Goal: Task Accomplishment & Management: Manage account settings

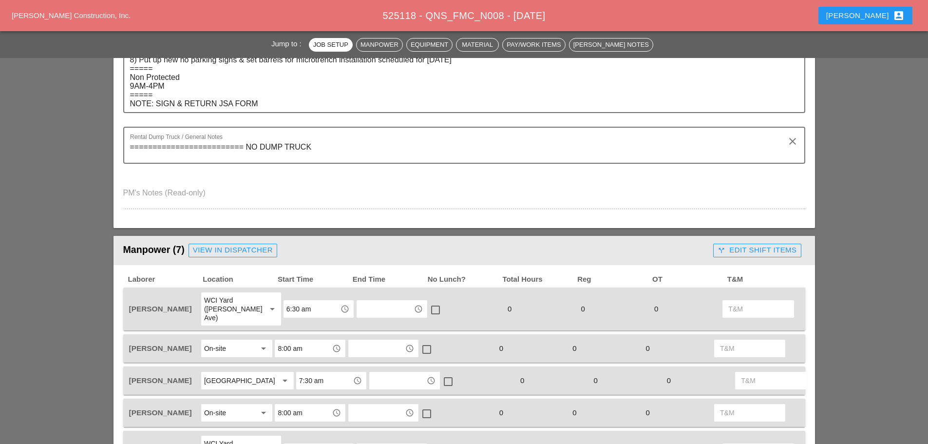
scroll to position [487, 0]
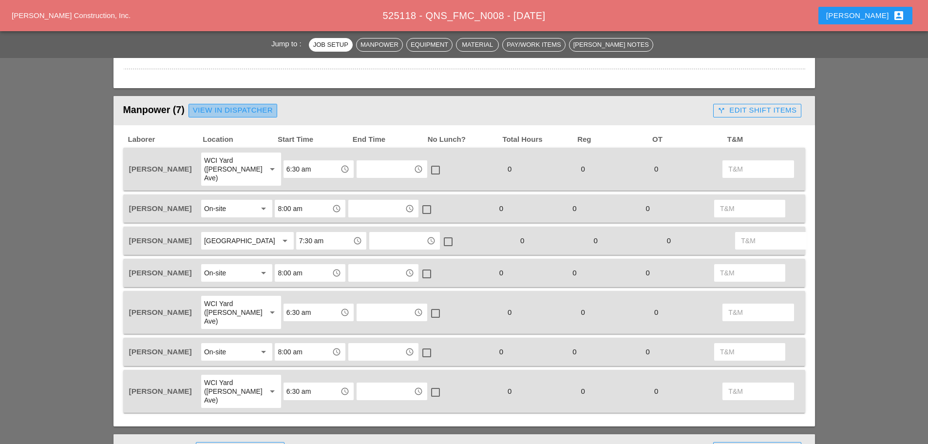
click at [243, 107] on div "View in Dispatcher" at bounding box center [233, 110] width 80 height 11
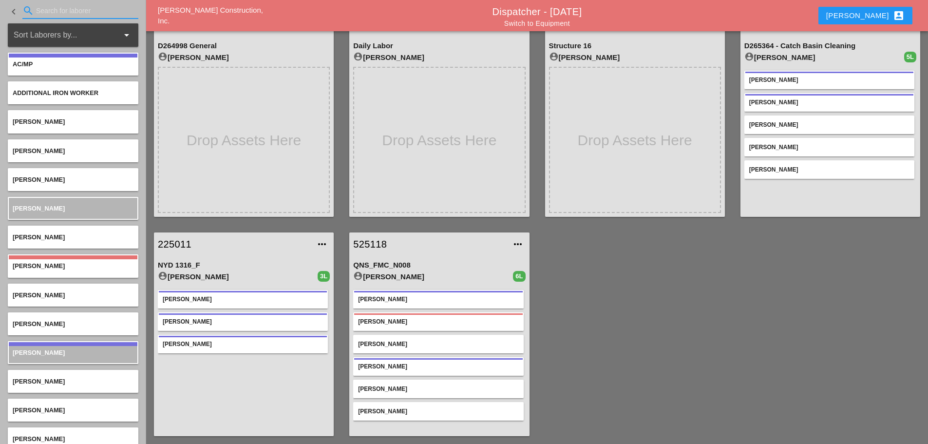
click at [58, 15] on input "Search for laborer" at bounding box center [80, 11] width 89 height 16
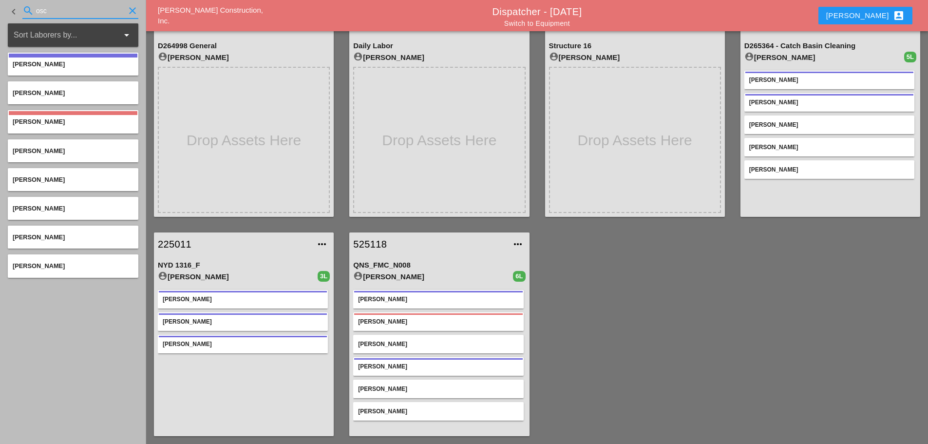
type input "osc"
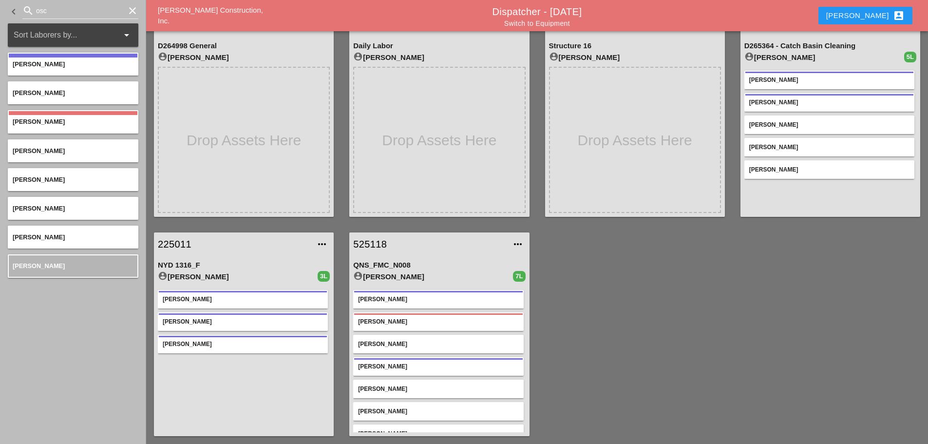
scroll to position [15, 0]
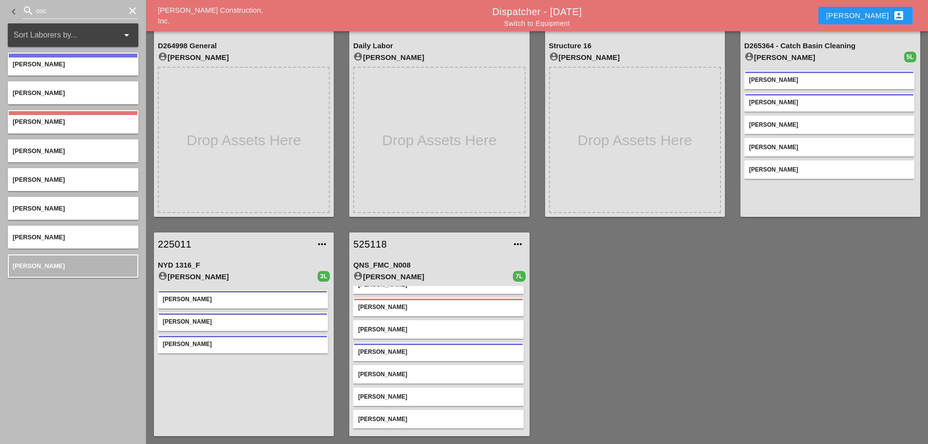
click at [565, 21] on link "Switch to Equipment" at bounding box center [537, 23] width 66 height 8
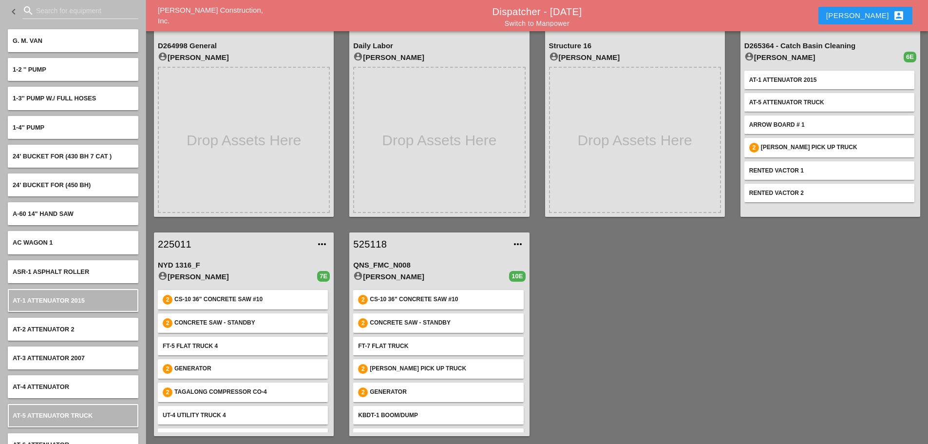
click at [67, 15] on input "Search for equipment" at bounding box center [80, 11] width 89 height 16
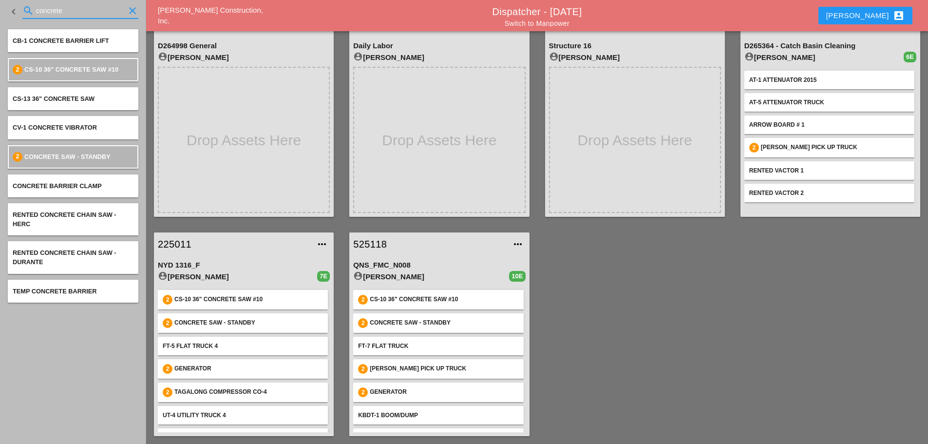
type input "concrete"
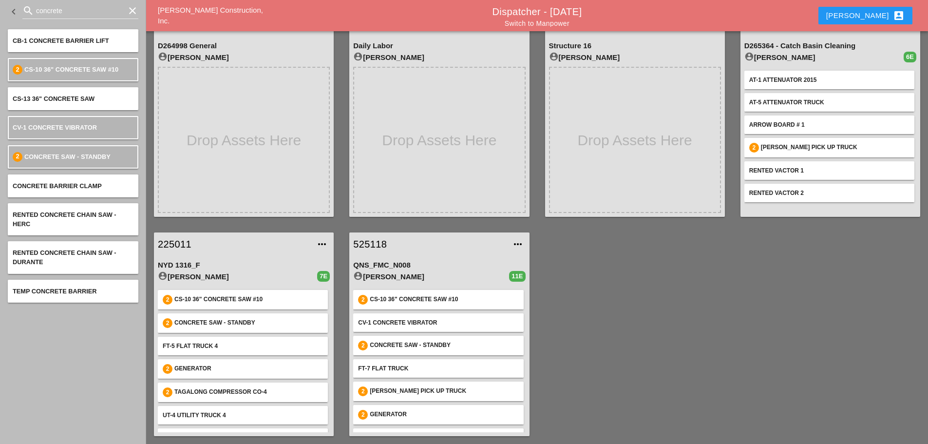
click at [135, 9] on icon "clear" at bounding box center [133, 11] width 12 height 12
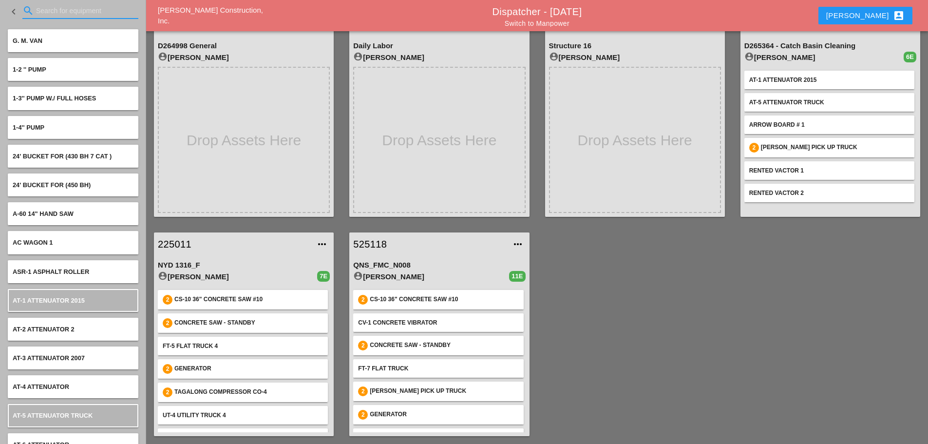
click at [368, 244] on link "525118" at bounding box center [429, 244] width 152 height 15
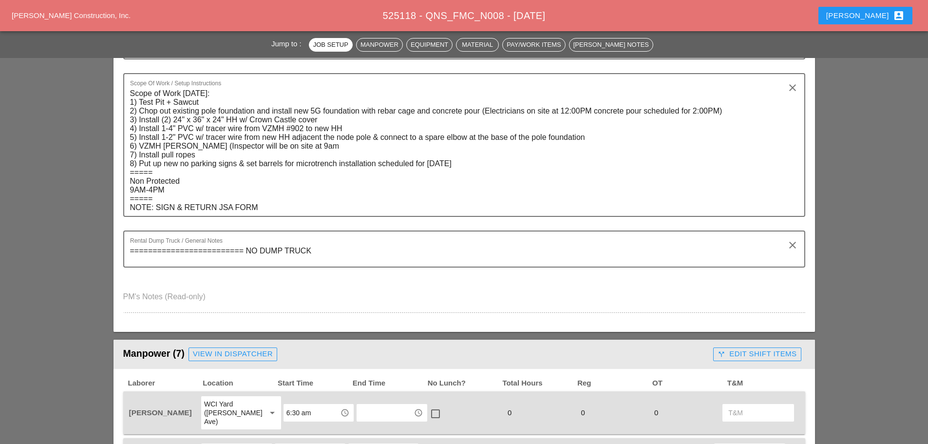
scroll to position [390, 0]
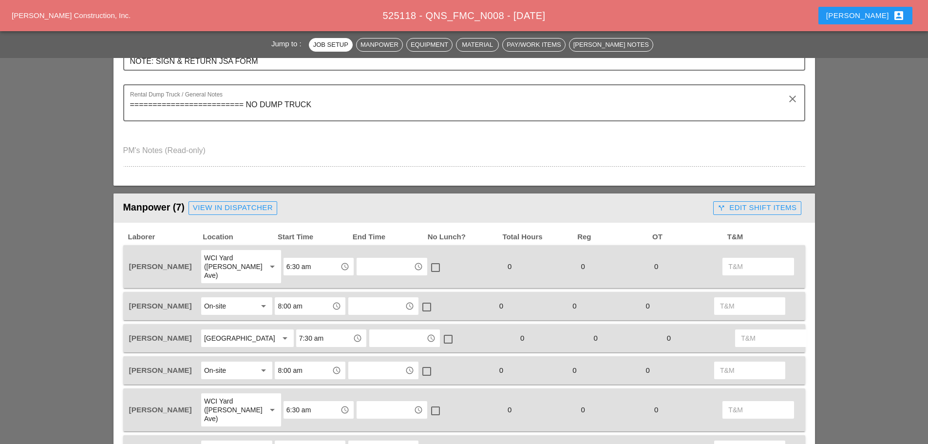
click at [250, 342] on div "[GEOGRAPHIC_DATA]" at bounding box center [237, 338] width 66 height 9
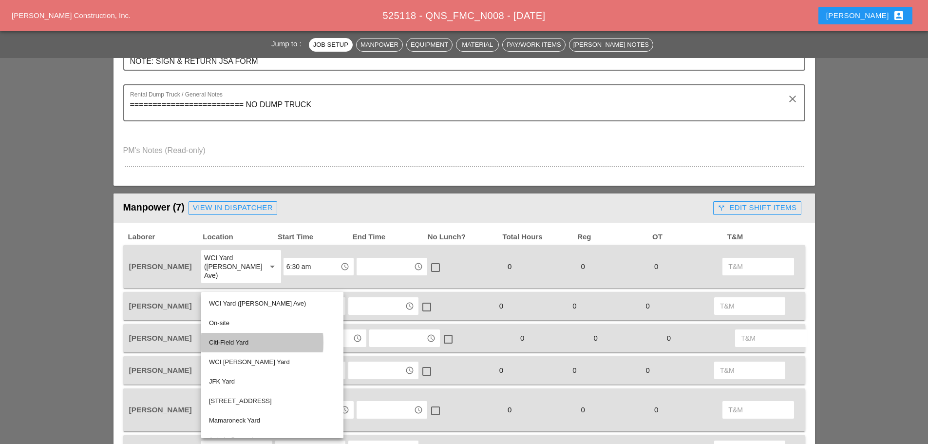
click at [251, 341] on div "Citi-Field Yard" at bounding box center [272, 343] width 127 height 12
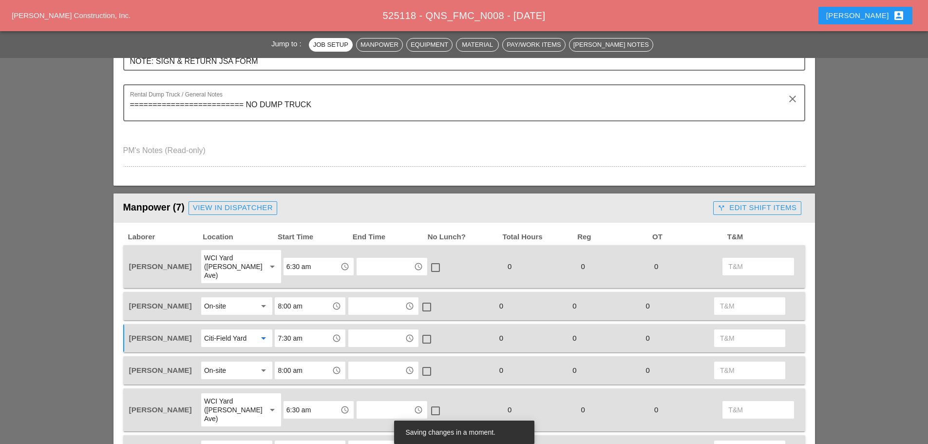
click at [309, 330] on input "7:30 am" at bounding box center [303, 338] width 51 height 16
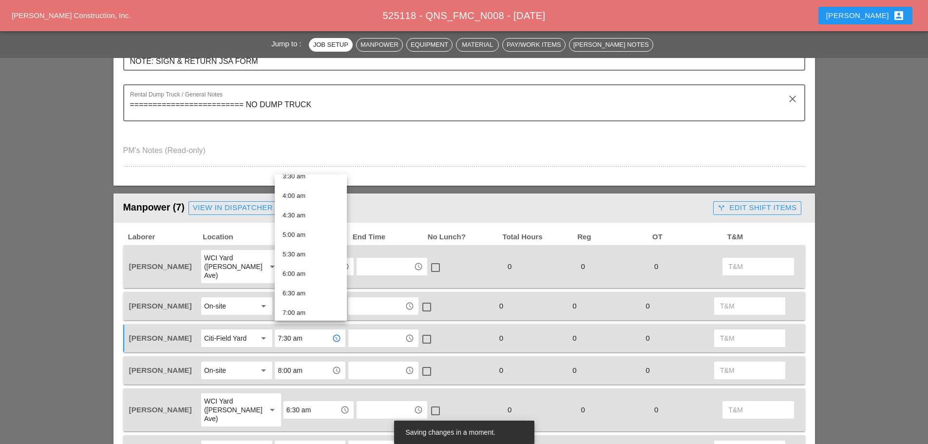
scroll to position [195, 0]
click at [306, 301] on div "8:00 am" at bounding box center [311, 303] width 57 height 12
type input "8:00 am"
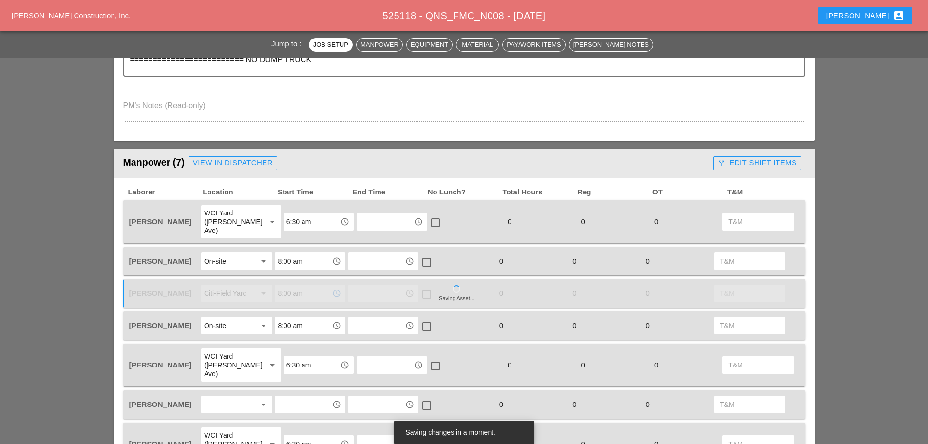
scroll to position [438, 0]
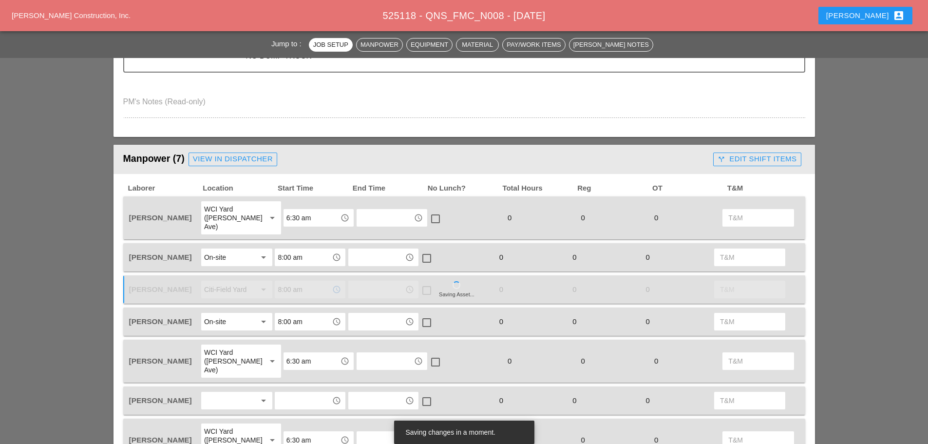
click at [220, 393] on div at bounding box center [230, 401] width 52 height 16
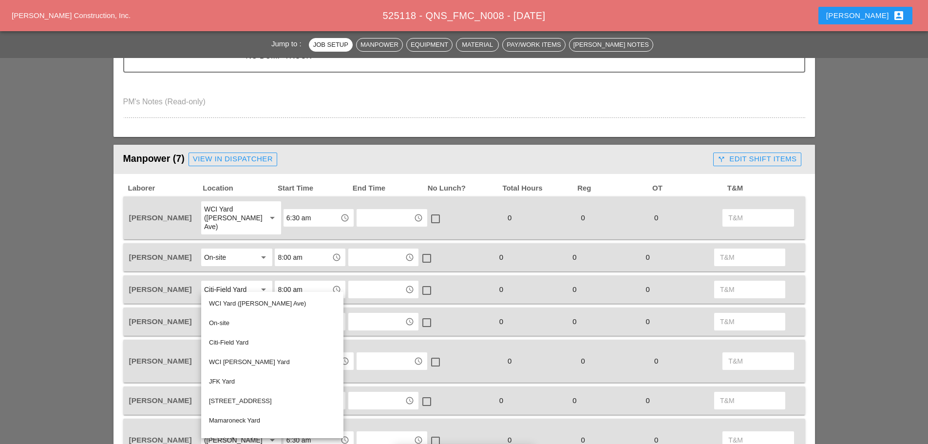
click at [242, 304] on div "WCI Yard ([PERSON_NAME] Ave)" at bounding box center [272, 304] width 127 height 12
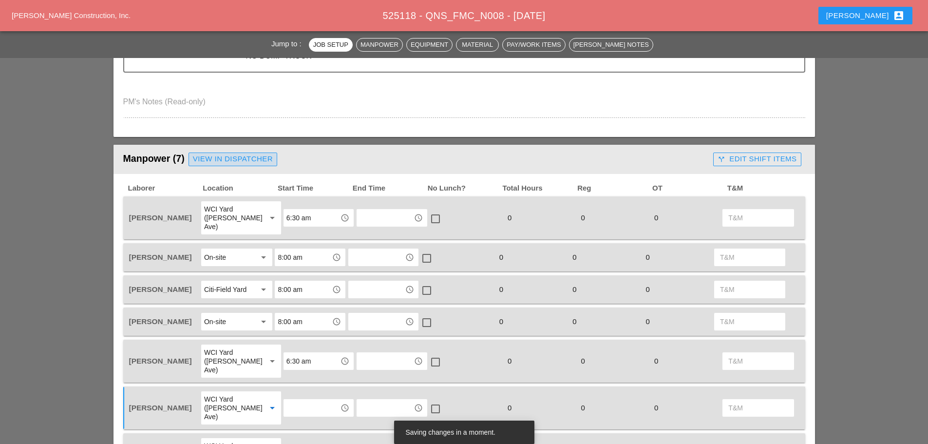
drag, startPoint x: 259, startPoint y: 161, endPoint x: 558, endPoint y: 30, distance: 326.3
click at [259, 161] on div "View in Dispatcher" at bounding box center [233, 158] width 80 height 11
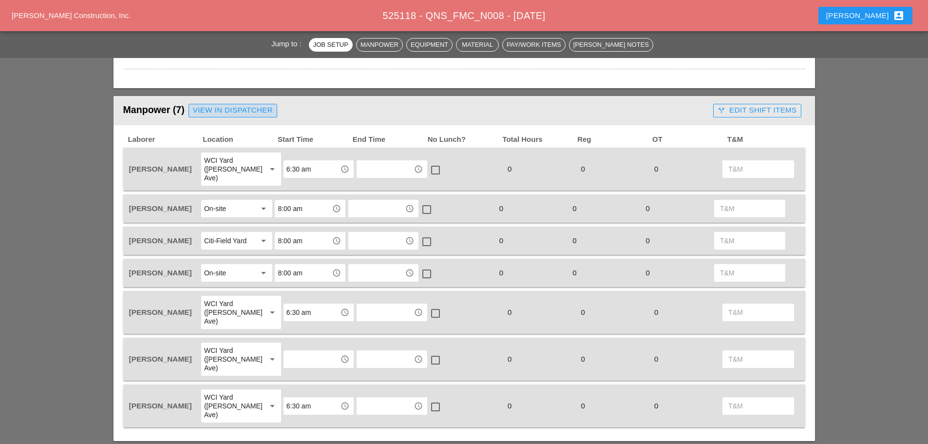
click at [251, 113] on div "View in Dispatcher" at bounding box center [233, 110] width 80 height 11
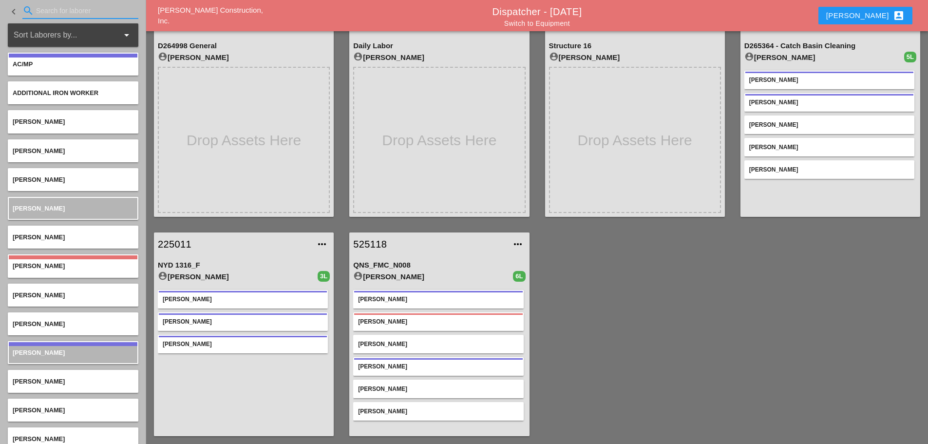
click at [50, 12] on input "Search for laborer" at bounding box center [80, 11] width 89 height 16
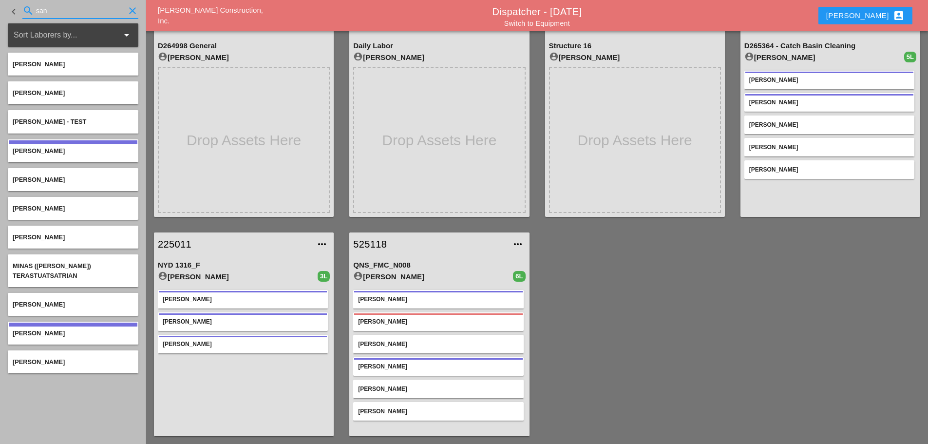
type input "san"
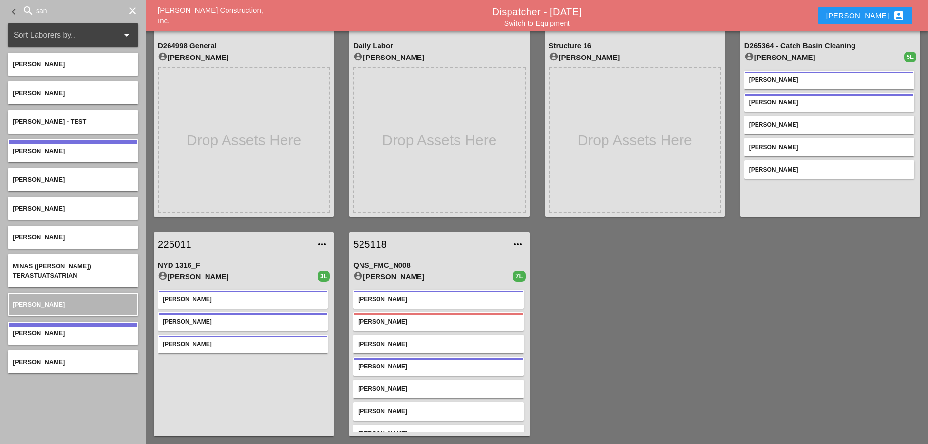
scroll to position [15, 0]
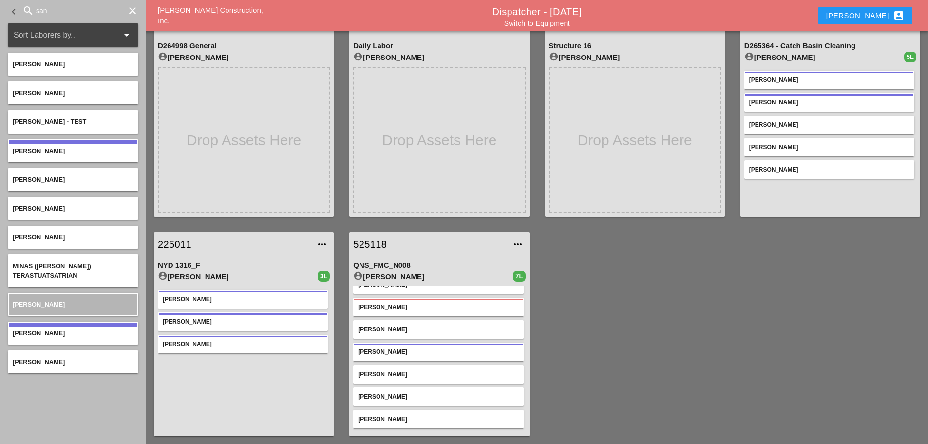
click at [371, 243] on link "525118" at bounding box center [429, 244] width 152 height 15
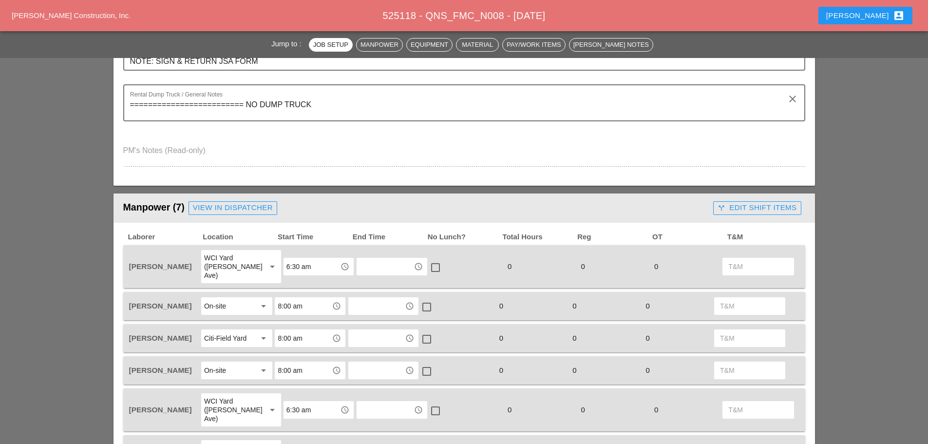
scroll to position [438, 0]
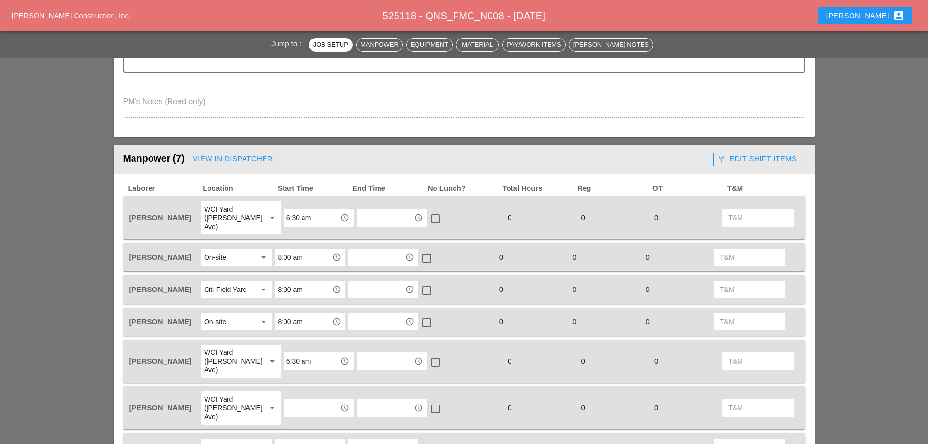
click at [230, 439] on div at bounding box center [230, 447] width 52 height 16
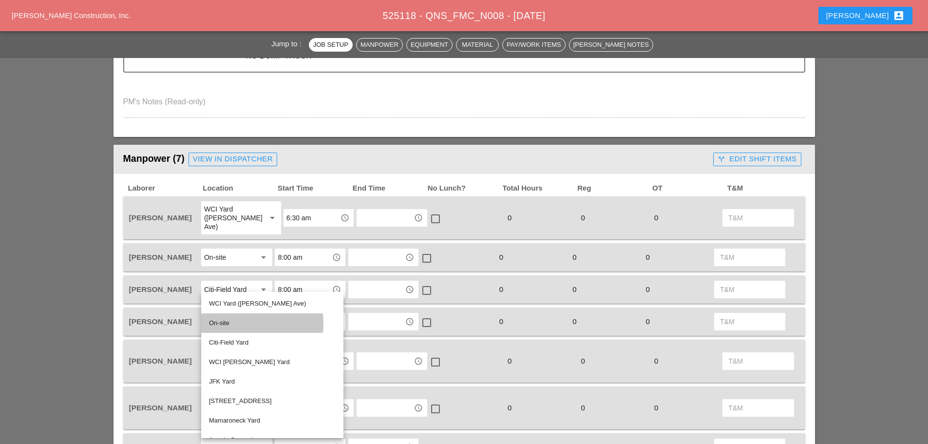
click at [227, 322] on div "On-site" at bounding box center [272, 323] width 127 height 12
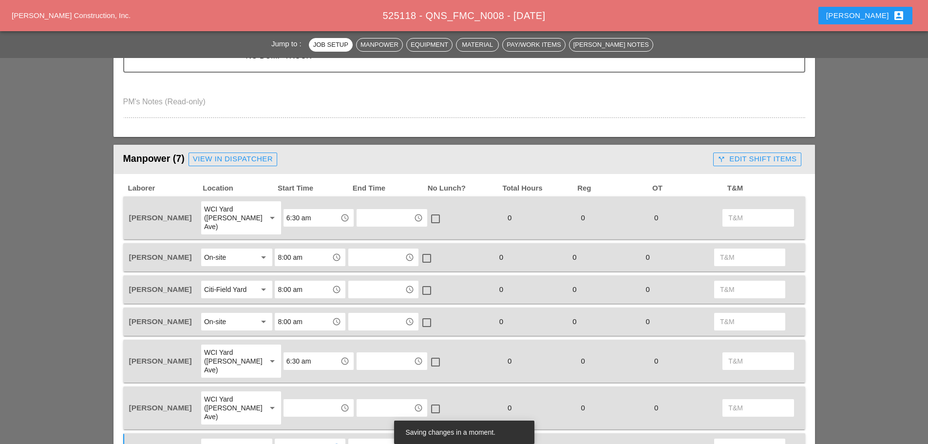
click at [297, 439] on input "text" at bounding box center [303, 447] width 51 height 16
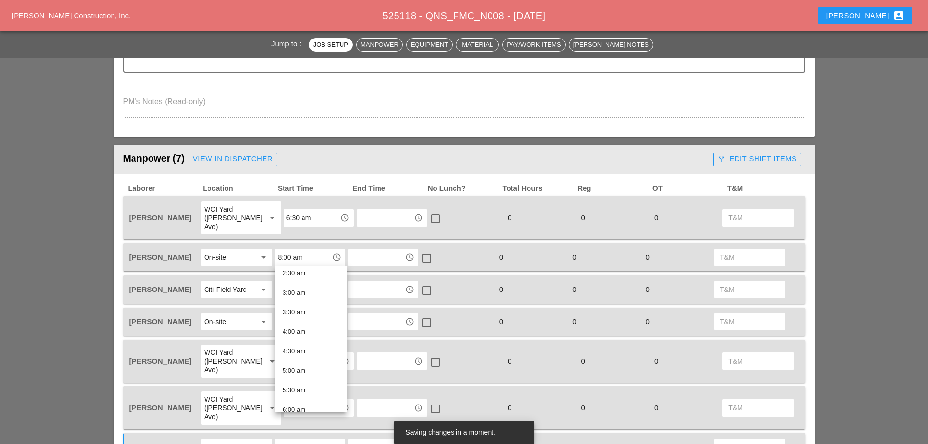
scroll to position [244, 0]
click at [300, 346] on div "8:00 am" at bounding box center [311, 346] width 57 height 12
type input "8:00 am"
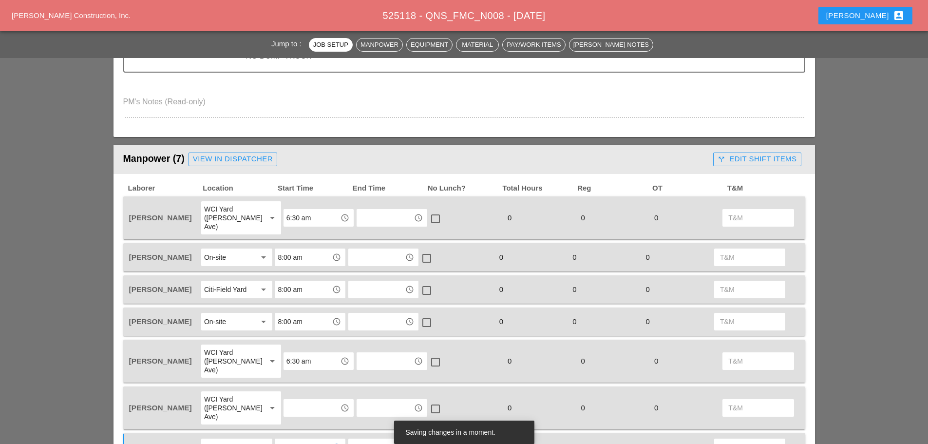
click at [307, 400] on input "text" at bounding box center [311, 408] width 51 height 16
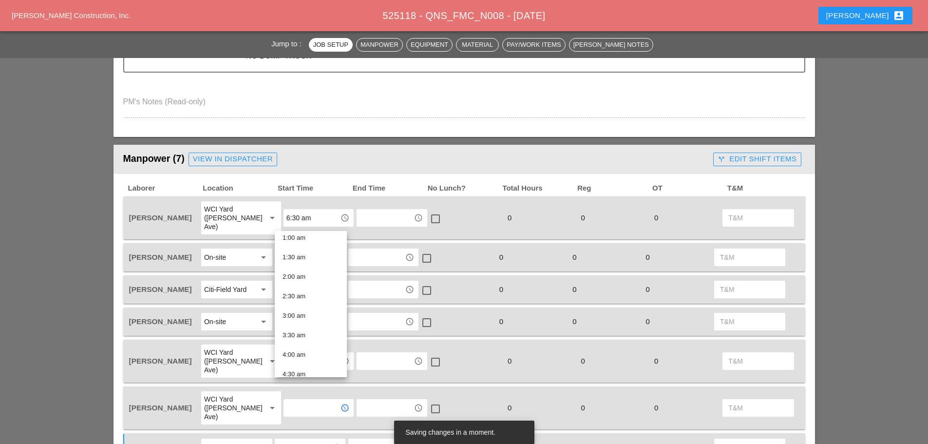
scroll to position [146, 0]
click at [307, 346] on div "6:30 am" at bounding box center [311, 350] width 57 height 12
type input "6:30 am"
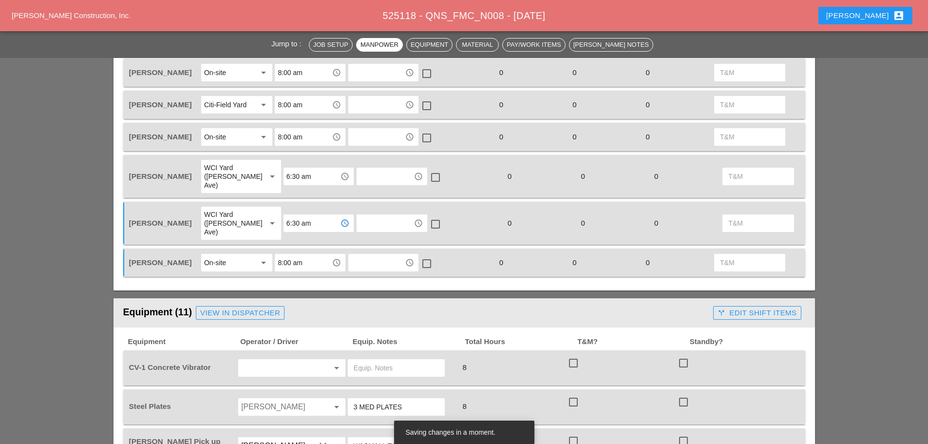
scroll to position [633, 0]
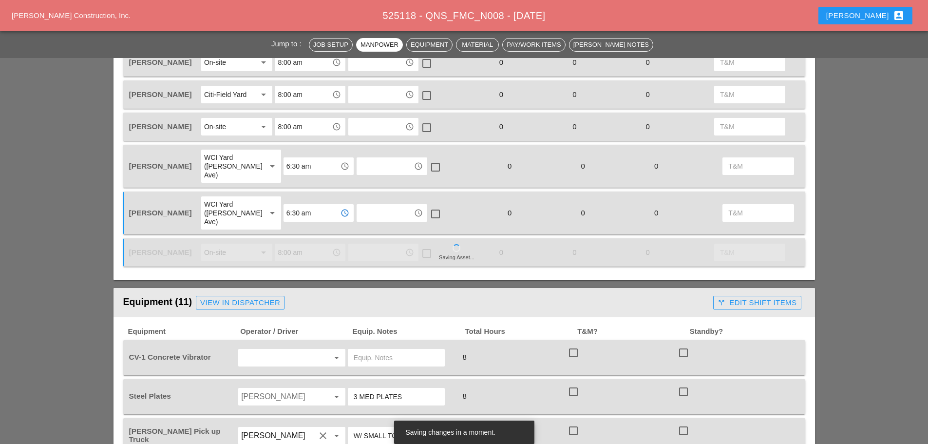
click at [274, 350] on input "text" at bounding box center [278, 358] width 74 height 16
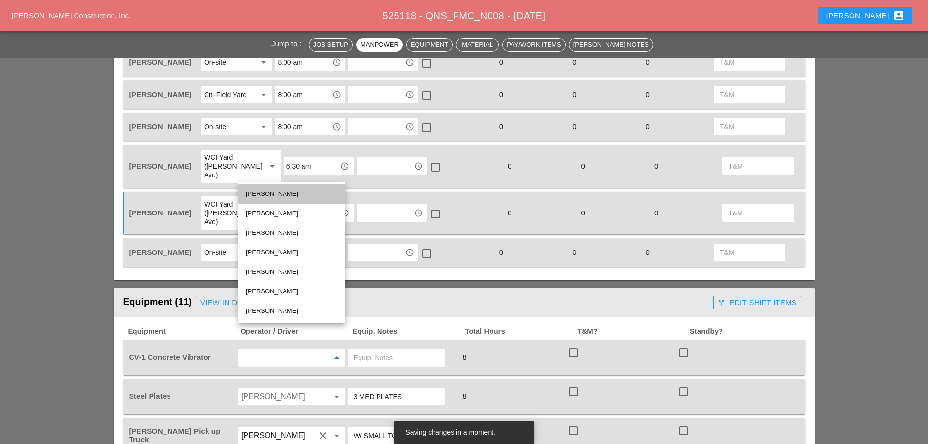
click at [269, 198] on div "[PERSON_NAME]" at bounding box center [292, 194] width 92 height 12
type input "[PERSON_NAME]"
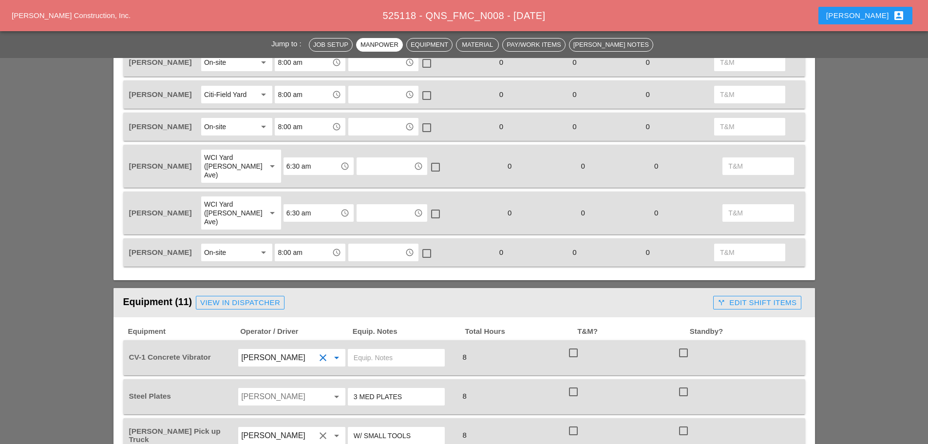
click at [292, 389] on input "Luis Ceja Rodriguez" at bounding box center [278, 397] width 74 height 16
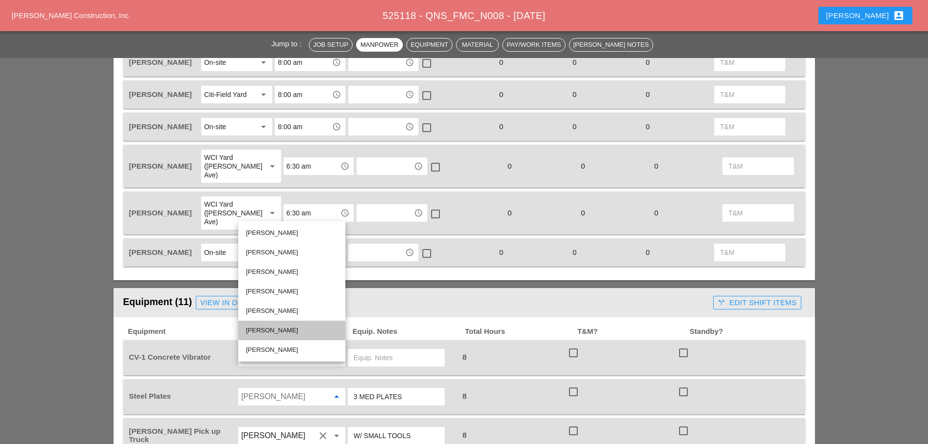
click at [284, 327] on div "[PERSON_NAME]" at bounding box center [292, 330] width 92 height 12
type input "[PERSON_NAME]"
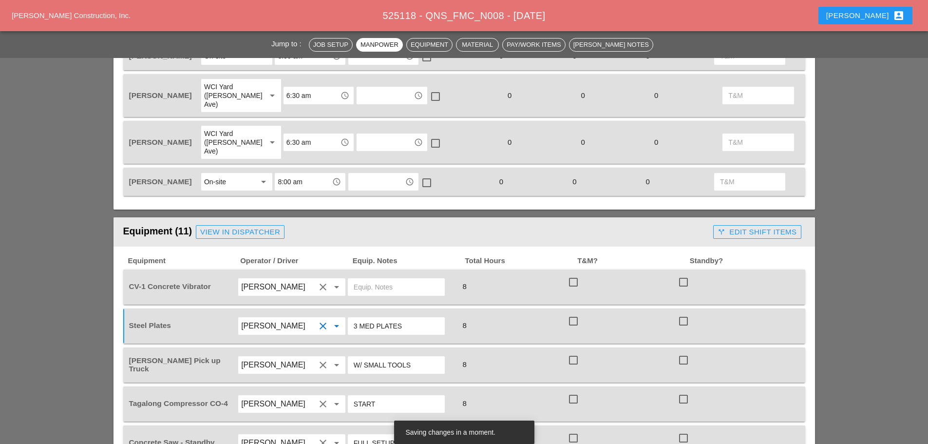
scroll to position [731, 0]
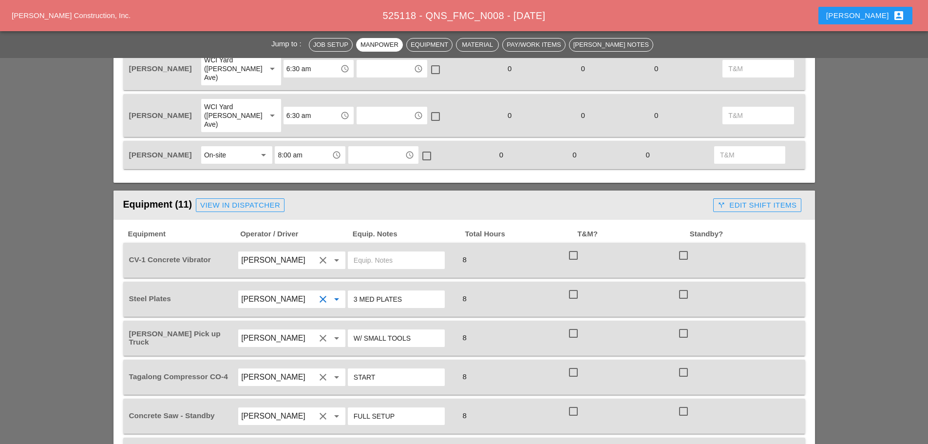
click at [362, 252] on input "text" at bounding box center [396, 260] width 85 height 16
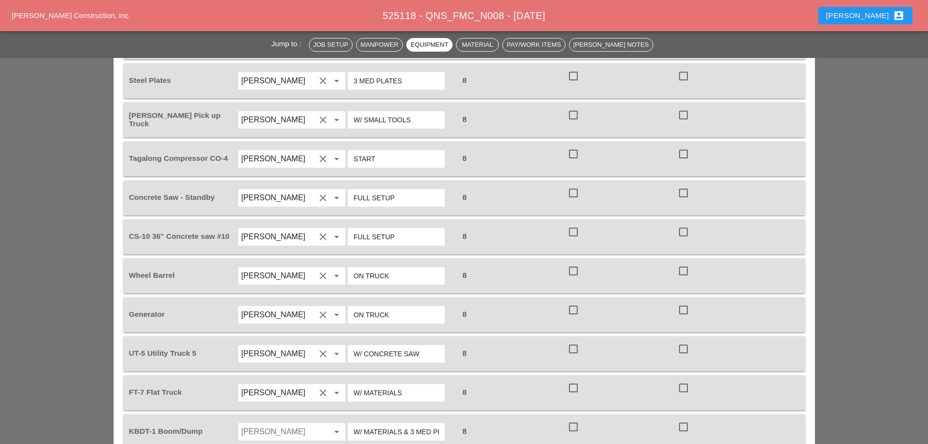
scroll to position [974, 0]
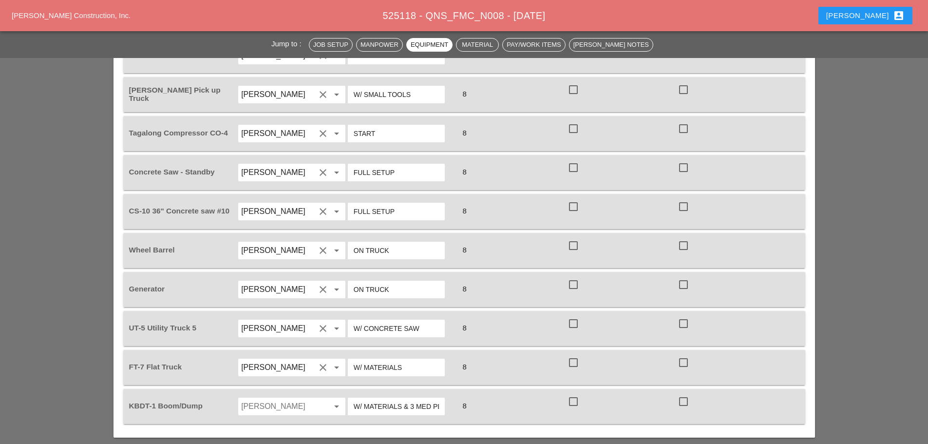
type input "must have"
click at [304, 399] on input "Luis Ceja Rodriguez" at bounding box center [278, 407] width 74 height 16
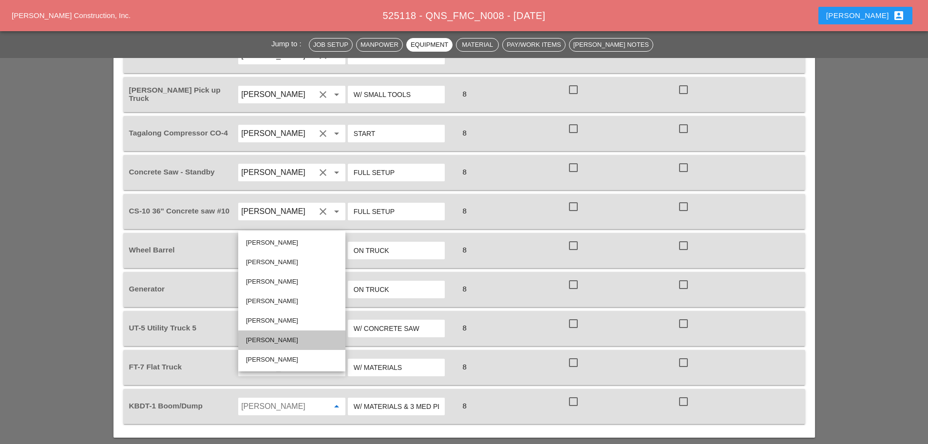
click at [275, 334] on div "[PERSON_NAME]" at bounding box center [292, 339] width 92 height 19
type input "[PERSON_NAME]"
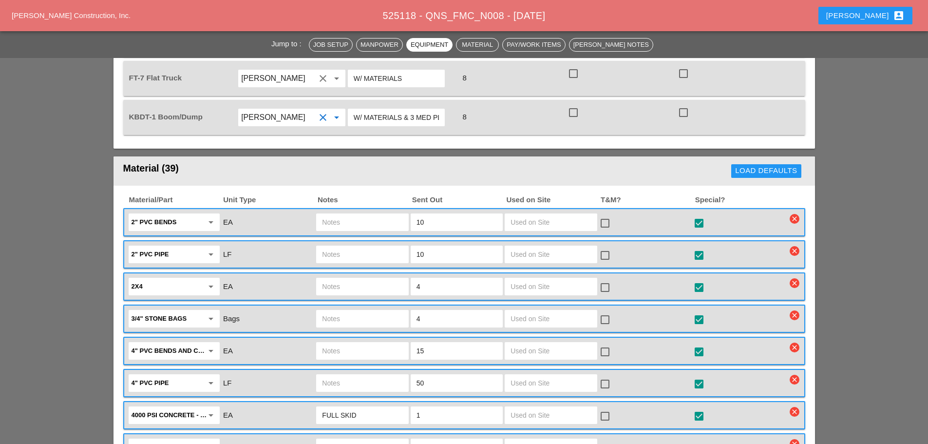
scroll to position [1267, 0]
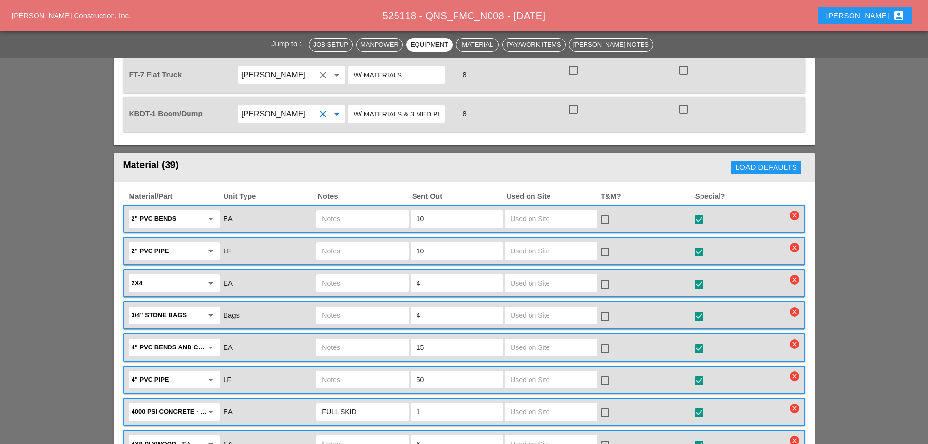
click at [448, 372] on input "50" at bounding box center [457, 380] width 80 height 16
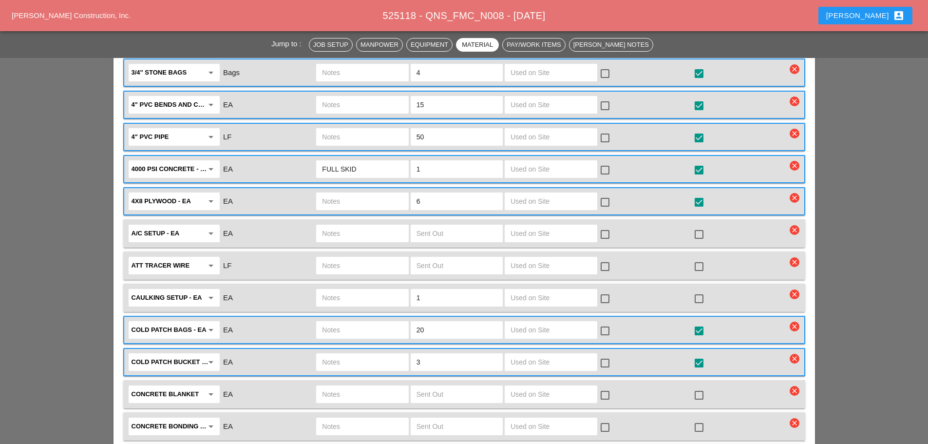
scroll to position [1510, 0]
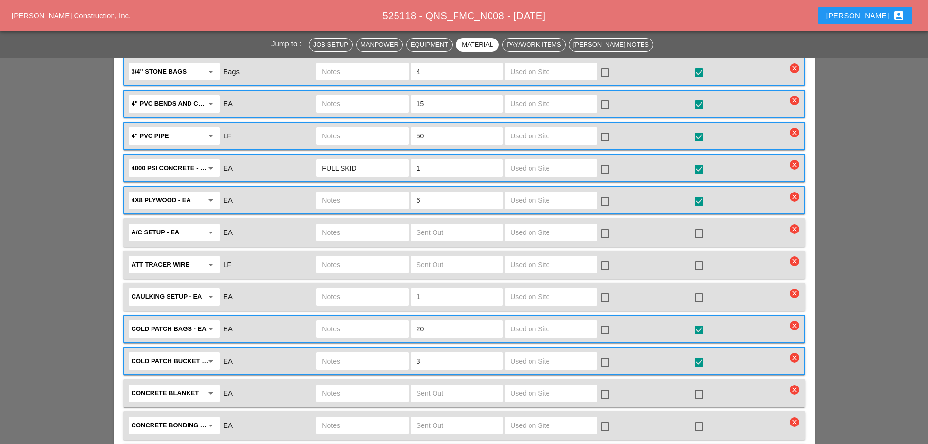
click at [440, 353] on input "3" at bounding box center [457, 361] width 80 height 16
type input "1"
click at [385, 353] on input "text" at bounding box center [362, 361] width 80 height 16
type input "1 BAG"
click at [365, 321] on input "text" at bounding box center [362, 329] width 80 height 16
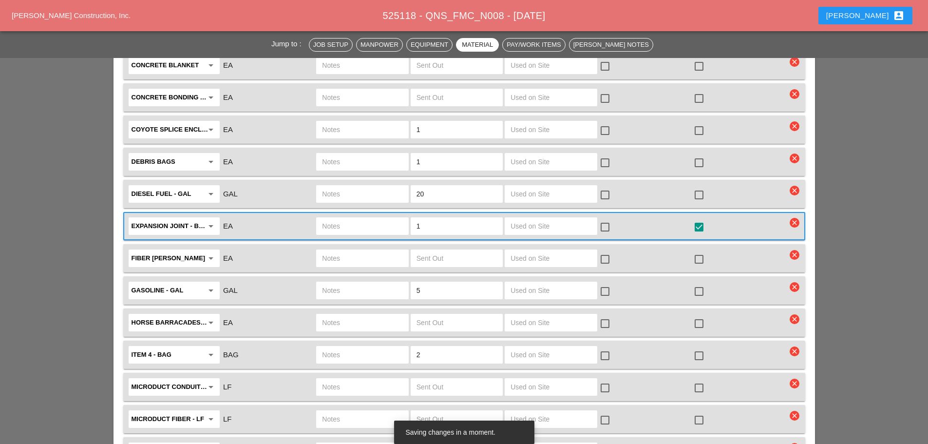
scroll to position [1900, 0]
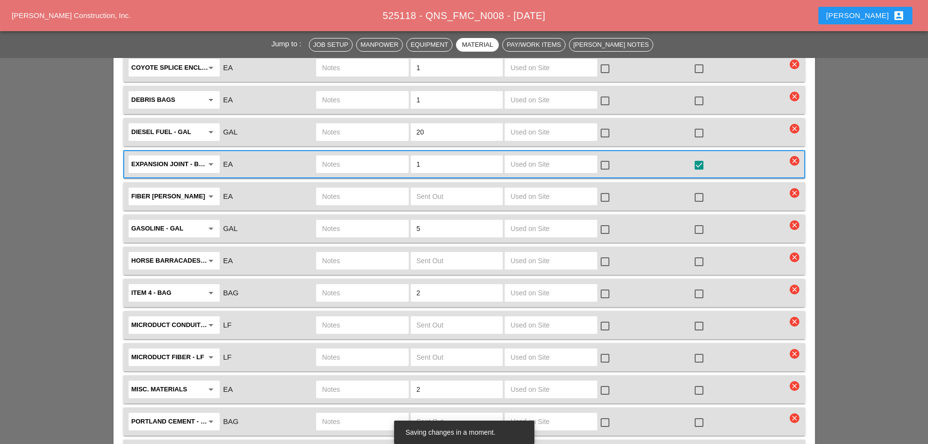
type input "FULL SKID"
click at [365, 285] on input "text" at bounding box center [362, 293] width 80 height 16
type input "1 BAG OF ITEM 4"
click at [446, 285] on input "2" at bounding box center [457, 293] width 80 height 16
type input "1"
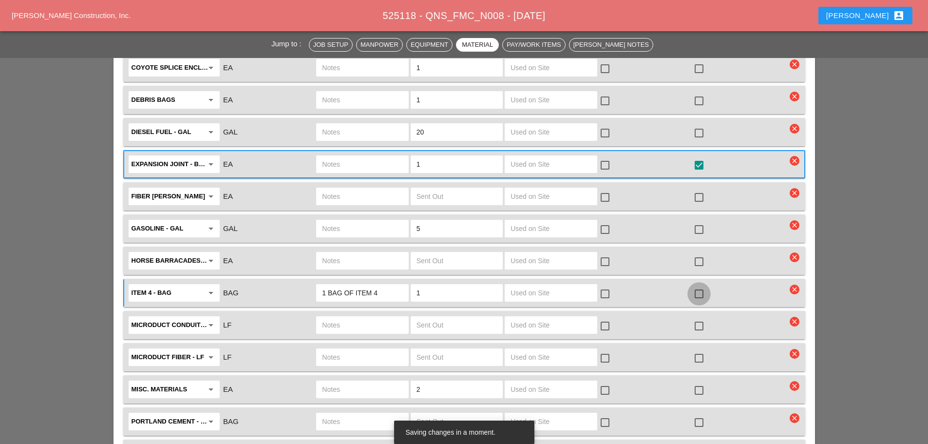
click at [702, 285] on div at bounding box center [699, 293] width 17 height 17
checkbox input "true"
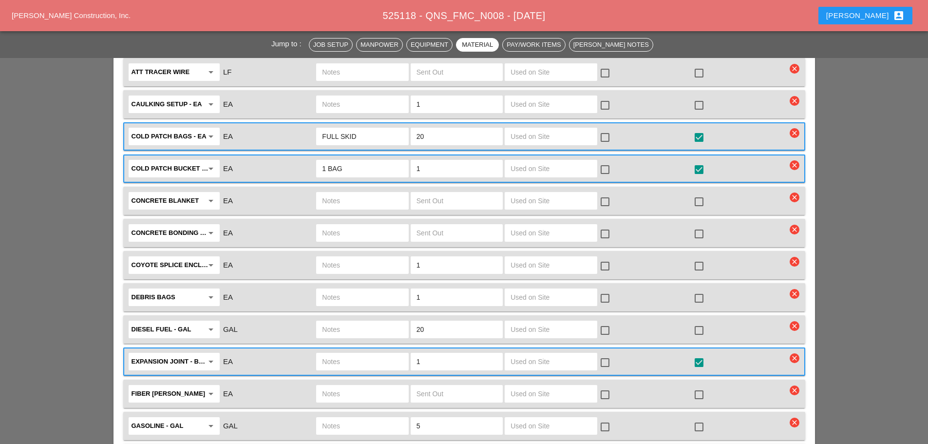
scroll to position [1705, 0]
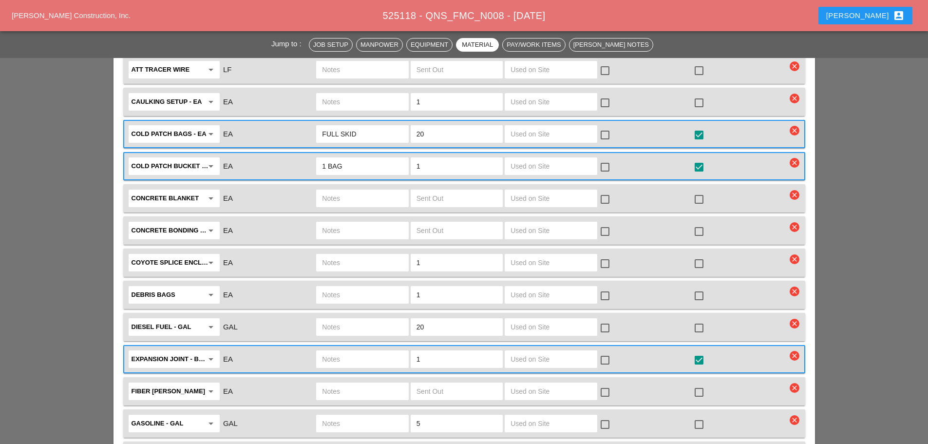
click at [346, 351] on input "text" at bounding box center [362, 359] width 80 height 16
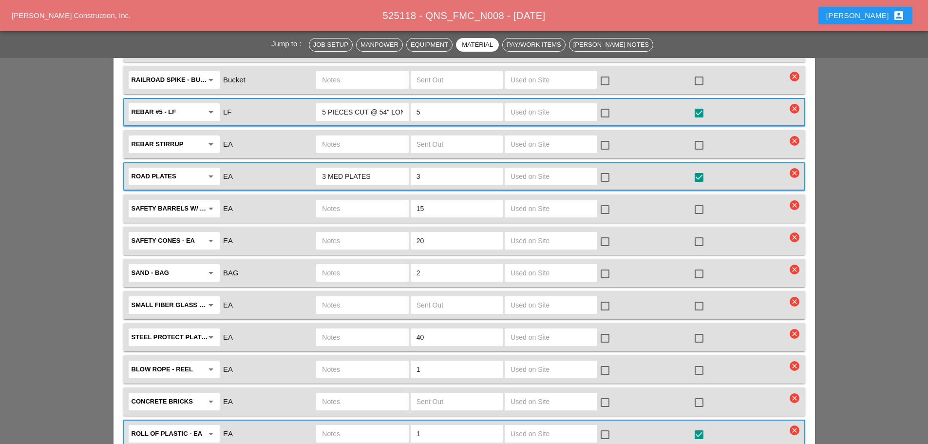
scroll to position [2241, 0]
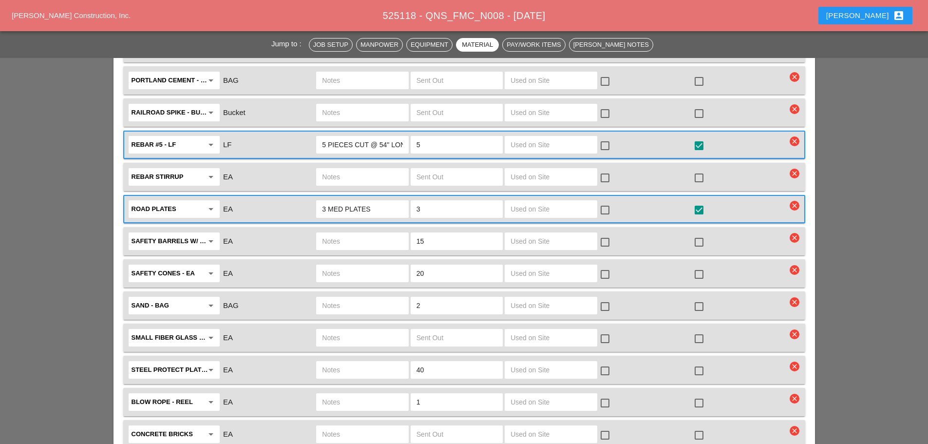
click at [457, 362] on input "40" at bounding box center [457, 370] width 80 height 16
type input "4"
type input "20"
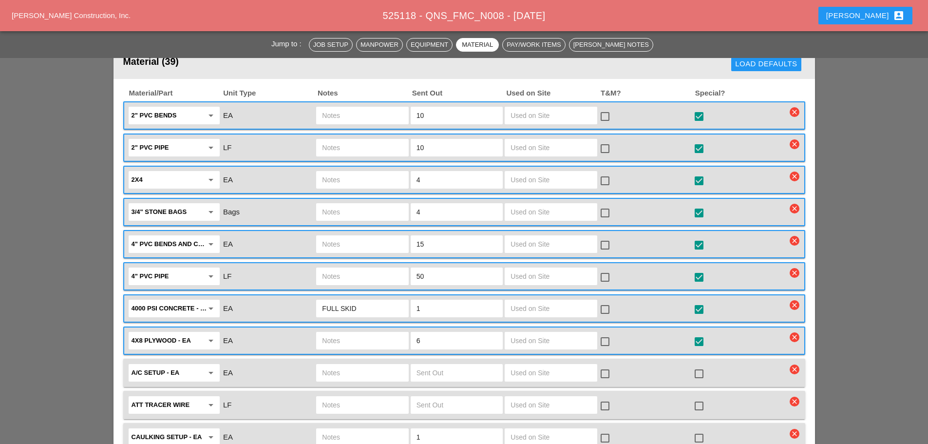
scroll to position [1364, 0]
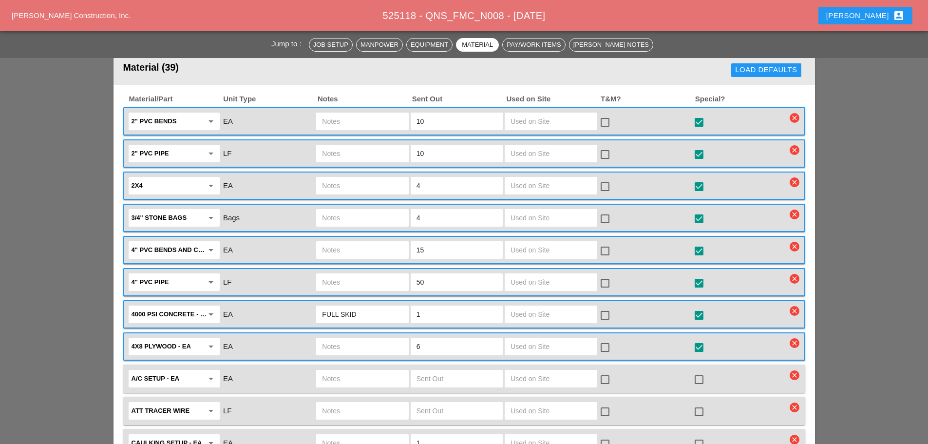
click at [430, 274] on input "50" at bounding box center [457, 282] width 80 height 16
type input "5"
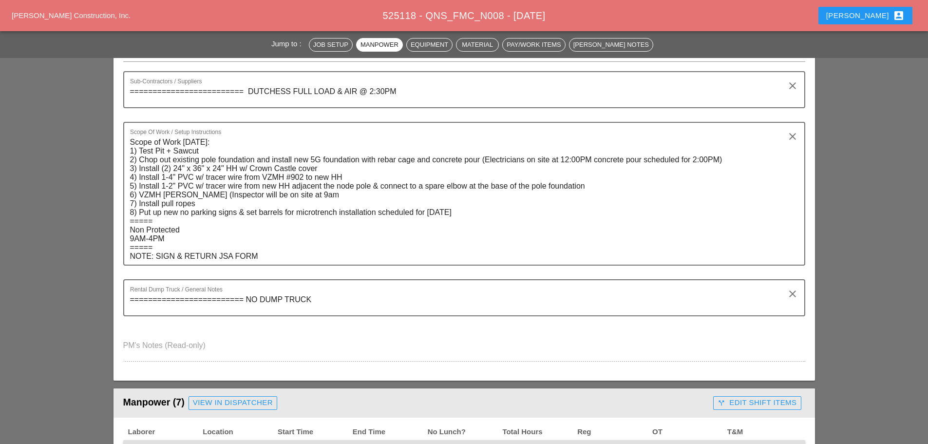
scroll to position [0, 0]
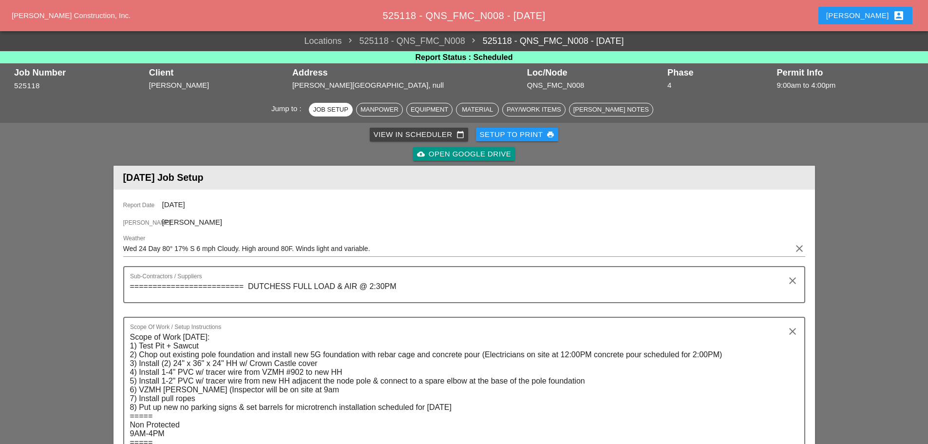
type input "60"
click at [526, 129] on div "Setup to Print print" at bounding box center [517, 134] width 75 height 11
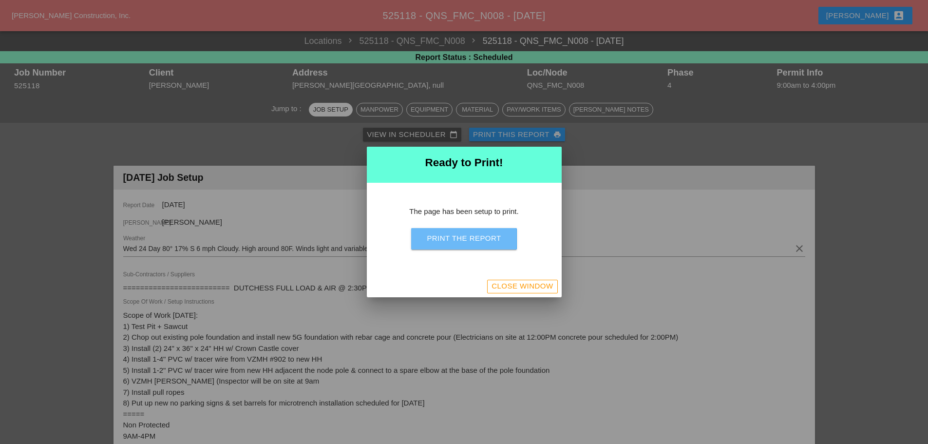
drag, startPoint x: 472, startPoint y: 241, endPoint x: 707, endPoint y: 379, distance: 273.4
click at [472, 241] on div "Print the Report" at bounding box center [464, 238] width 74 height 11
click at [552, 278] on div "Close Window" at bounding box center [464, 286] width 195 height 21
click at [531, 291] on div "Close Window" at bounding box center [522, 286] width 61 height 11
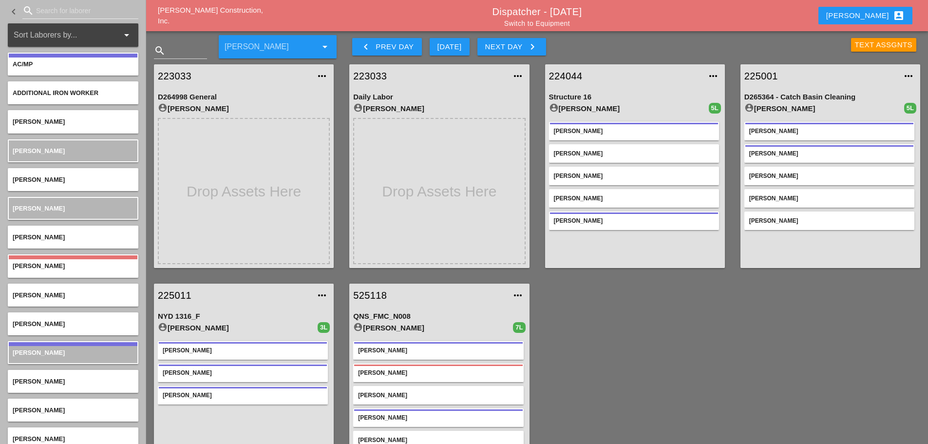
click at [768, 71] on link "225001" at bounding box center [820, 76] width 152 height 15
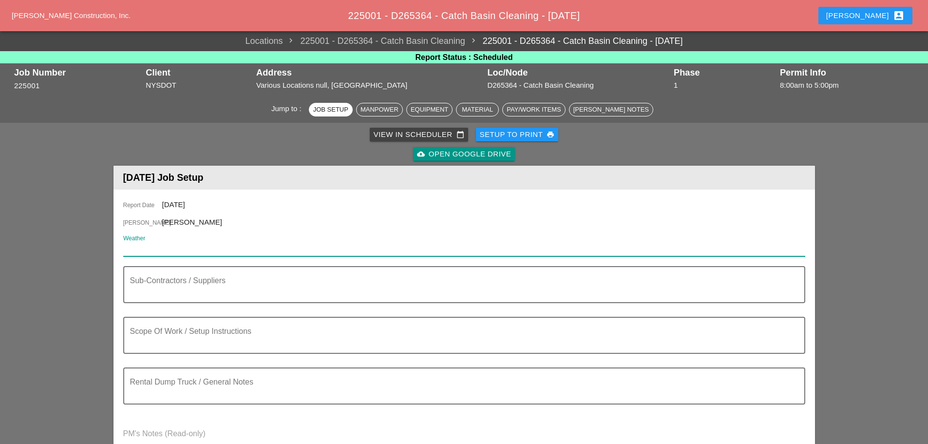
paste input "Wed 24 Day 77° 16% ENE 9 mph Overcast. High 77F. Winds ENE at 5 to 10 mph."
type input "Wed 24 Day 77° 16% ENE 9 mph Overcast. High 77F. Winds ENE at 5 to 10 mph."
click at [167, 335] on textarea "Scope Of Work / Setup Instructions" at bounding box center [460, 340] width 661 height 23
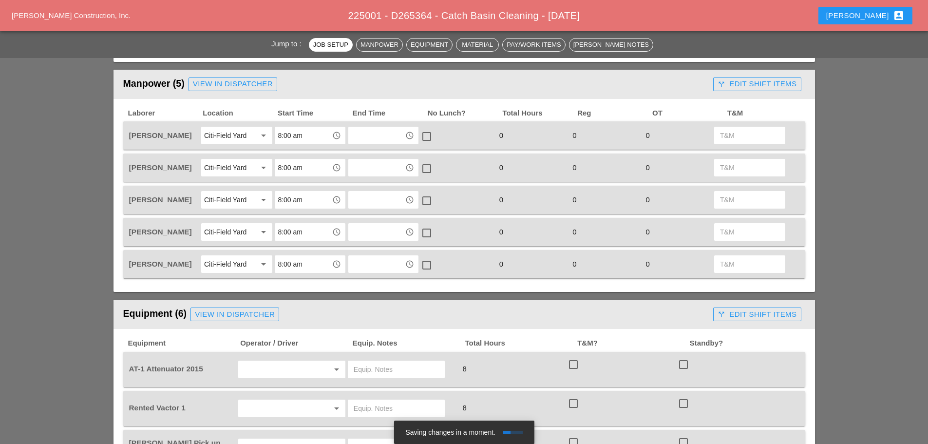
scroll to position [438, 0]
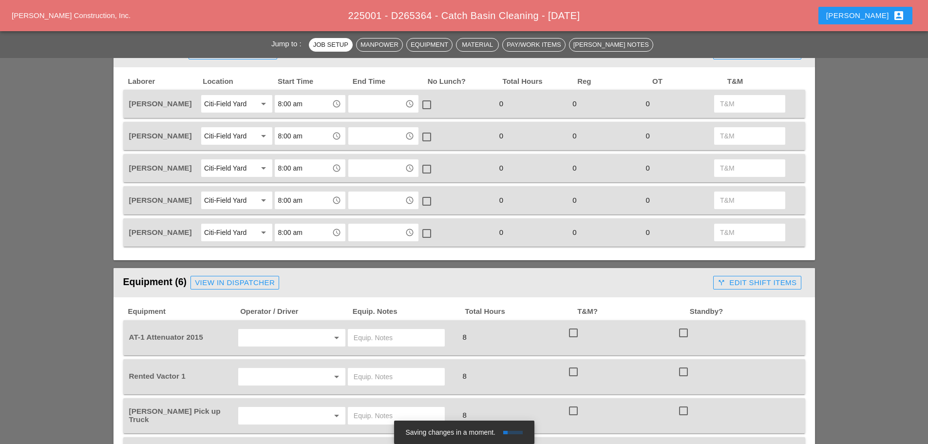
type textarea "======== WZTC CB CLEANING"
click at [264, 337] on input "text" at bounding box center [278, 338] width 74 height 16
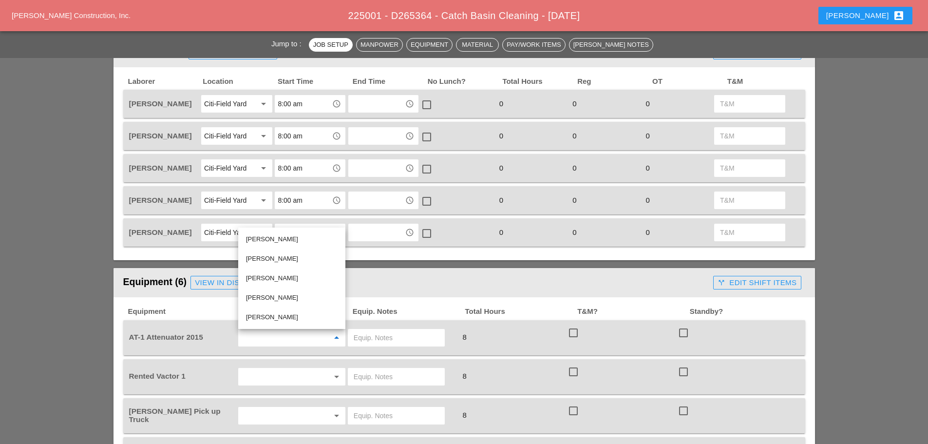
click at [286, 240] on div "[PERSON_NAME]" at bounding box center [292, 239] width 92 height 12
type input "[PERSON_NAME]"
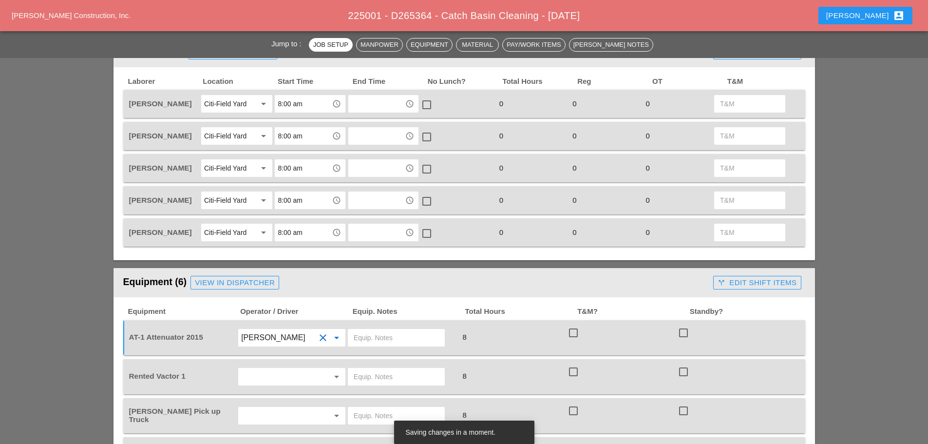
click at [274, 372] on input "text" at bounding box center [278, 377] width 74 height 16
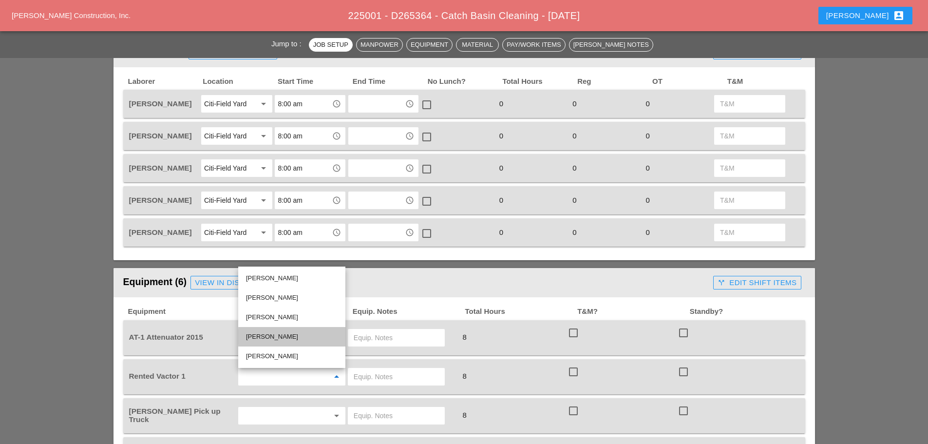
click at [276, 334] on div "[PERSON_NAME]" at bounding box center [292, 337] width 92 height 12
type input "[PERSON_NAME]"
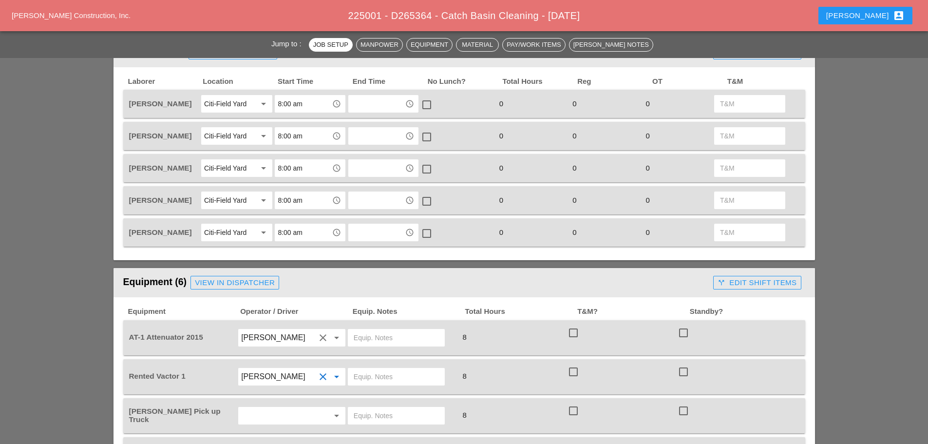
scroll to position [585, 0]
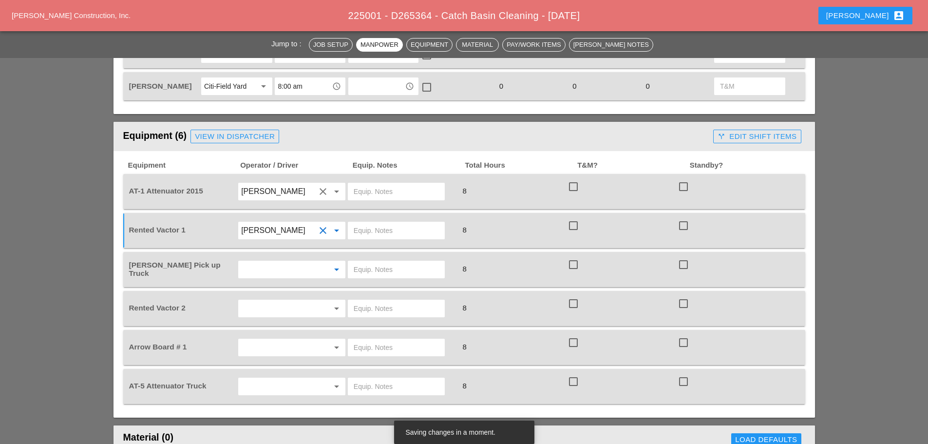
click at [279, 276] on input "text" at bounding box center [278, 270] width 74 height 16
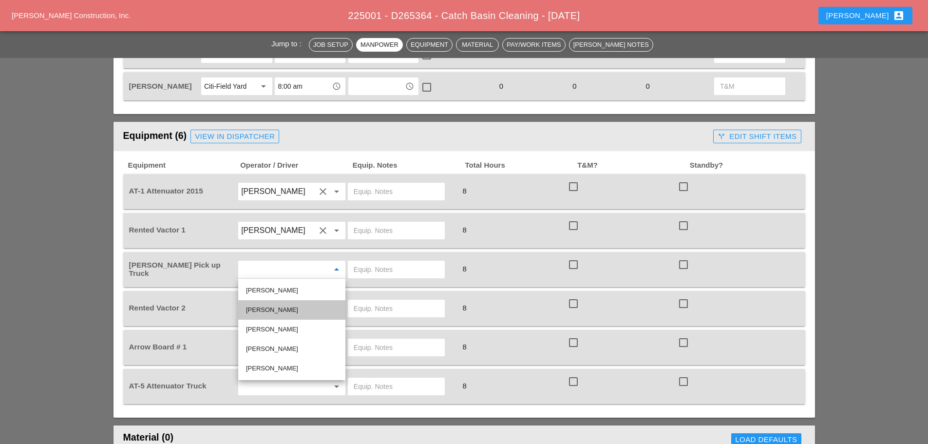
click at [287, 314] on div "[PERSON_NAME]" at bounding box center [292, 310] width 92 height 12
type input "[PERSON_NAME]"
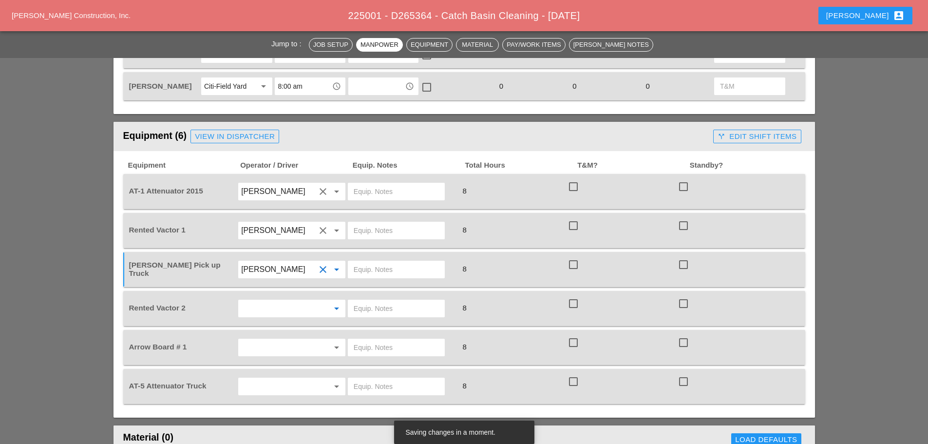
click at [287, 314] on input "text" at bounding box center [278, 309] width 74 height 16
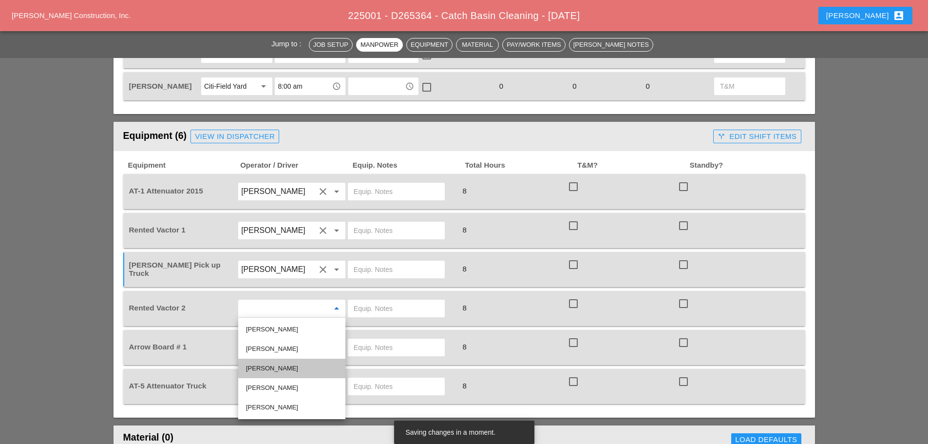
click at [275, 370] on div "[PERSON_NAME]" at bounding box center [292, 368] width 92 height 12
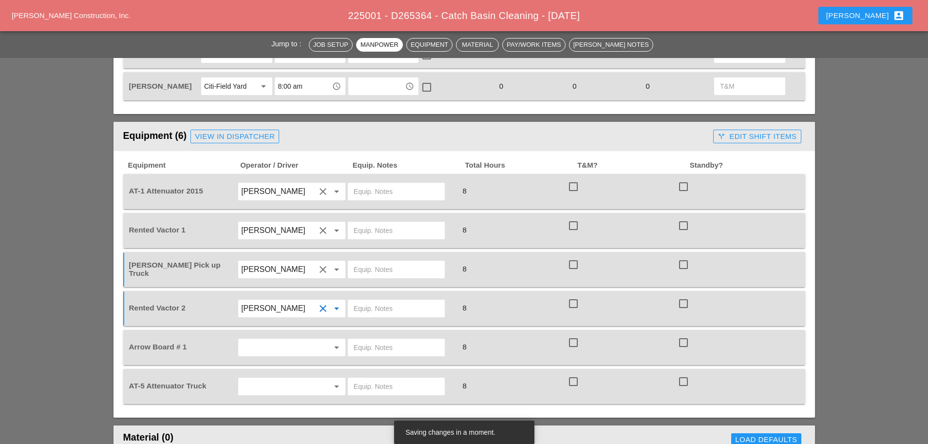
click at [286, 313] on input "[PERSON_NAME]" at bounding box center [278, 309] width 74 height 16
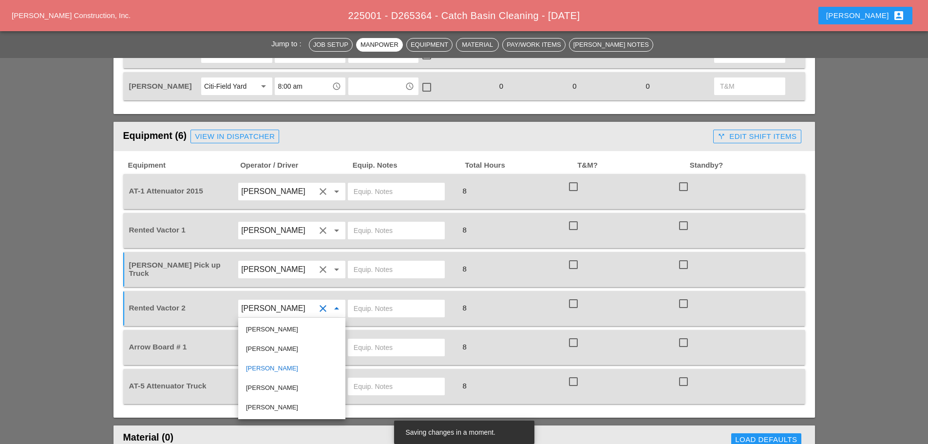
click at [279, 408] on div "[PERSON_NAME]" at bounding box center [292, 407] width 92 height 12
type input "[PERSON_NAME]"
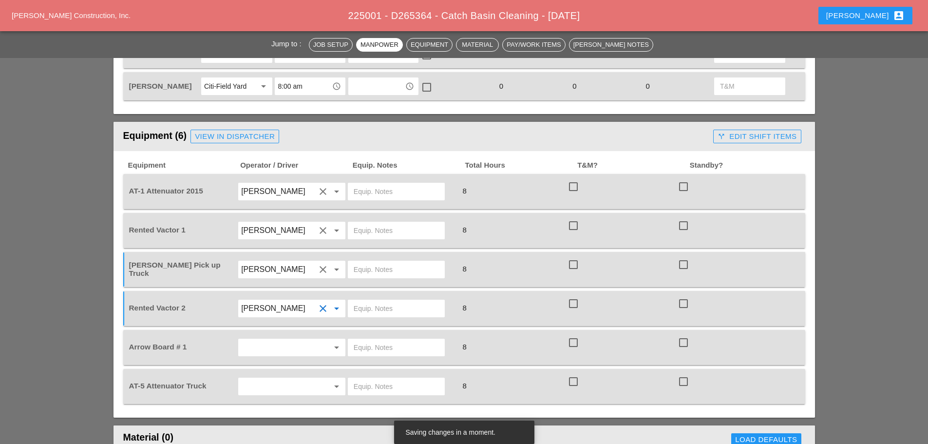
click at [284, 391] on input "text" at bounding box center [278, 387] width 74 height 16
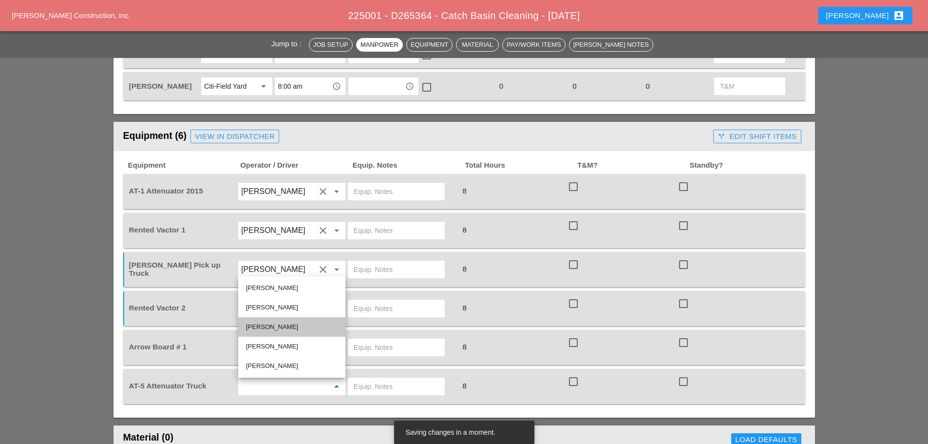
click at [266, 326] on div "[PERSON_NAME]" at bounding box center [292, 327] width 92 height 12
type input "[PERSON_NAME]"
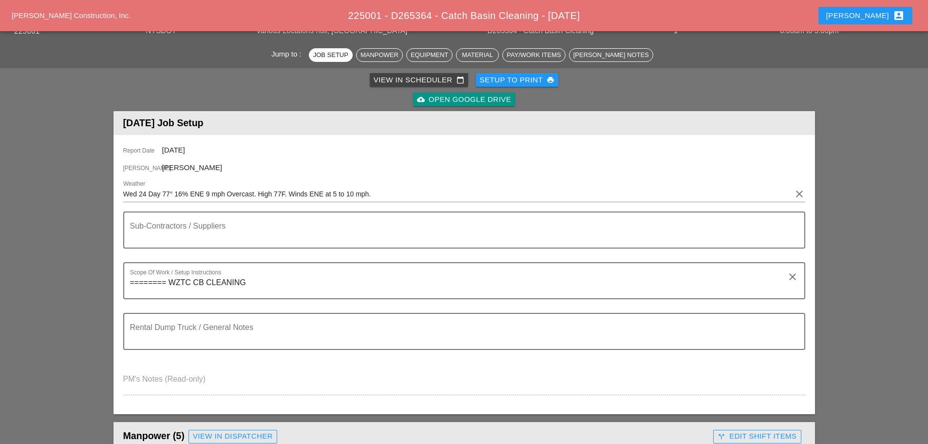
scroll to position [0, 0]
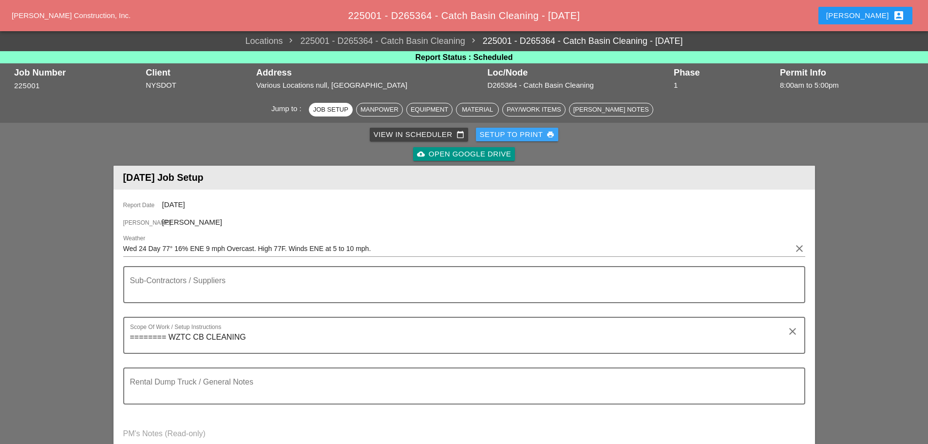
click at [511, 137] on div "Setup to Print print" at bounding box center [517, 134] width 75 height 11
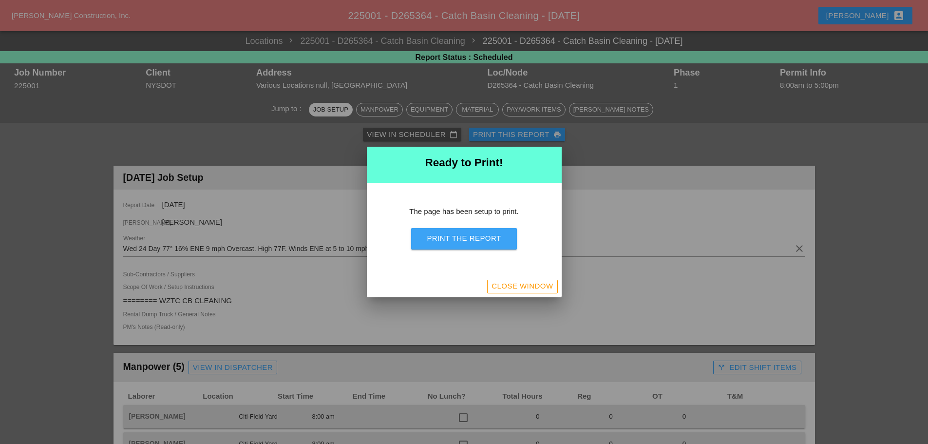
drag, startPoint x: 466, startPoint y: 239, endPoint x: 709, endPoint y: 379, distance: 280.2
click at [467, 239] on div "Print the Report" at bounding box center [464, 238] width 74 height 11
click at [523, 288] on div "Close Window" at bounding box center [522, 286] width 61 height 11
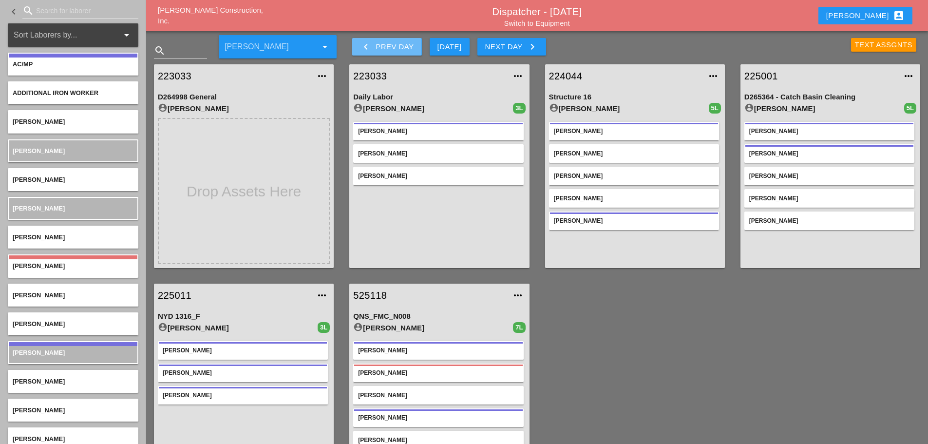
click at [367, 48] on icon "keyboard_arrow_left" at bounding box center [366, 47] width 12 height 12
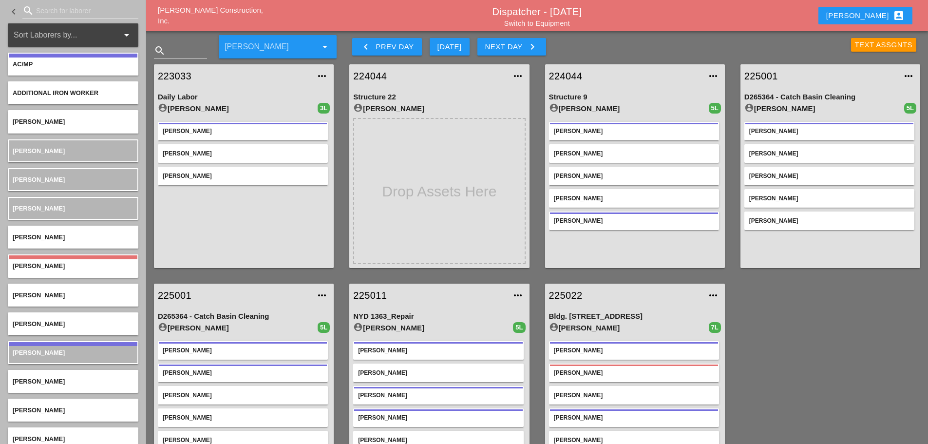
click at [554, 24] on link "Switch to Equipment" at bounding box center [537, 23] width 66 height 8
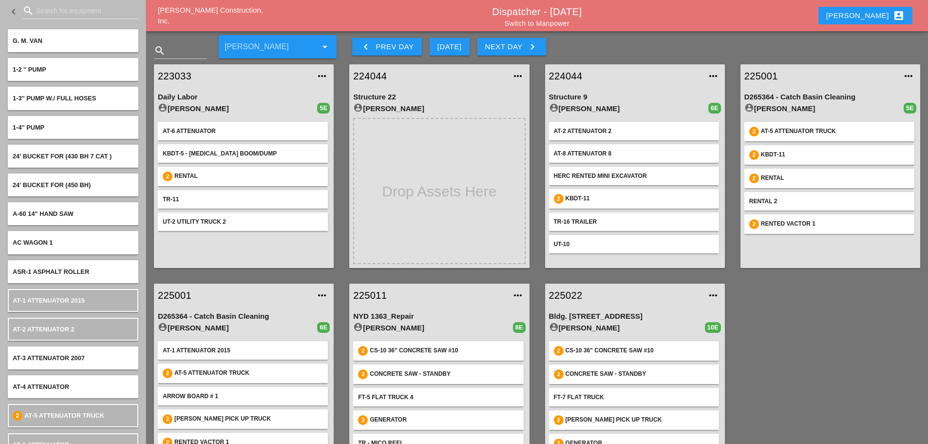
click at [36, 12] on div "search" at bounding box center [29, 11] width 14 height 12
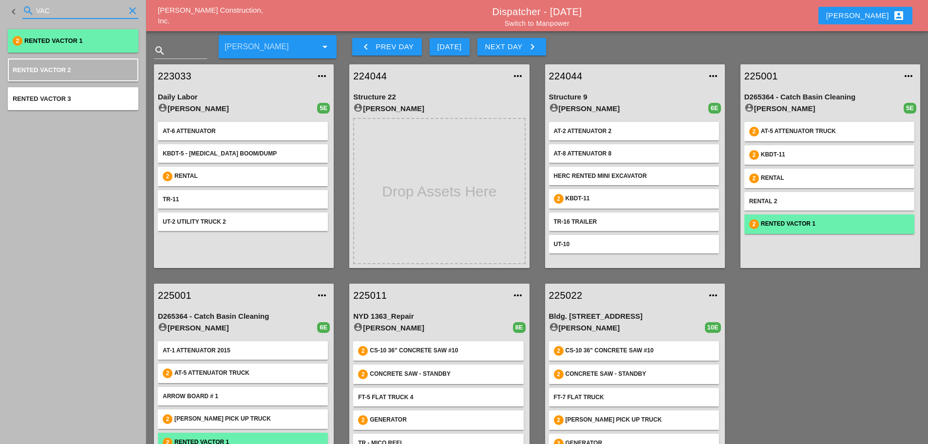
type input "VAC"
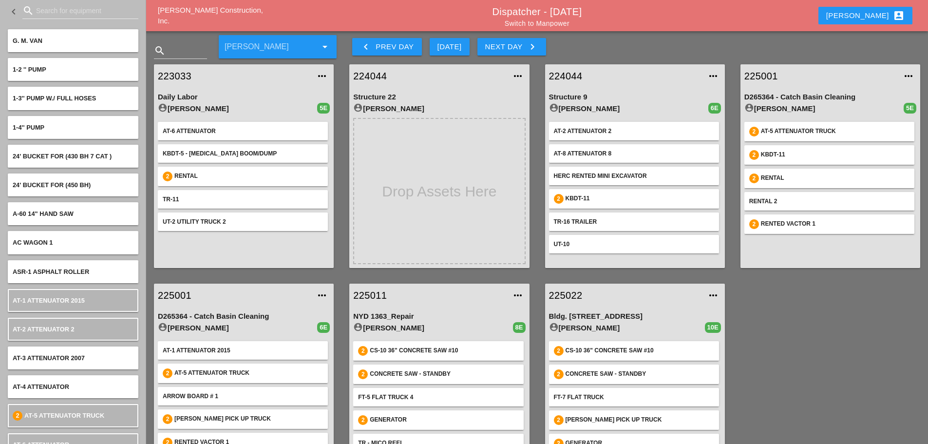
click at [69, 15] on input "Search for equipment" at bounding box center [80, 11] width 89 height 16
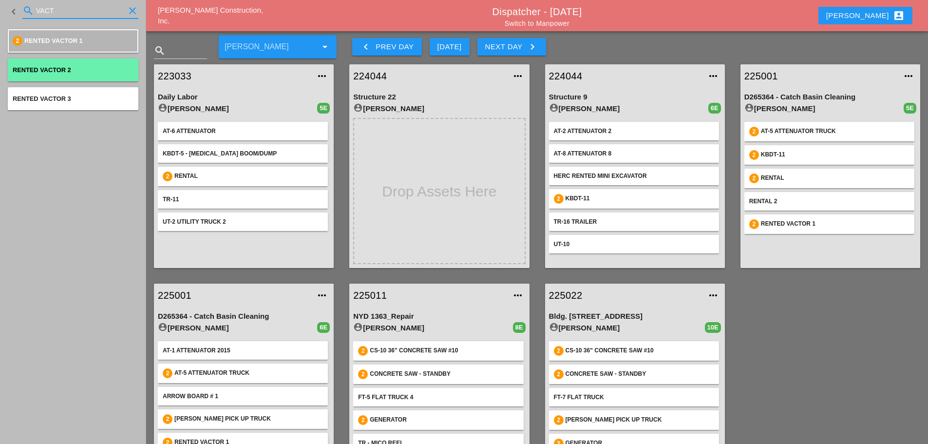
type input "VACT"
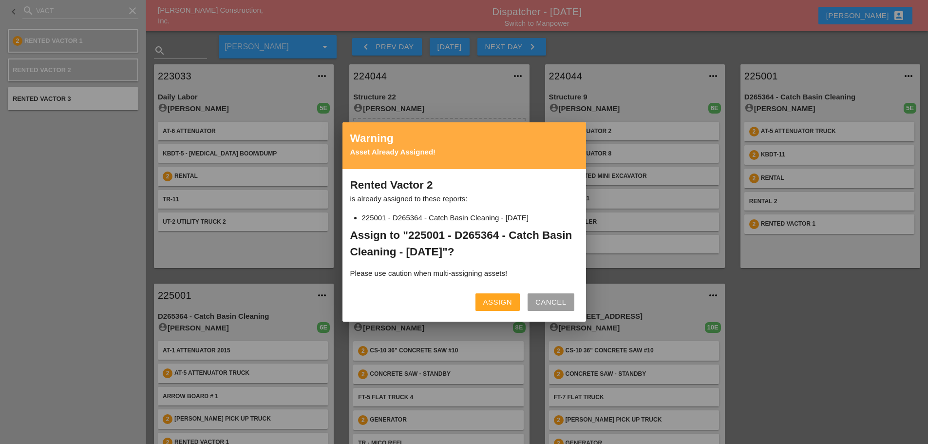
click at [498, 298] on div "Assign" at bounding box center [497, 302] width 29 height 11
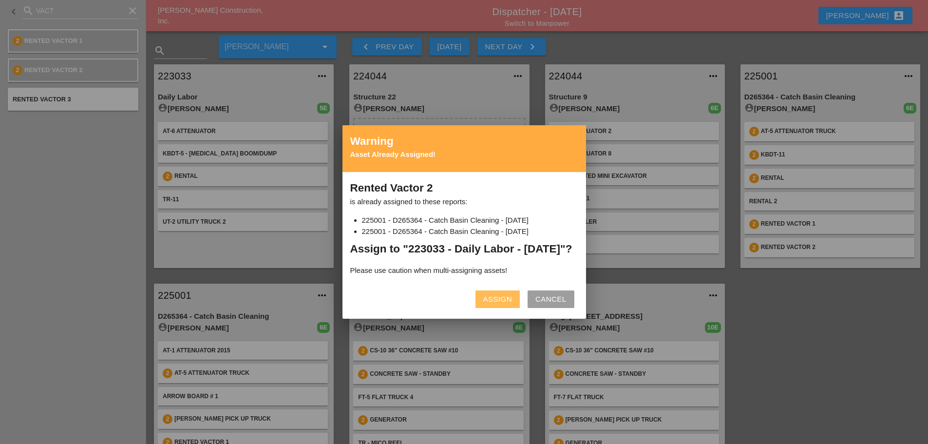
click at [482, 302] on button "Assign" at bounding box center [497, 299] width 44 height 18
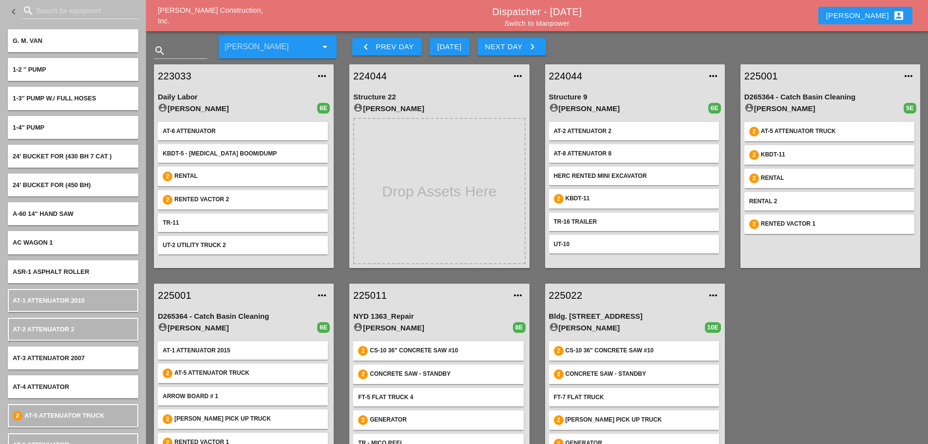
click at [544, 21] on link "Switch to Manpower" at bounding box center [537, 23] width 65 height 8
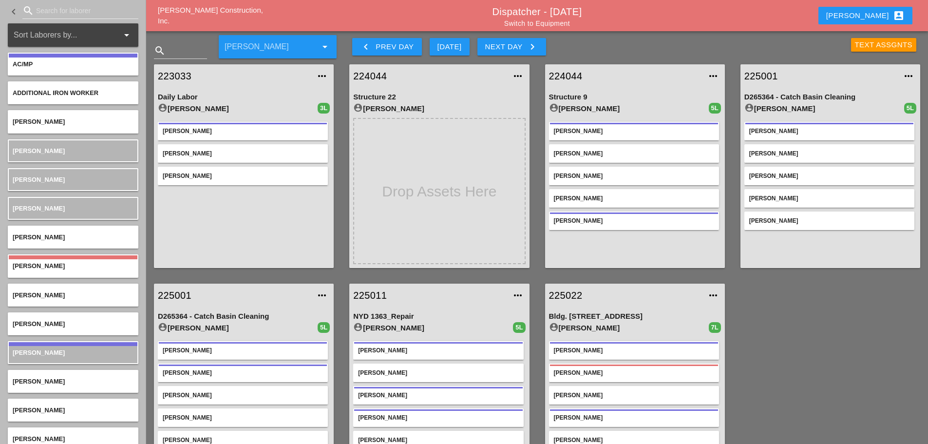
click at [763, 68] on div "225001 more_horiz" at bounding box center [831, 75] width 180 height 23
click at [757, 76] on link "225001" at bounding box center [820, 76] width 152 height 15
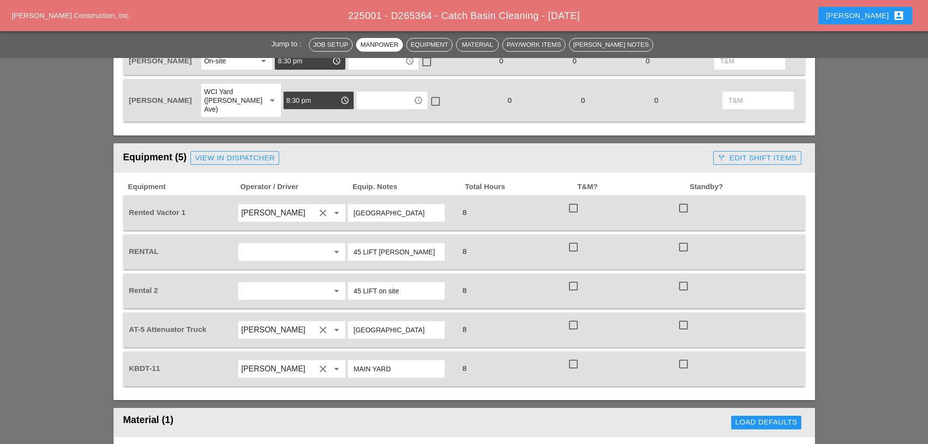
scroll to position [633, 0]
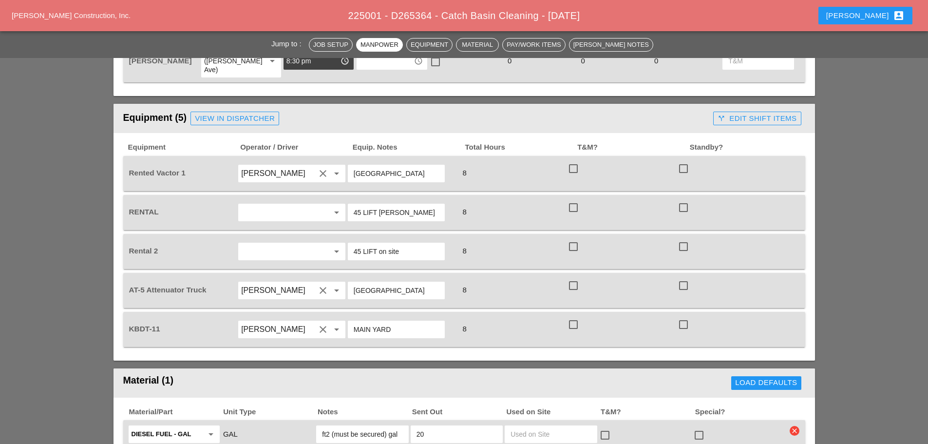
click at [433, 205] on input "45 LIFT BRUCKNER" at bounding box center [396, 213] width 85 height 16
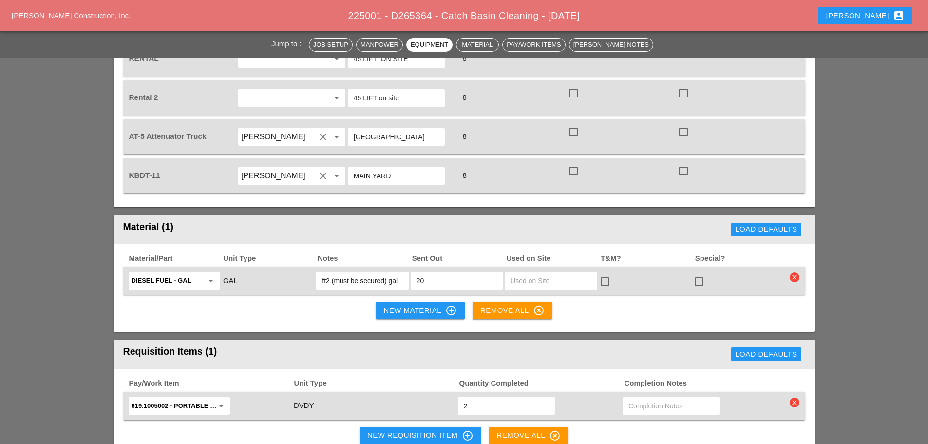
scroll to position [682, 0]
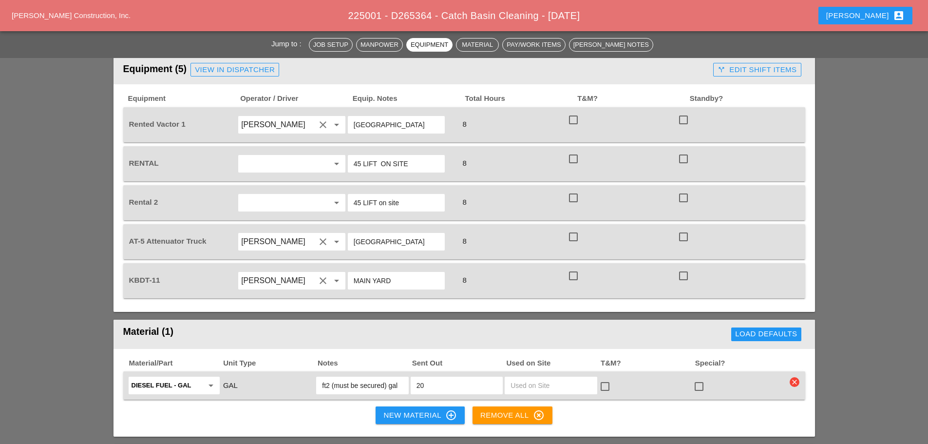
type input "45 LIFT ON SITE"
click at [373, 378] on input "ft2 (must be secured) gal" at bounding box center [362, 386] width 80 height 16
click at [404, 377] on div "ft2 (must be secured) gal" at bounding box center [362, 386] width 92 height 18
click at [398, 378] on input "ft2 (must be secured) gal" at bounding box center [362, 386] width 80 height 16
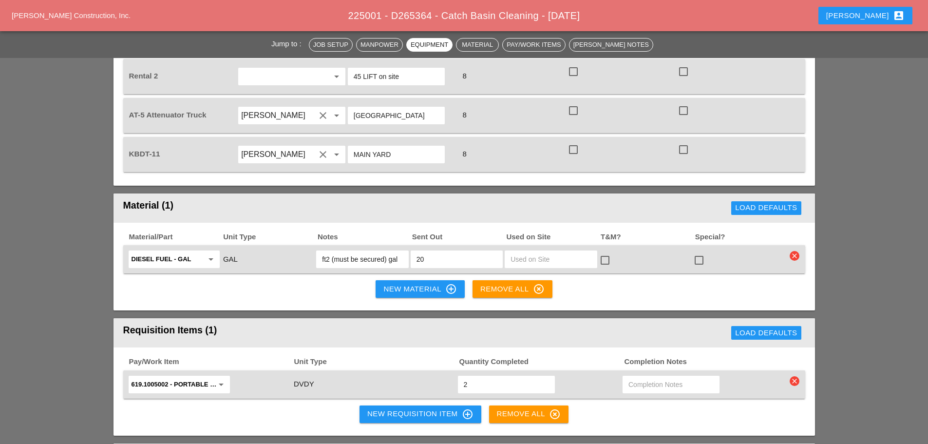
scroll to position [828, 0]
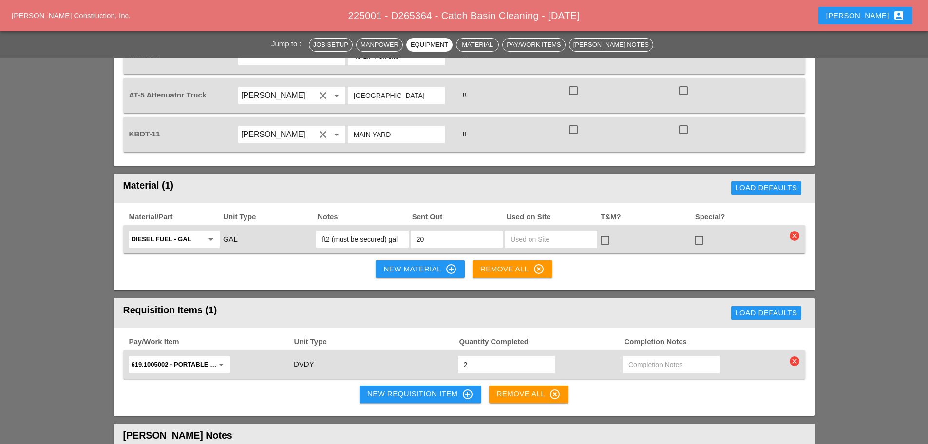
click at [372, 231] on input "ft2 (must be secured) gal" at bounding box center [362, 239] width 80 height 16
click at [797, 231] on icon "clear" at bounding box center [795, 236] width 10 height 10
click at [774, 191] on div "Are you Sure?" at bounding box center [795, 196] width 62 height 11
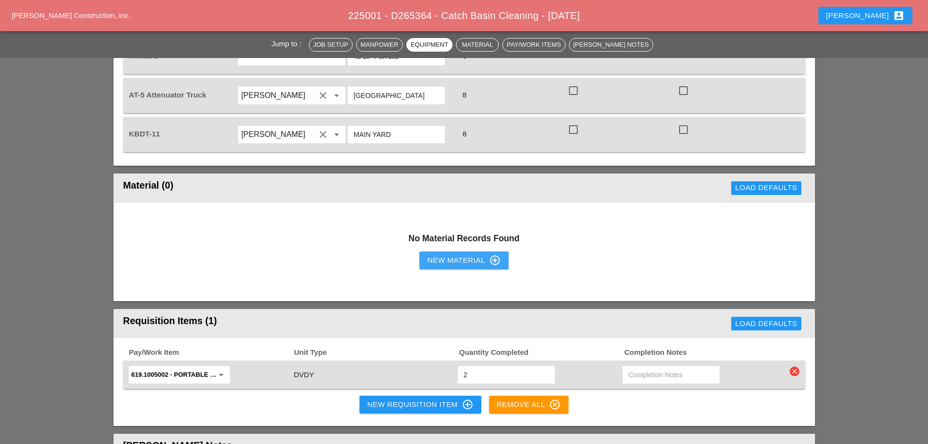
click at [467, 254] on div "New Material control_point" at bounding box center [463, 260] width 73 height 12
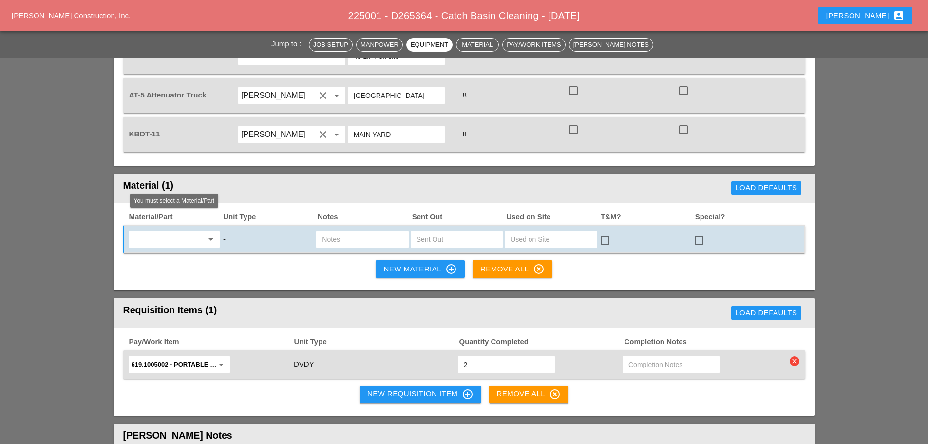
click at [164, 231] on input "text" at bounding box center [168, 239] width 72 height 16
click at [174, 237] on div "Die sel Fuel - GAL" at bounding box center [174, 243] width 76 height 12
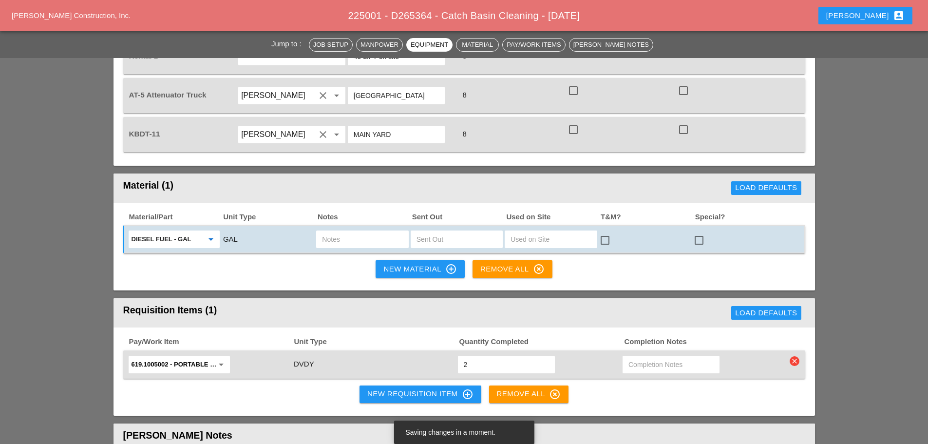
type input "Diesel Fuel - GAL"
click at [368, 231] on input "text" at bounding box center [362, 239] width 80 height 16
type input "15"
click at [455, 229] on div at bounding box center [457, 239] width 94 height 20
click at [444, 231] on input "text" at bounding box center [457, 239] width 80 height 16
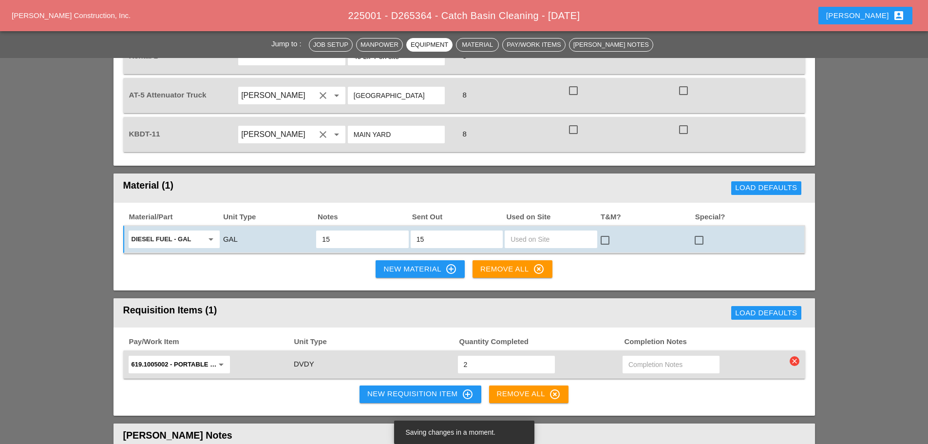
type input "15"
click at [704, 232] on div at bounding box center [699, 240] width 17 height 17
checkbox input "true"
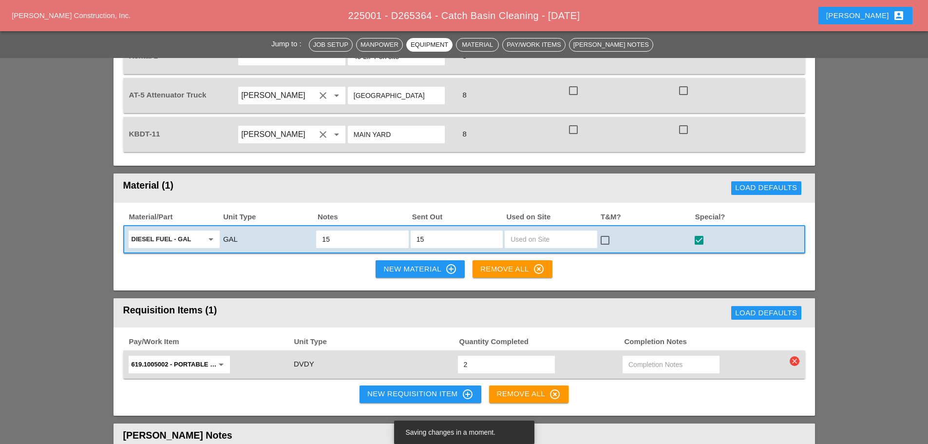
click at [398, 231] on input "15" at bounding box center [362, 239] width 80 height 16
type input "15 ON BOOM TRUCL TIE IT DOWN"
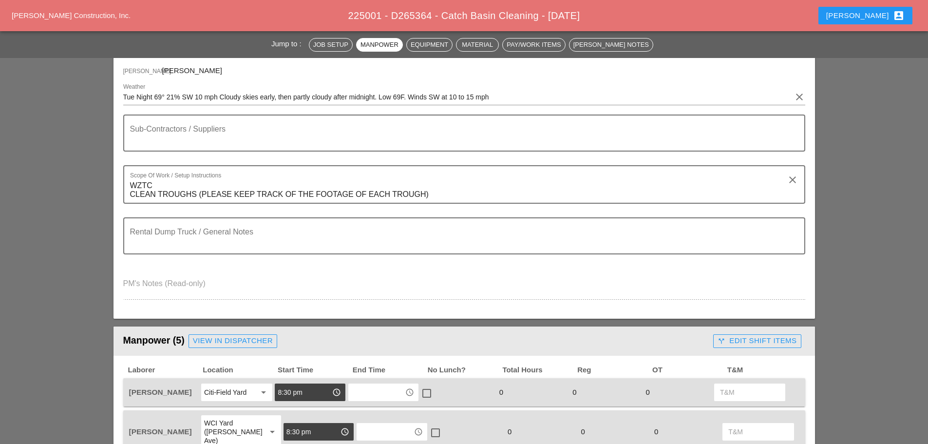
scroll to position [49, 0]
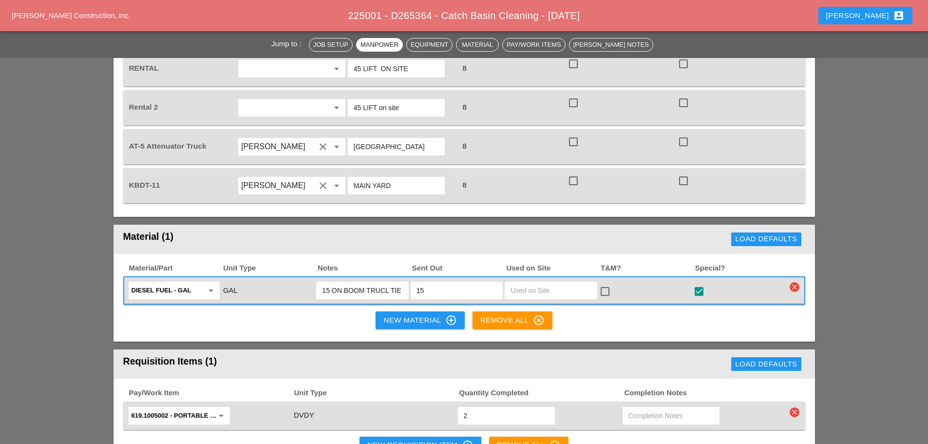
scroll to position [828, 0]
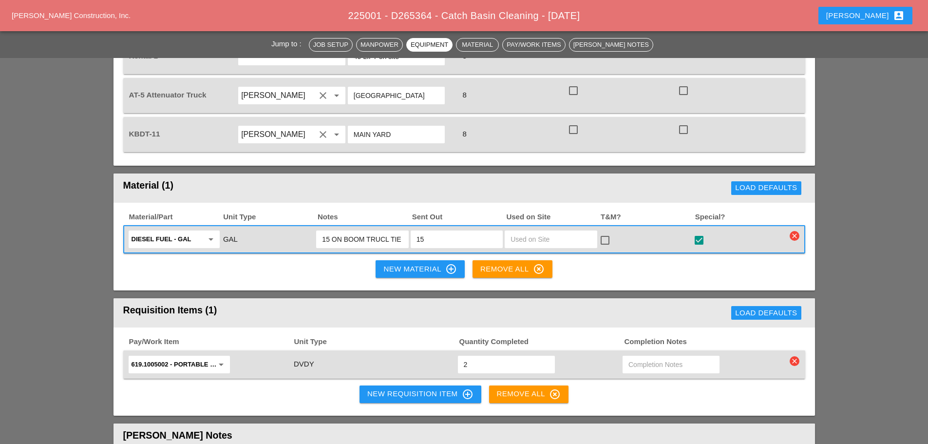
click at [390, 231] on input "15 ON BOOM TRUCL TIE IT DOWN" at bounding box center [362, 239] width 80 height 16
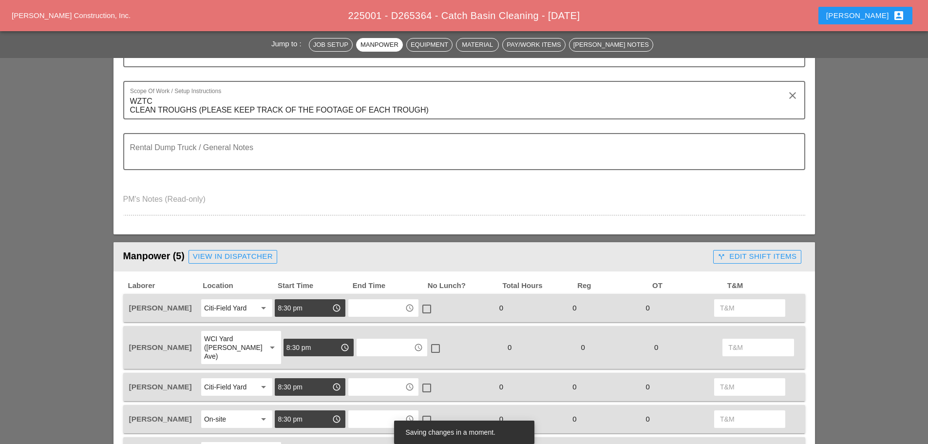
scroll to position [97, 0]
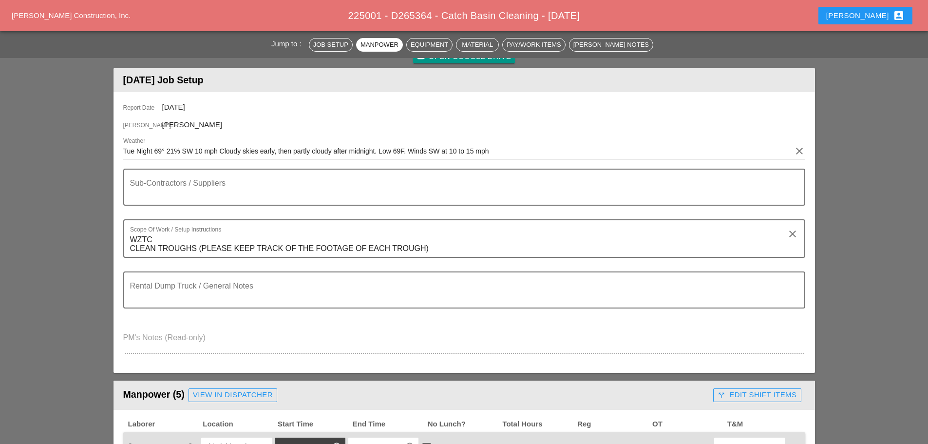
type input "15 ON BOOM TRUCK TIE IT DOWN"
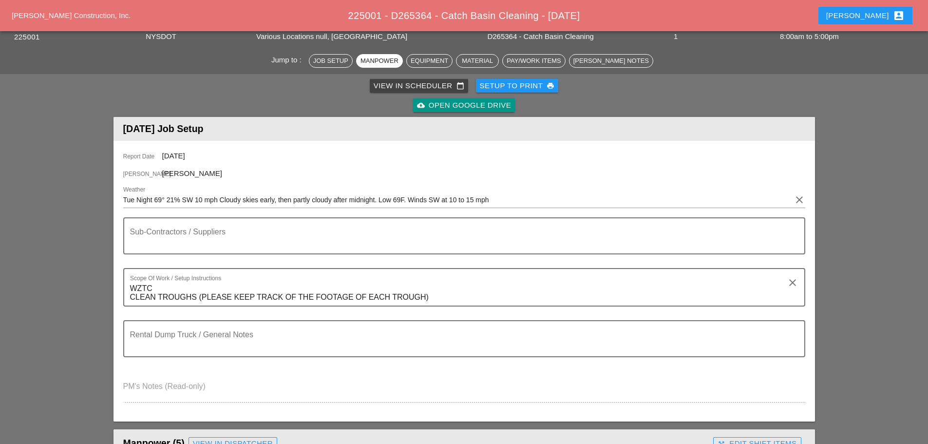
scroll to position [0, 0]
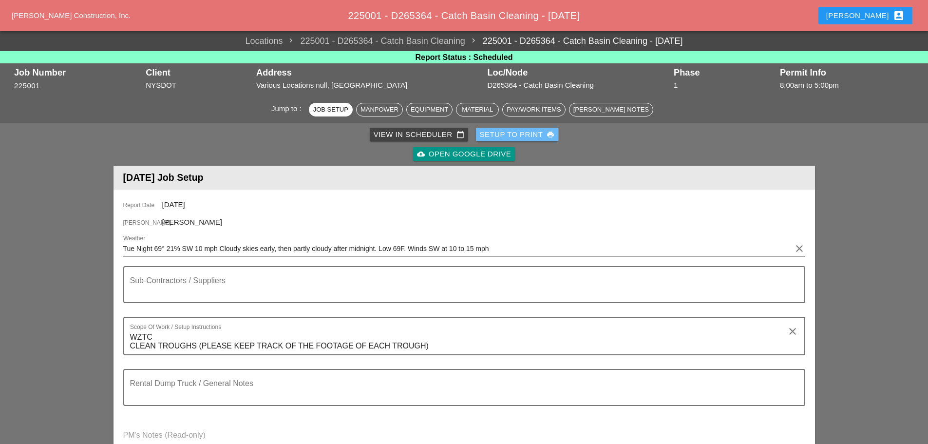
click at [498, 135] on div "Setup to Print print" at bounding box center [517, 134] width 75 height 11
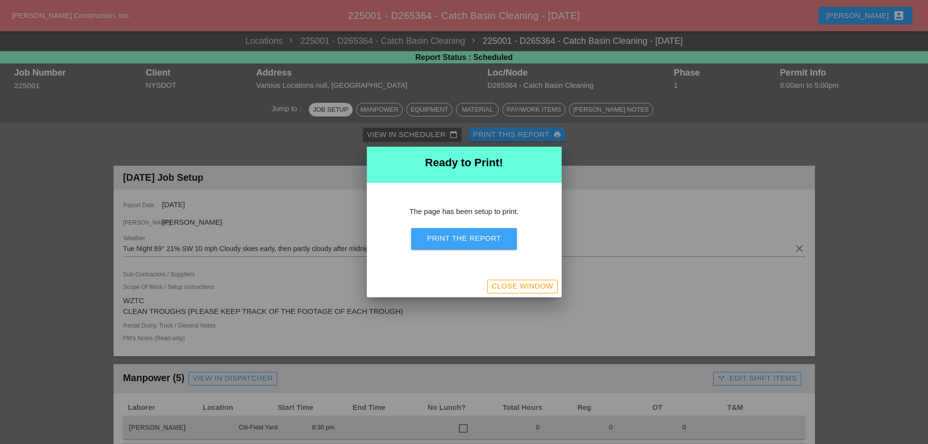
drag, startPoint x: 490, startPoint y: 236, endPoint x: 708, endPoint y: 382, distance: 262.4
click at [491, 236] on div "Print the Report" at bounding box center [464, 238] width 74 height 11
click at [554, 281] on button "Close Window" at bounding box center [522, 287] width 70 height 14
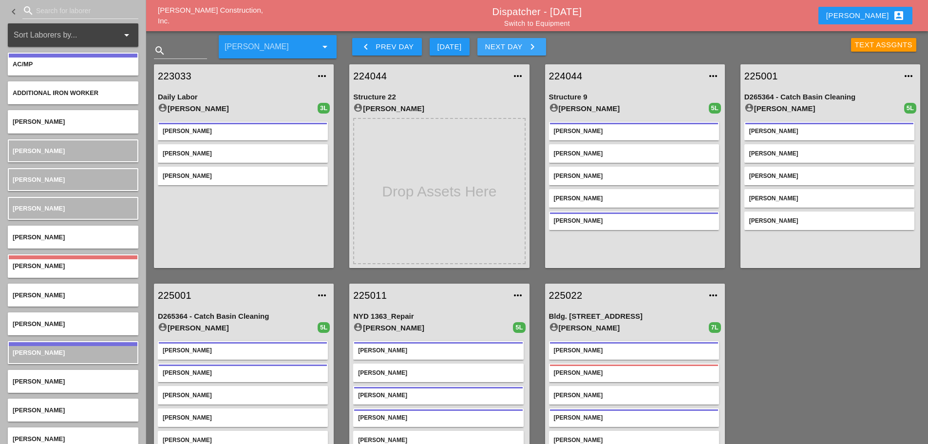
click at [538, 47] on icon "keyboard_arrow_right" at bounding box center [533, 47] width 12 height 12
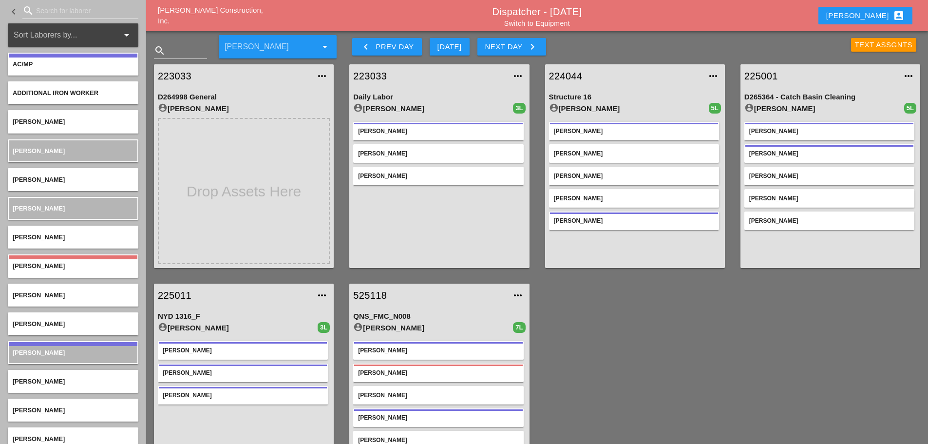
click at [369, 297] on link "525118" at bounding box center [429, 295] width 152 height 15
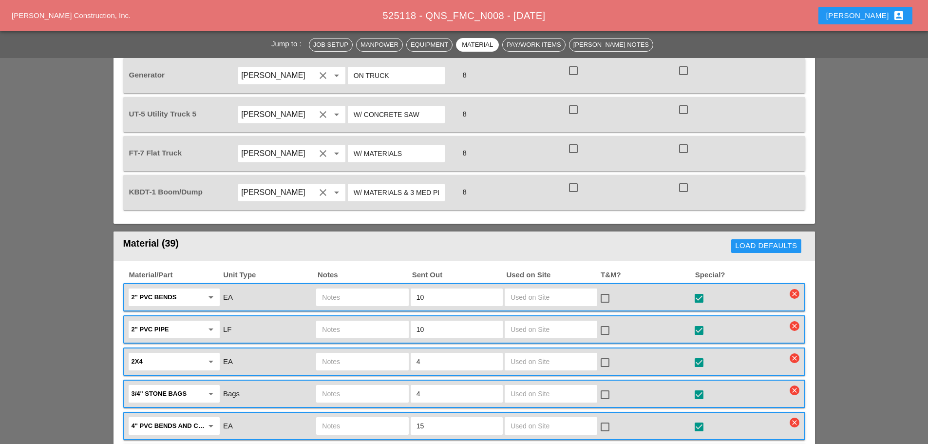
scroll to position [1315, 0]
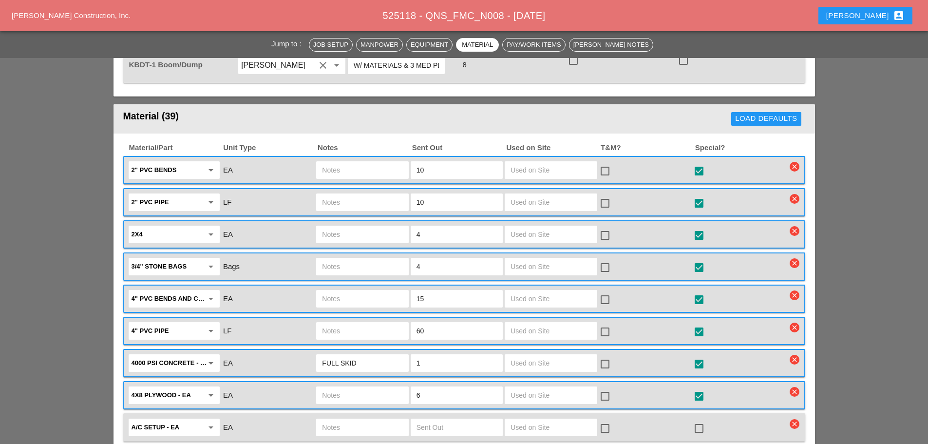
click at [442, 259] on input "4" at bounding box center [457, 267] width 80 height 16
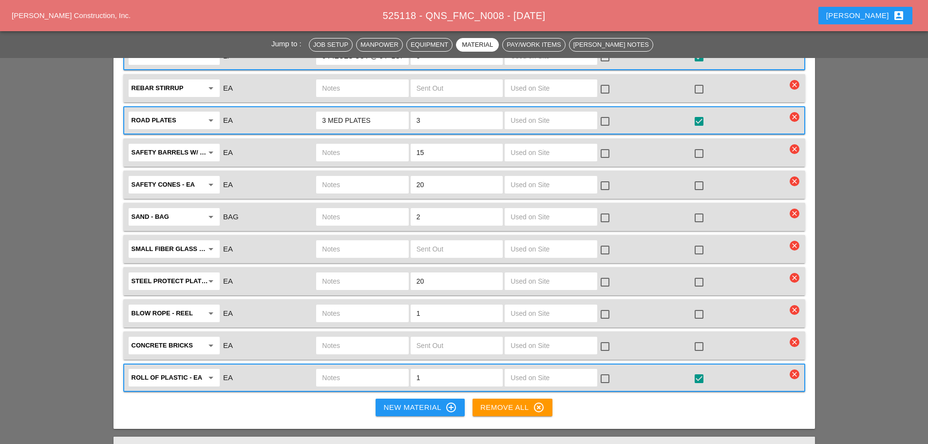
scroll to position [2338, 0]
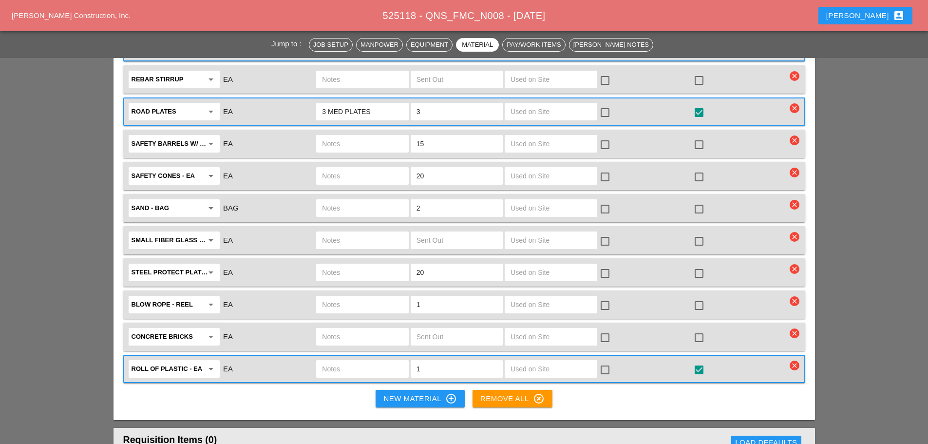
type input "6"
click at [414, 390] on button "New Material control_point" at bounding box center [420, 399] width 89 height 18
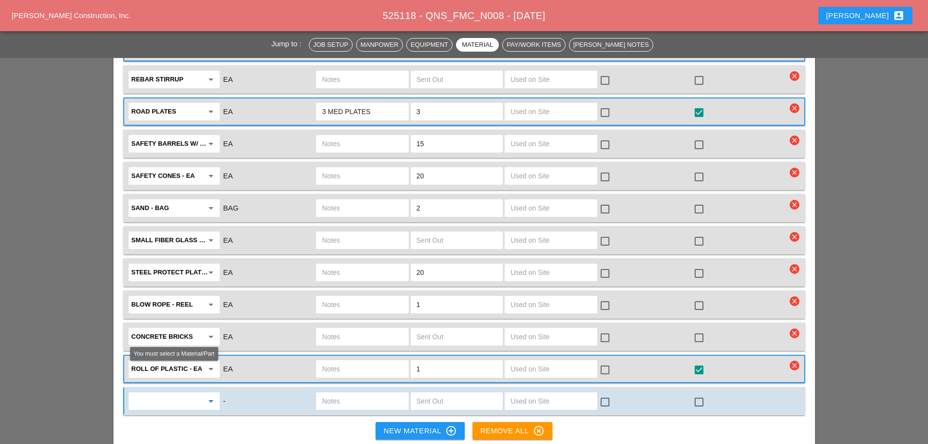
click at [190, 393] on input "text" at bounding box center [168, 401] width 72 height 16
type input "2"
click at [214, 395] on icon "arrow_drop_down" at bounding box center [211, 401] width 12 height 12
click at [213, 395] on icon "arrow_drop_down" at bounding box center [211, 401] width 12 height 12
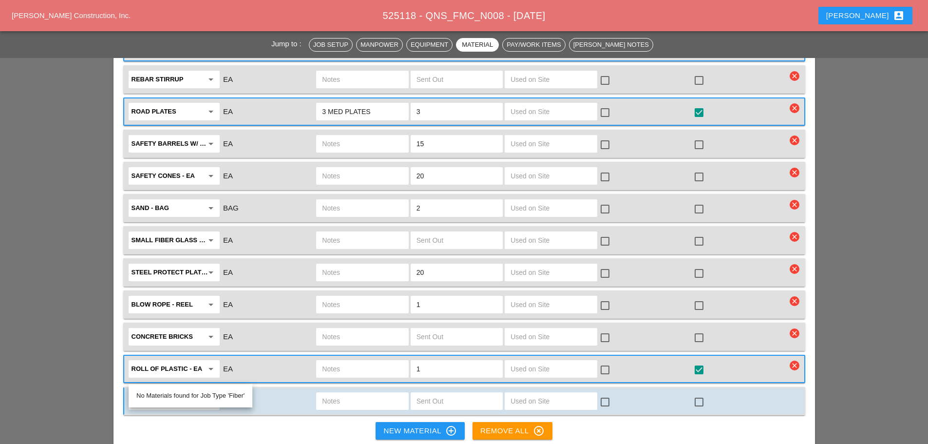
click at [354, 393] on input "text" at bounding box center [362, 401] width 80 height 16
click at [182, 393] on input "text" at bounding box center [168, 401] width 72 height 16
type input "24"
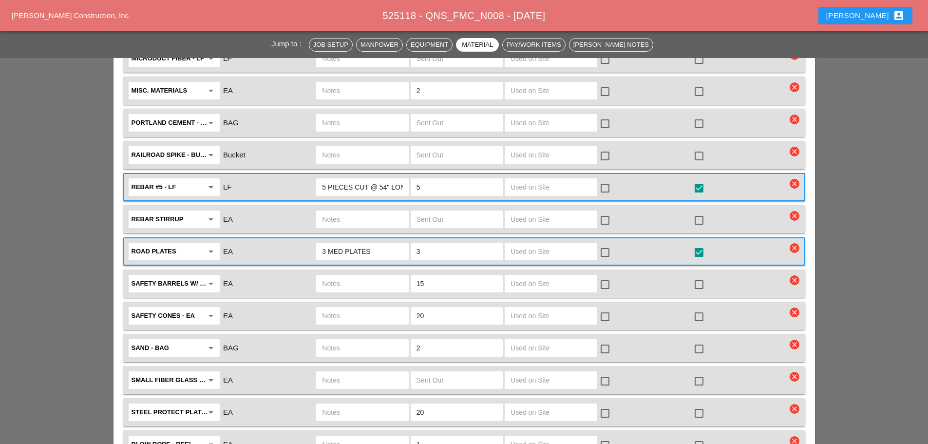
scroll to position [2387, 0]
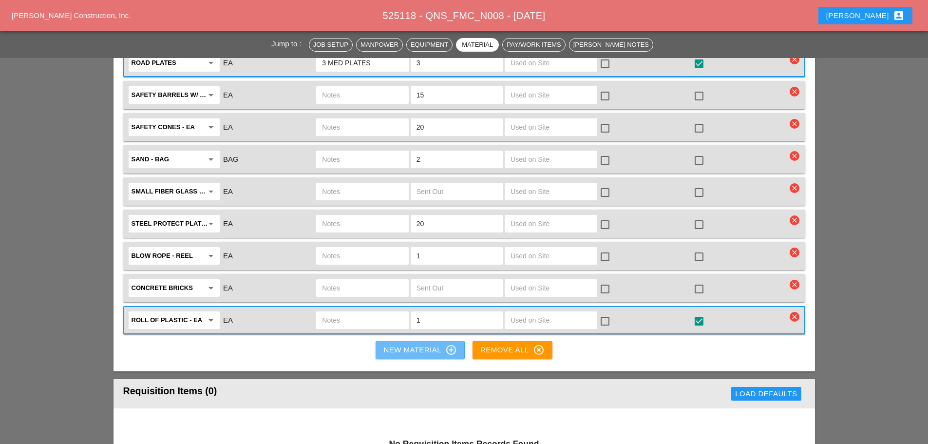
click at [388, 341] on button "New Material control_point" at bounding box center [420, 350] width 89 height 18
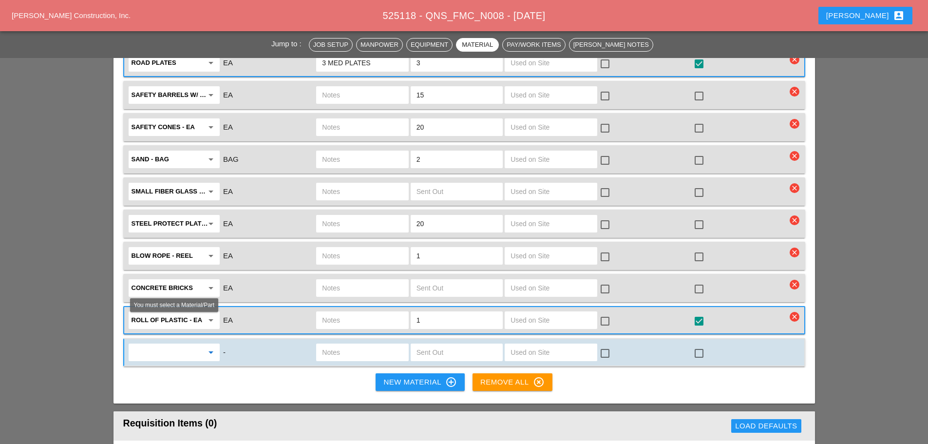
click at [184, 344] on input "text" at bounding box center [168, 352] width 72 height 16
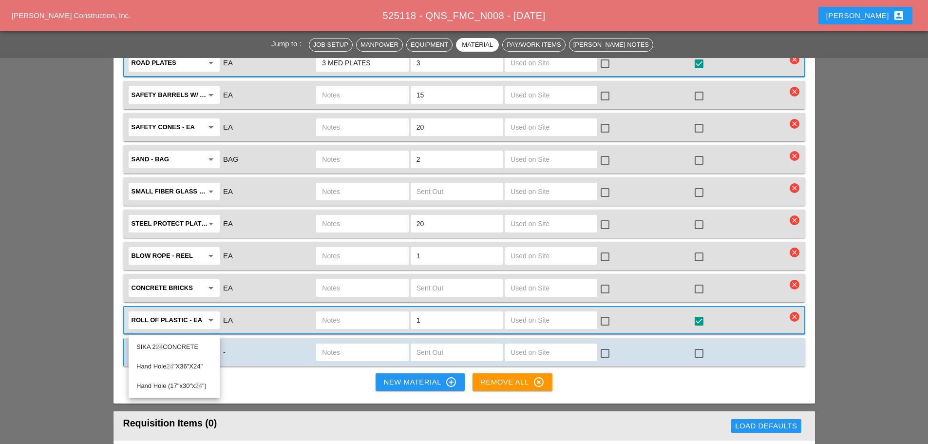
click at [188, 368] on div "Hand Hole 24 "X36"X24"" at bounding box center [174, 367] width 76 height 12
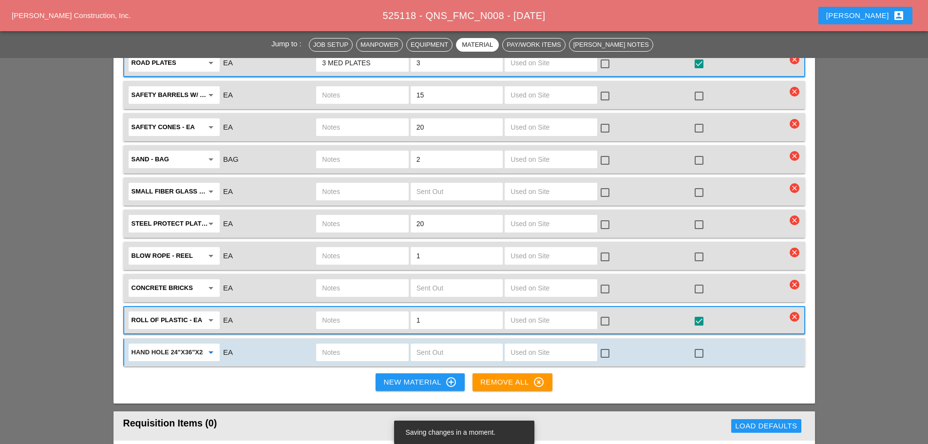
type input "Hand Hole 24"X36"X24""
click at [349, 344] on input "text" at bounding box center [362, 352] width 80 height 16
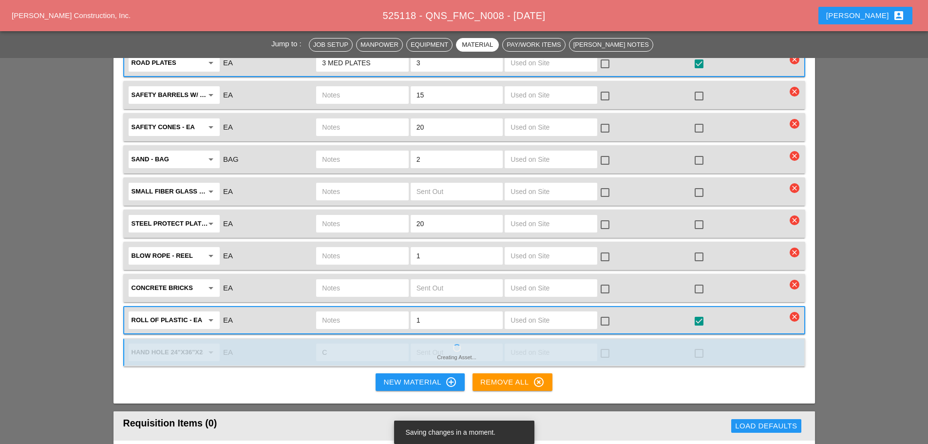
type input "CR"
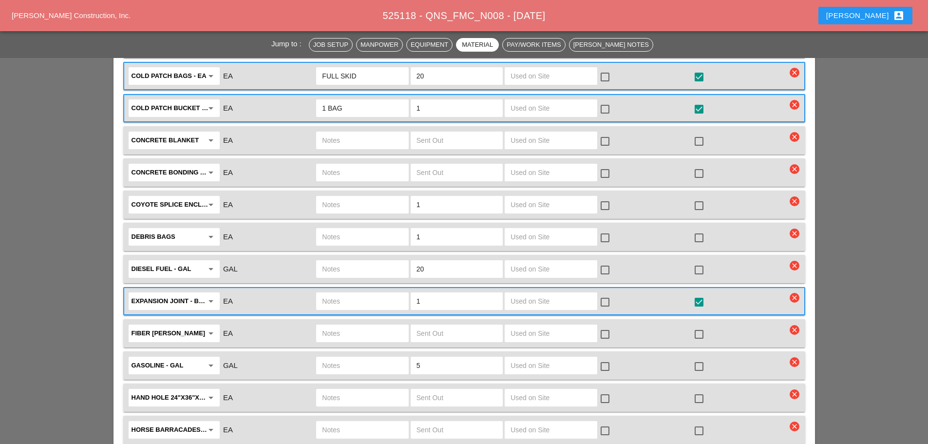
scroll to position [1786, 0]
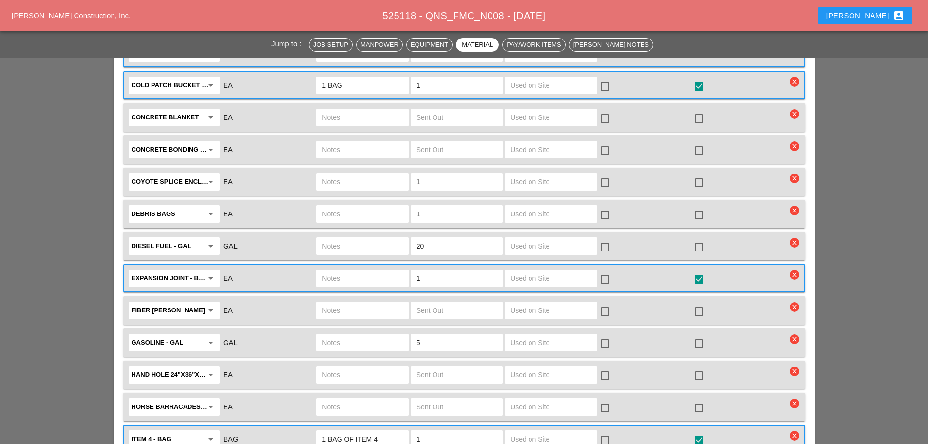
click at [347, 367] on input "text" at bounding box center [362, 375] width 80 height 16
type input "C"
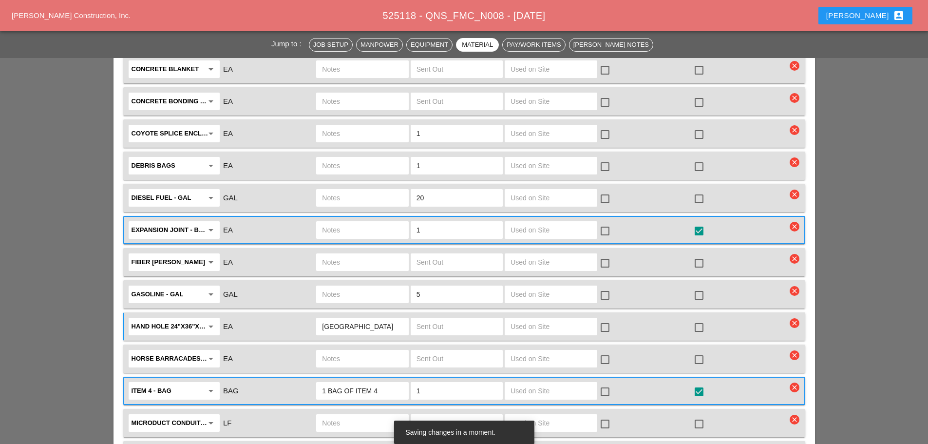
scroll to position [1835, 0]
type input "CROWN CASTLE"
click at [438, 317] on div at bounding box center [457, 326] width 92 height 18
click at [439, 318] on input "text" at bounding box center [457, 326] width 80 height 16
type input "2"
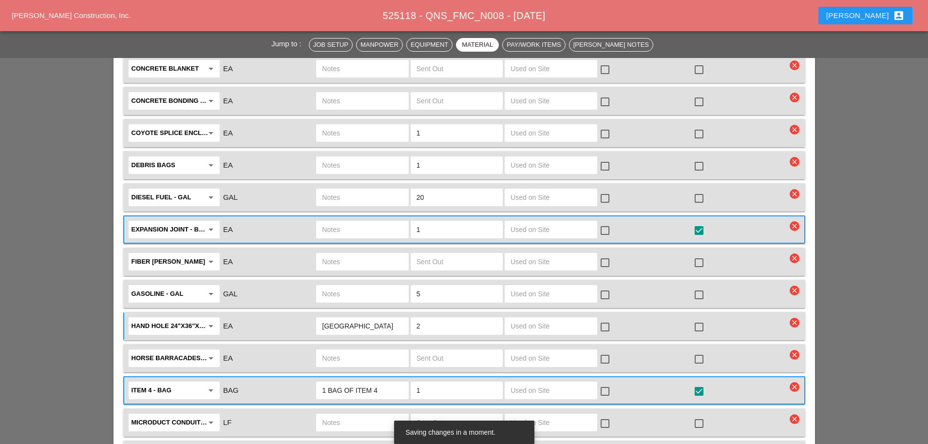
click at [392, 318] on input "CROWN CASTLE" at bounding box center [362, 326] width 80 height 16
type input "CROWN CASTLE NEED 2"
click at [698, 319] on div at bounding box center [699, 327] width 17 height 17
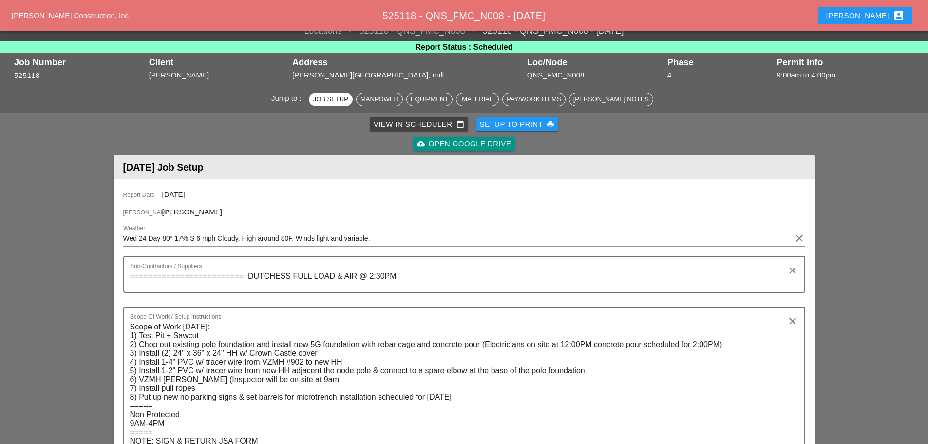
scroll to position [0, 0]
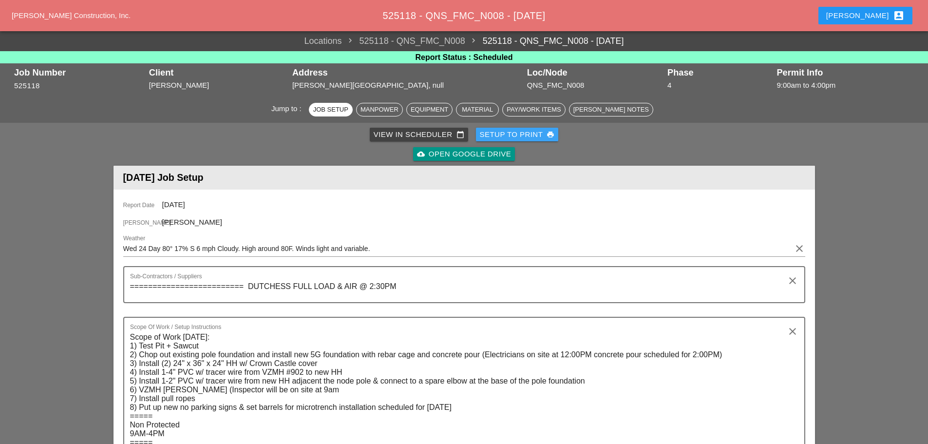
click at [531, 136] on div "Setup to Print print" at bounding box center [517, 134] width 75 height 11
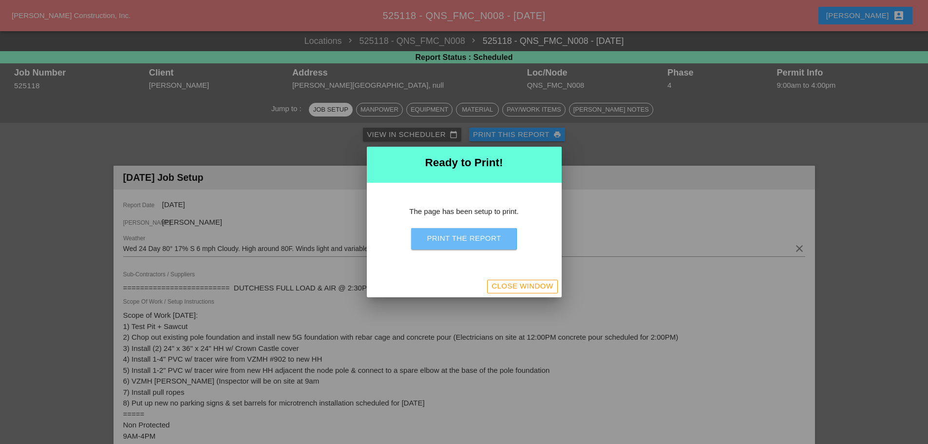
click at [461, 240] on div "Print the Report" at bounding box center [464, 238] width 74 height 11
click at [537, 290] on div "Close Window" at bounding box center [522, 286] width 61 height 11
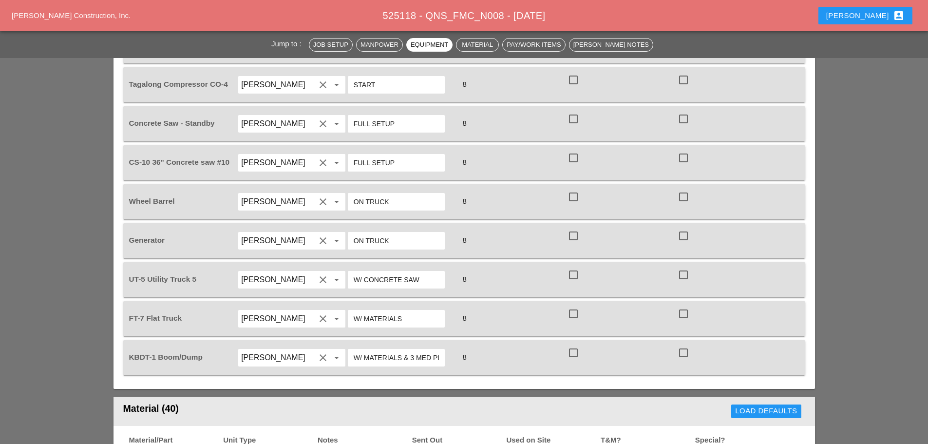
scroll to position [1267, 0]
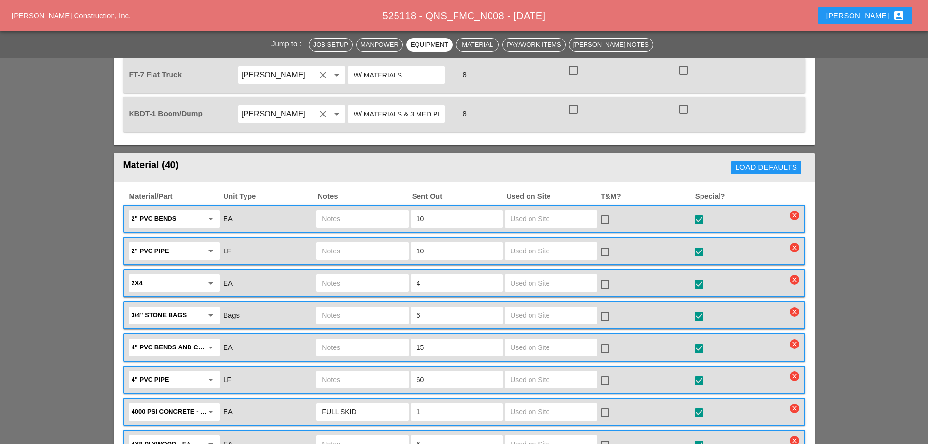
click at [446, 243] on input "10" at bounding box center [457, 251] width 80 height 16
type input "1"
type input "30"
click at [360, 211] on input "text" at bounding box center [362, 219] width 80 height 16
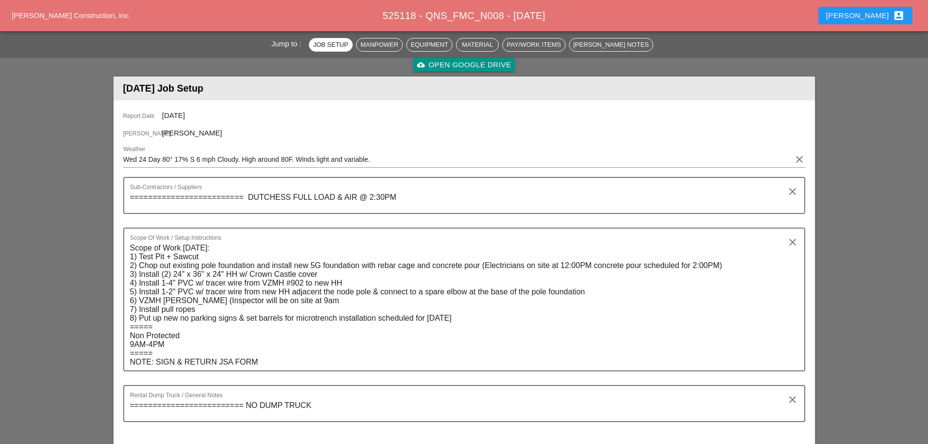
scroll to position [0, 0]
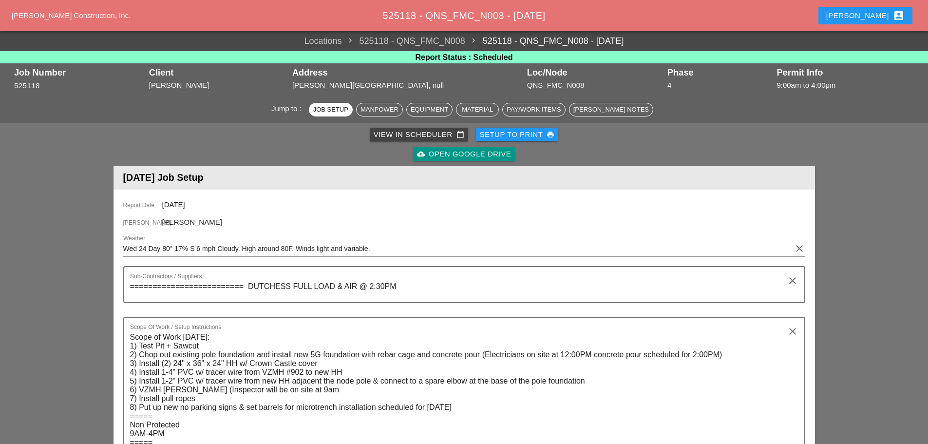
type input "ALL KINDS"
click at [514, 134] on div "Setup to Print print" at bounding box center [517, 134] width 75 height 11
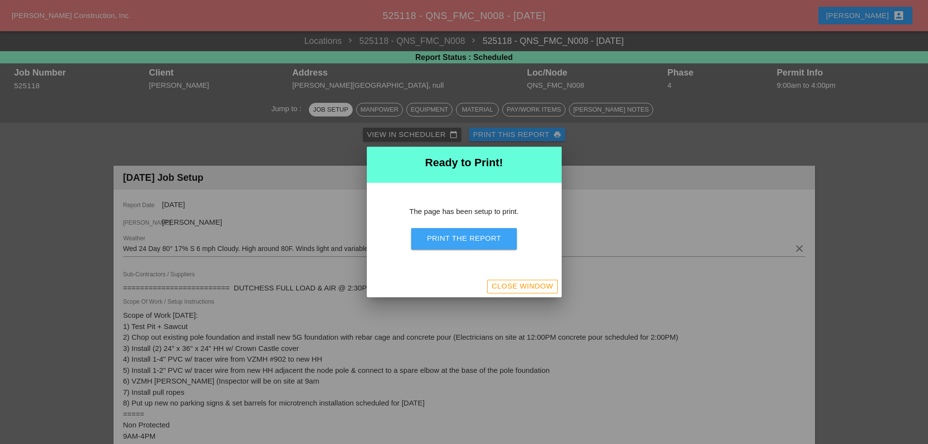
click at [458, 242] on div "Print the Report" at bounding box center [464, 238] width 74 height 11
click at [531, 282] on div "Close Window" at bounding box center [522, 286] width 61 height 11
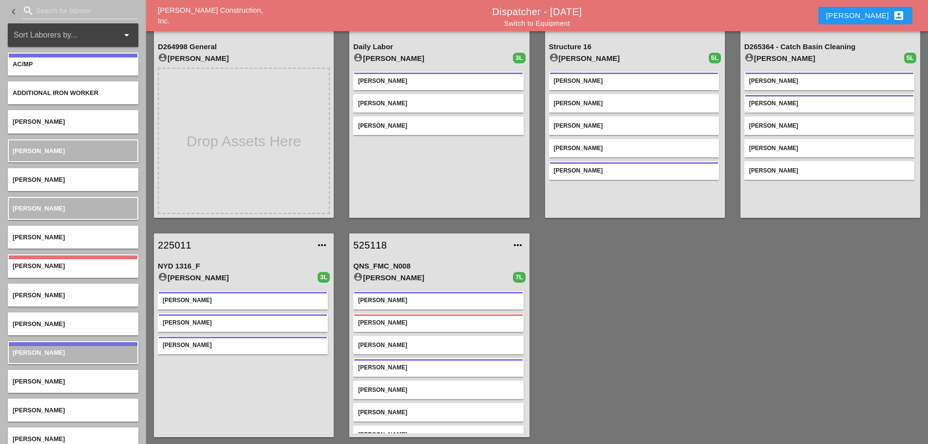
scroll to position [51, 0]
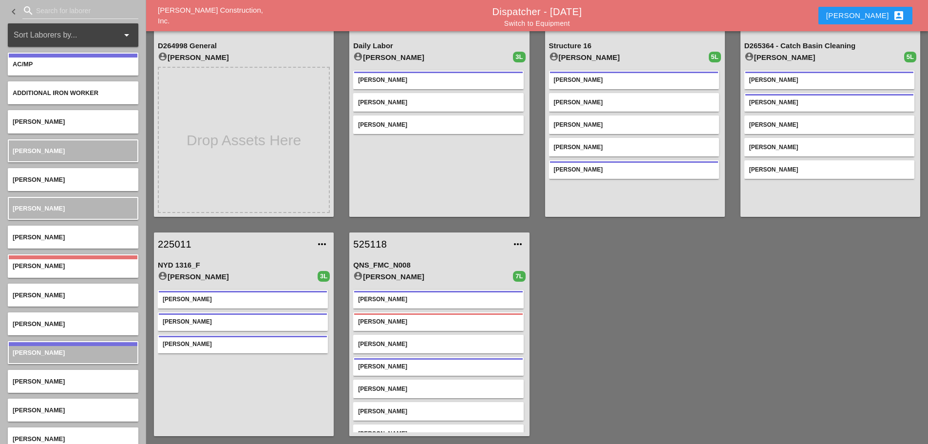
click at [164, 245] on link "225011" at bounding box center [234, 244] width 152 height 15
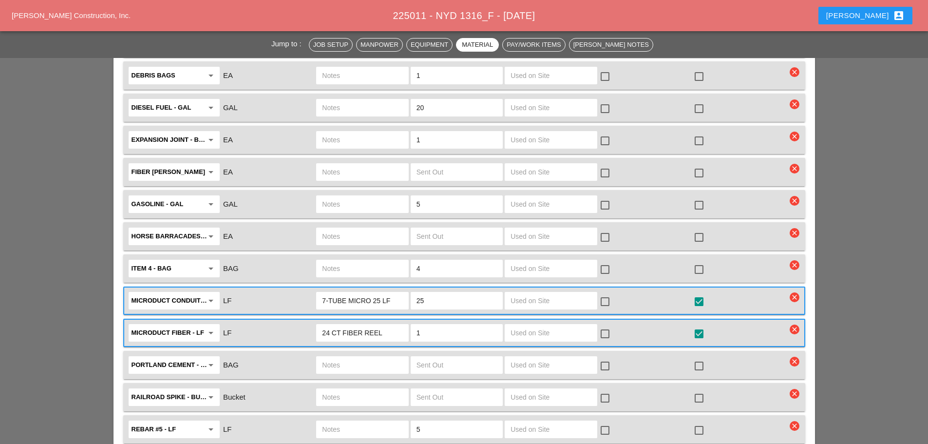
scroll to position [1608, 0]
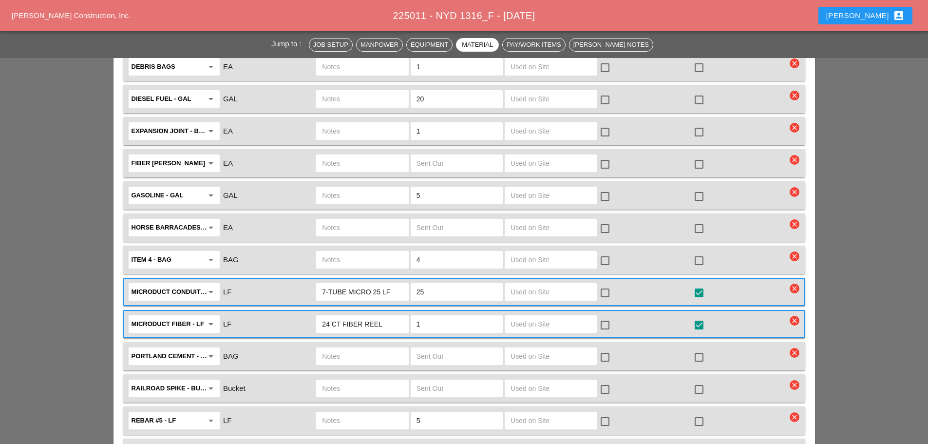
click at [382, 284] on input "7-TUBE MICRO 25 LF" at bounding box center [362, 292] width 80 height 16
type input "7-TUBE MICRO 50 LF"
click at [429, 284] on input "25" at bounding box center [457, 292] width 80 height 16
type input "2"
type input "50"
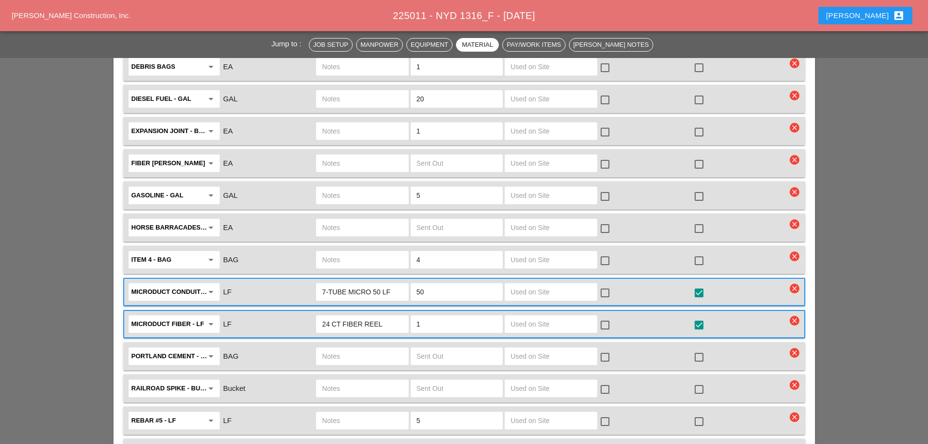
click at [437, 413] on input "5" at bounding box center [457, 421] width 80 height 16
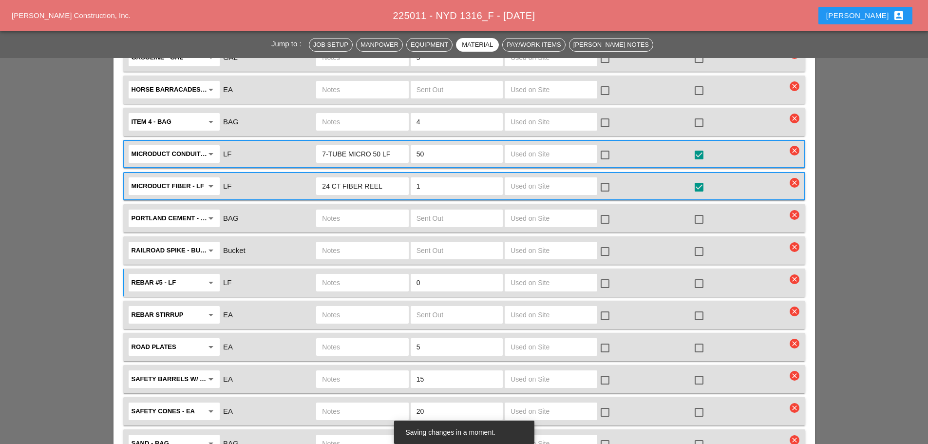
scroll to position [1754, 0]
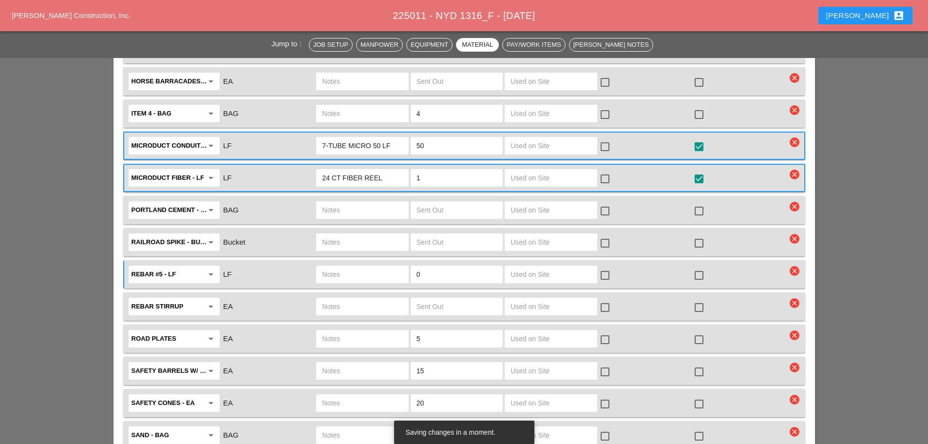
type input "0"
click at [201, 299] on input "Rebar Stirrup" at bounding box center [168, 307] width 72 height 16
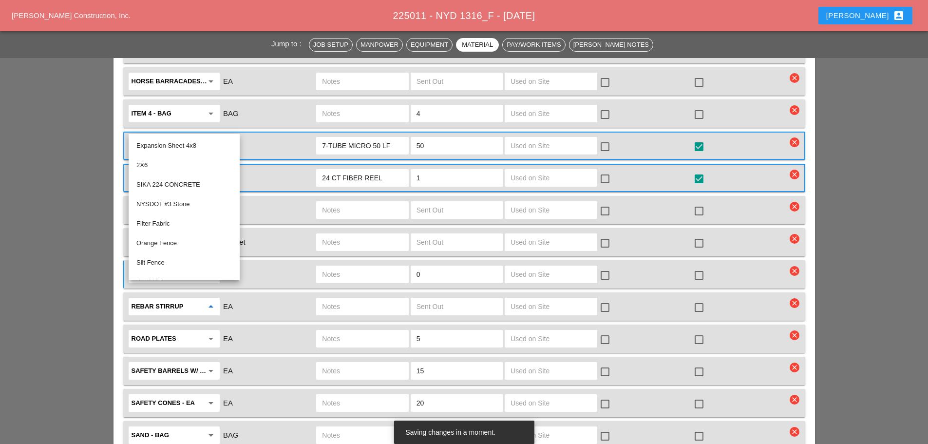
click at [450, 331] on input "5" at bounding box center [457, 339] width 80 height 16
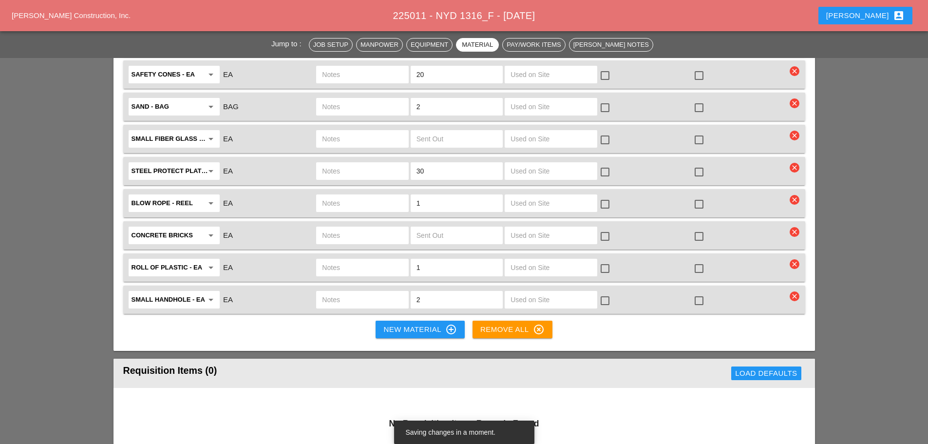
scroll to position [2095, 0]
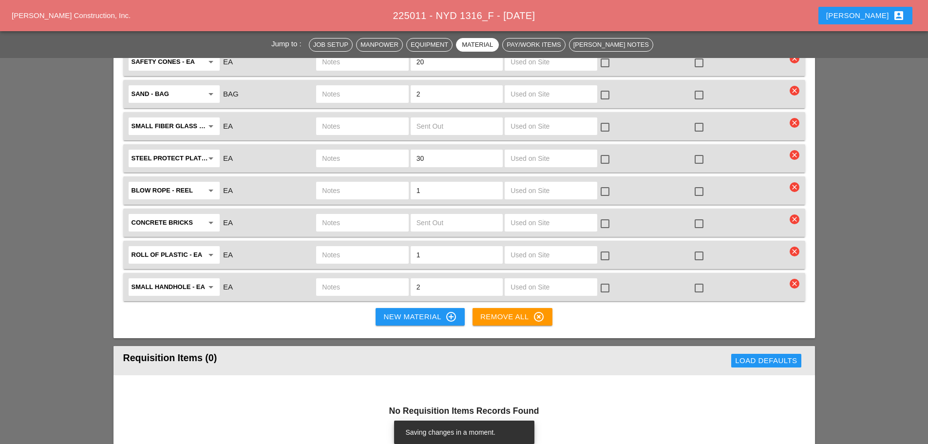
type input "0"
click at [434, 279] on input "2" at bounding box center [457, 287] width 80 height 16
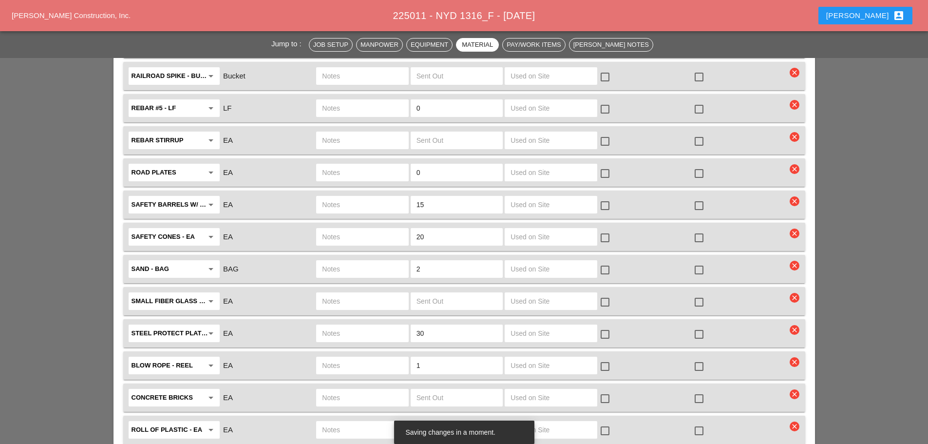
scroll to position [1900, 0]
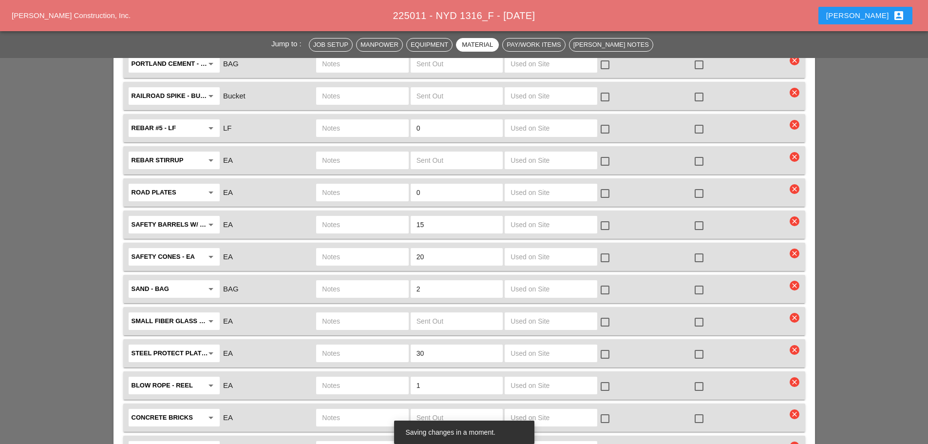
type input "0"
drag, startPoint x: 190, startPoint y: 403, endPoint x: 200, endPoint y: 397, distance: 11.6
click at [191, 410] on input "concrete bricks" at bounding box center [168, 418] width 72 height 16
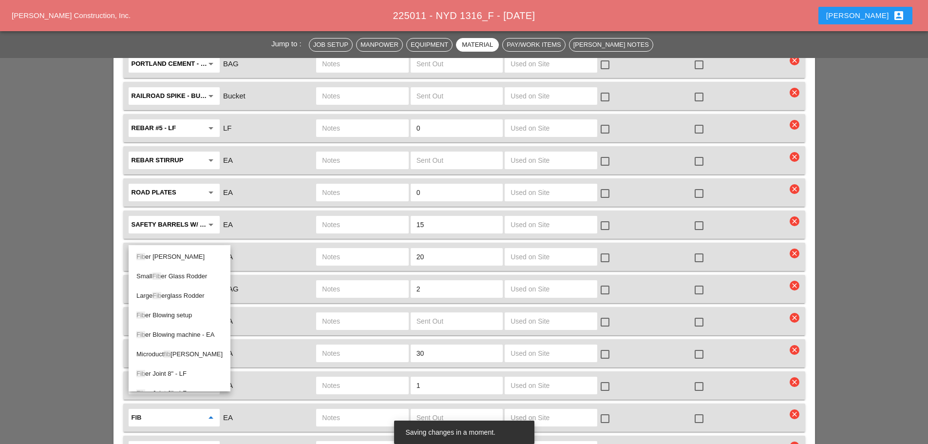
click at [185, 357] on div "Microduct fib er - LF" at bounding box center [179, 354] width 86 height 12
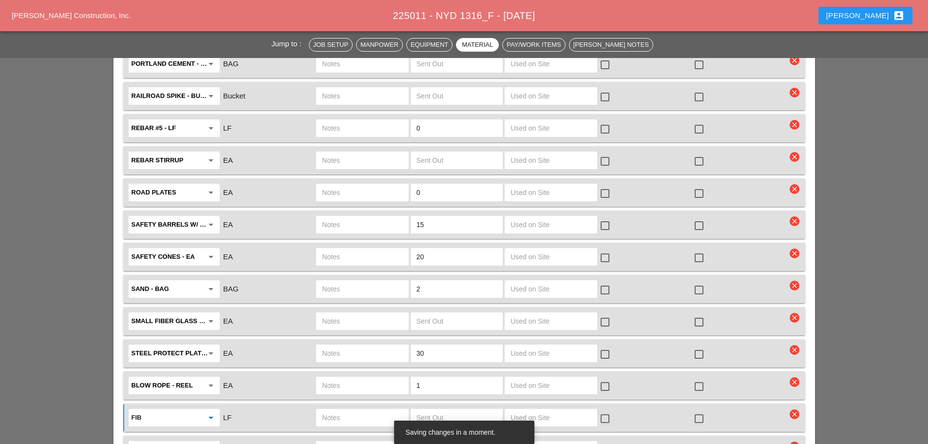
type input "Microduct fiber - LF"
click at [218, 312] on div "Small Fiber Glass Rodder arrow_drop_down" at bounding box center [174, 321] width 91 height 18
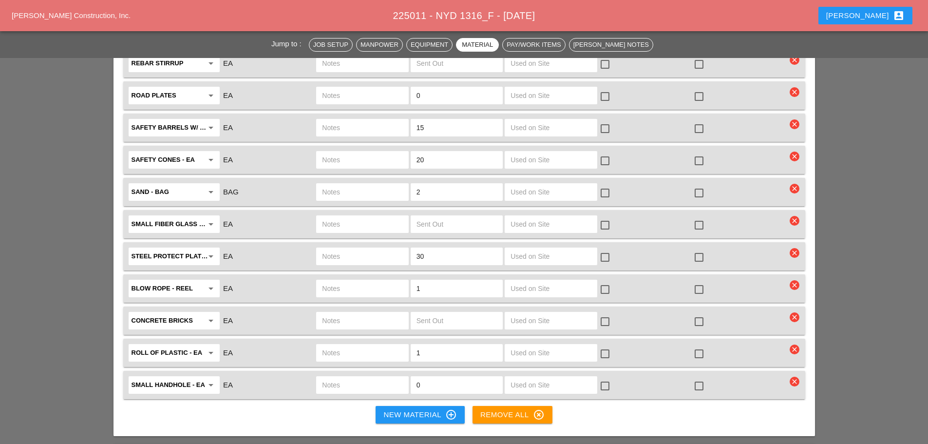
scroll to position [1997, 0]
click at [208, 314] on icon "arrow_drop_down" at bounding box center [211, 320] width 12 height 12
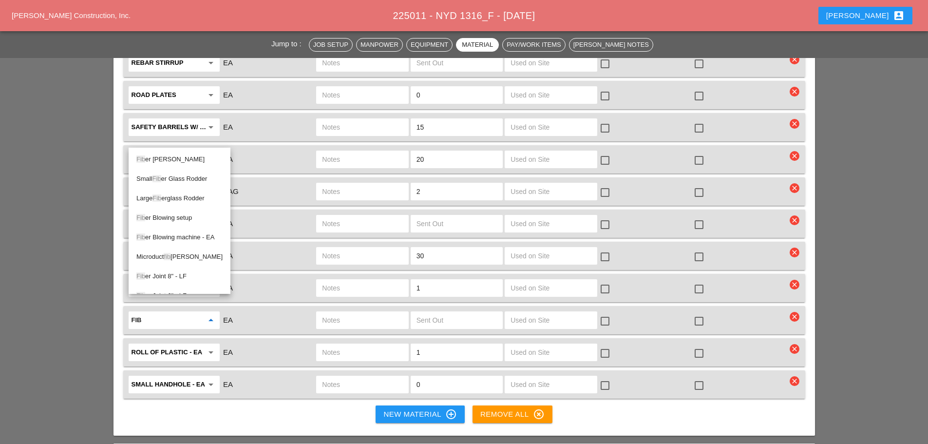
click at [177, 255] on div "Microduct fib [PERSON_NAME]" at bounding box center [179, 257] width 86 height 12
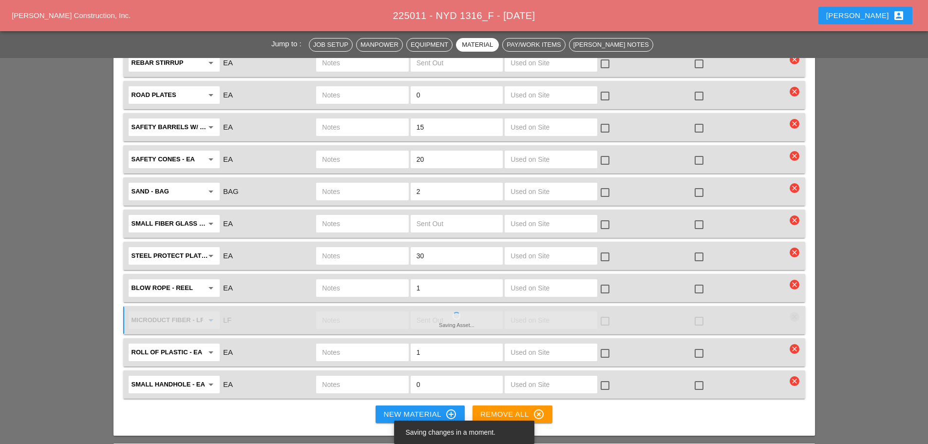
type input "Microduct fiber - LF"
click at [365, 312] on input "text" at bounding box center [362, 320] width 80 height 16
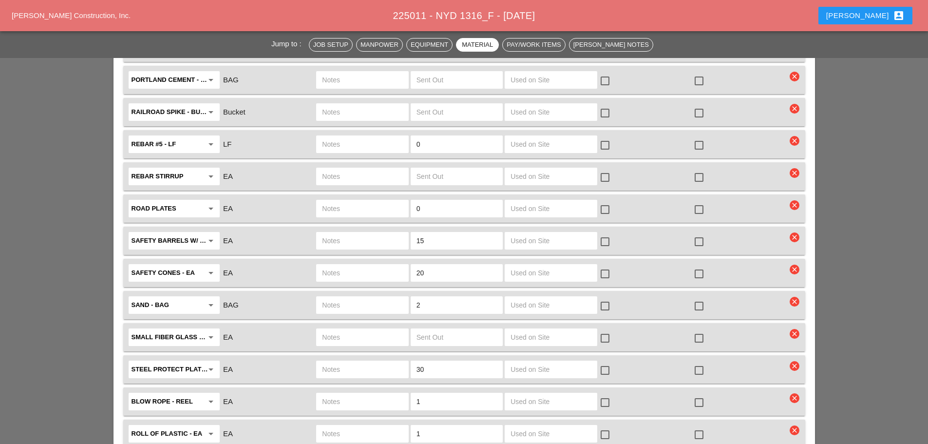
scroll to position [1737, 0]
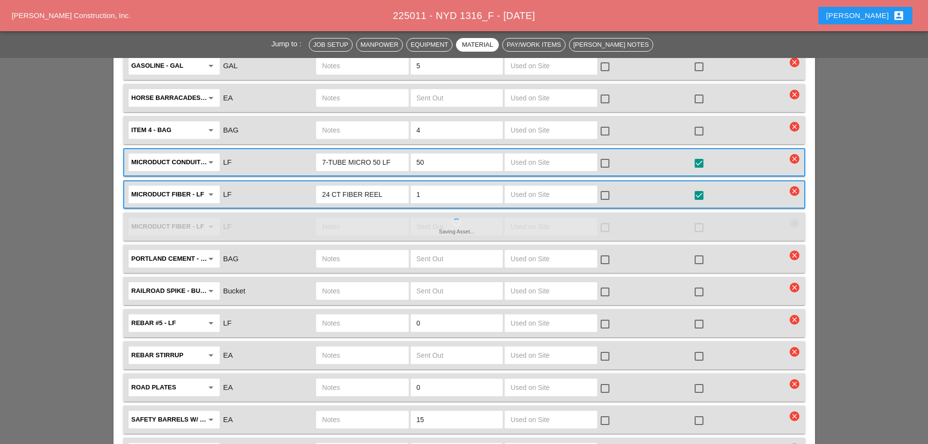
click at [348, 219] on input "text" at bounding box center [362, 227] width 80 height 16
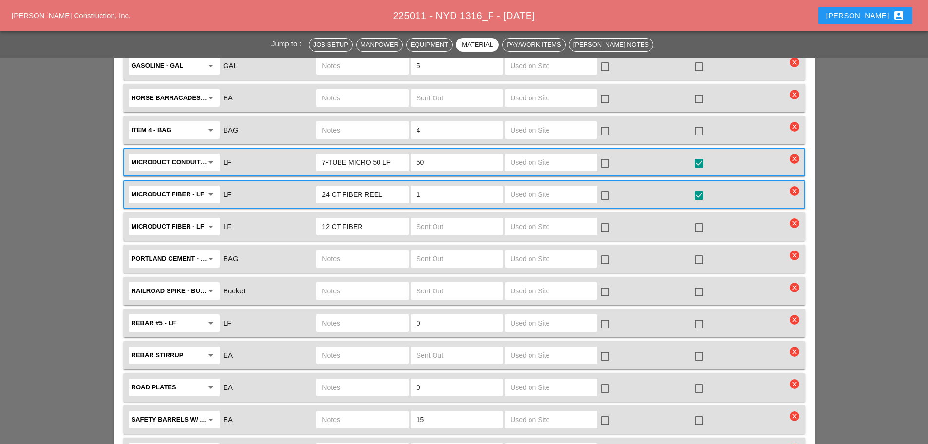
type input "12 CT FIBER"
click at [443, 219] on input "text" at bounding box center [457, 227] width 80 height 16
type input "1"
click at [697, 219] on div at bounding box center [699, 227] width 17 height 17
checkbox input "true"
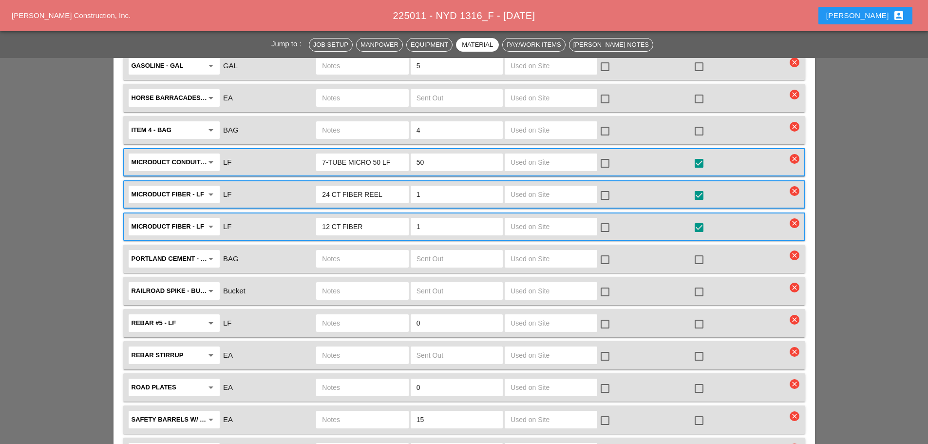
click at [193, 251] on input "Portland Cement - BAG" at bounding box center [168, 259] width 72 height 16
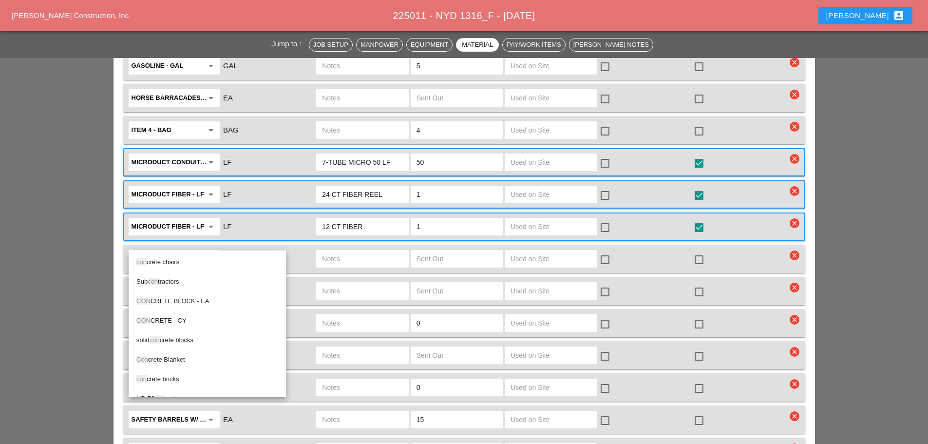
scroll to position [0, 0]
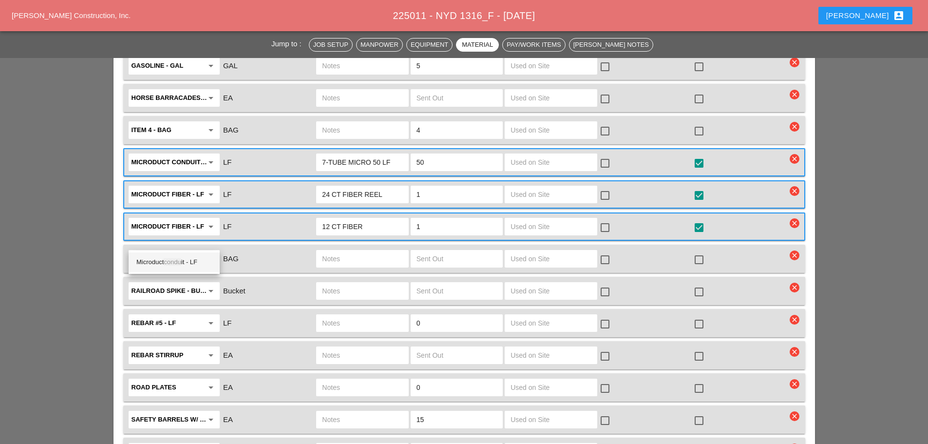
click at [186, 258] on div "Microduct condu it - LF" at bounding box center [174, 262] width 76 height 12
type input "Microduct conduit - LF"
click at [362, 251] on input "text" at bounding box center [362, 259] width 80 height 16
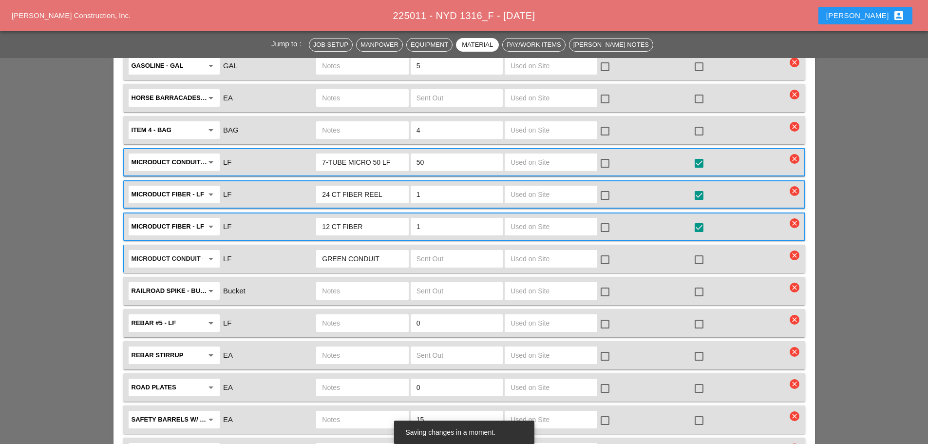
type input "GREEN CONDUIT"
click at [449, 251] on input "text" at bounding box center [457, 259] width 80 height 16
type input "1"
click at [703, 251] on div at bounding box center [699, 259] width 17 height 17
checkbox input "true"
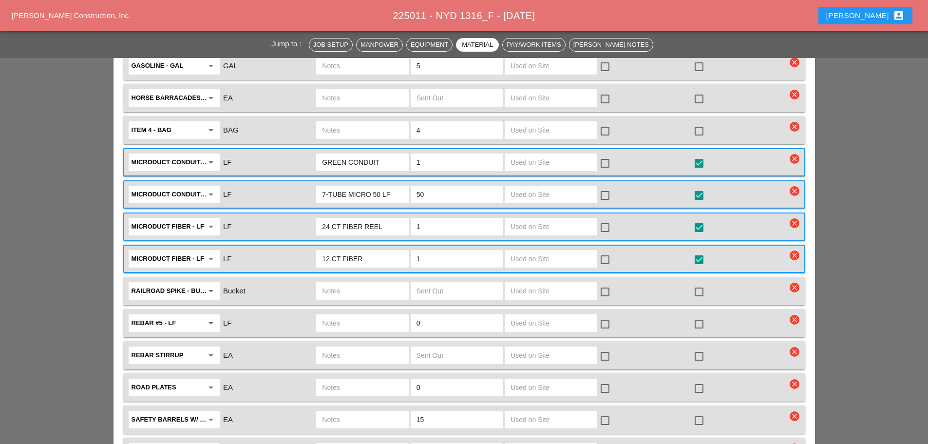
click at [392, 154] on input "GREEN CONDUIT" at bounding box center [362, 162] width 80 height 16
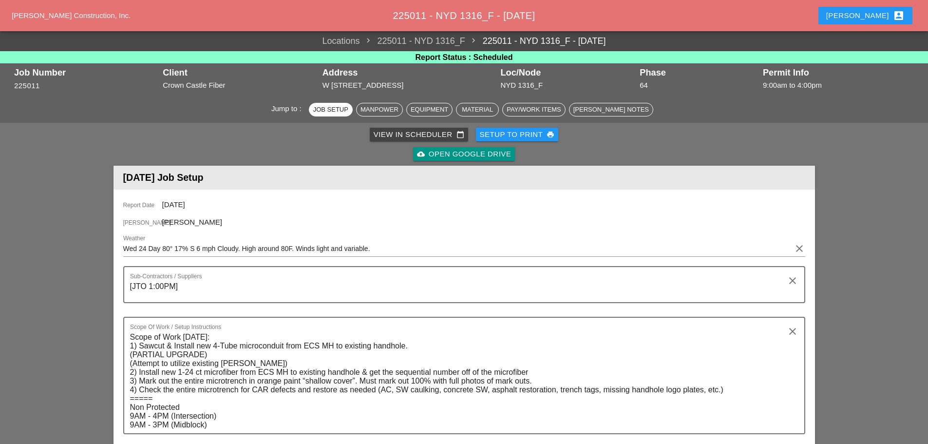
type input "GREEN CONDUIT REEL"
click at [483, 139] on div "Setup to Print print" at bounding box center [517, 134] width 75 height 11
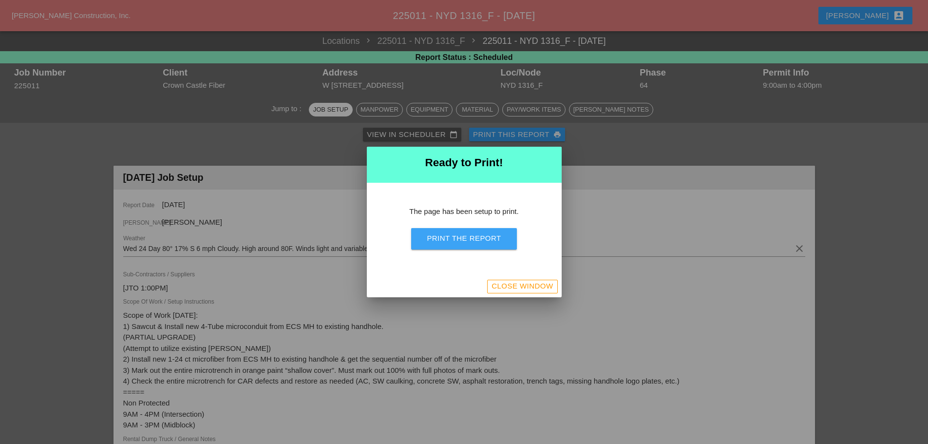
click at [457, 236] on div "Print the Report" at bounding box center [464, 238] width 74 height 11
click at [525, 283] on div "Close Window" at bounding box center [522, 286] width 61 height 11
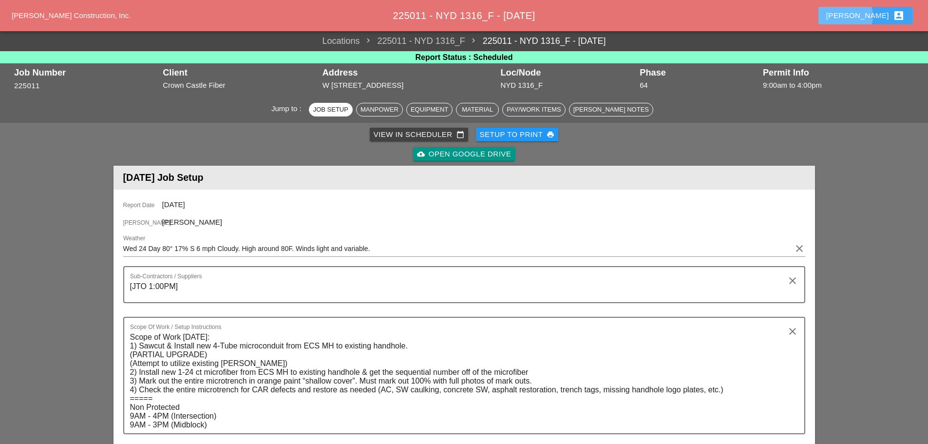
click at [882, 9] on button "[PERSON_NAME] account_box" at bounding box center [865, 16] width 94 height 18
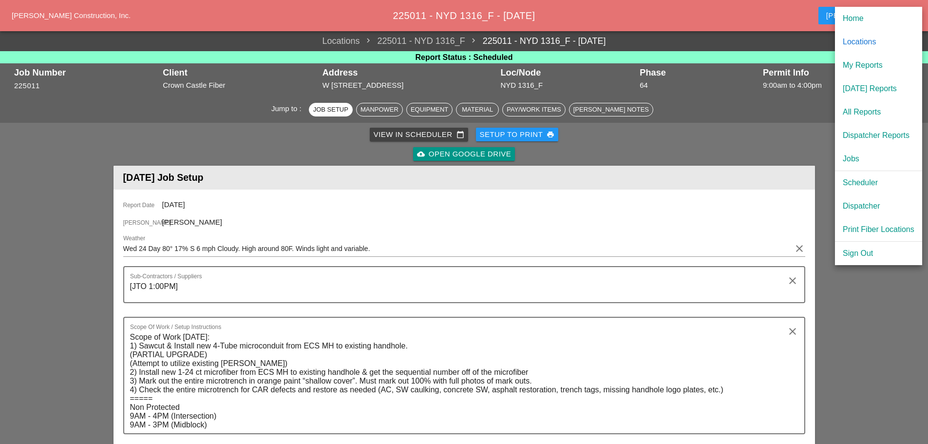
click at [872, 204] on div "Dispatcher" at bounding box center [879, 206] width 72 height 12
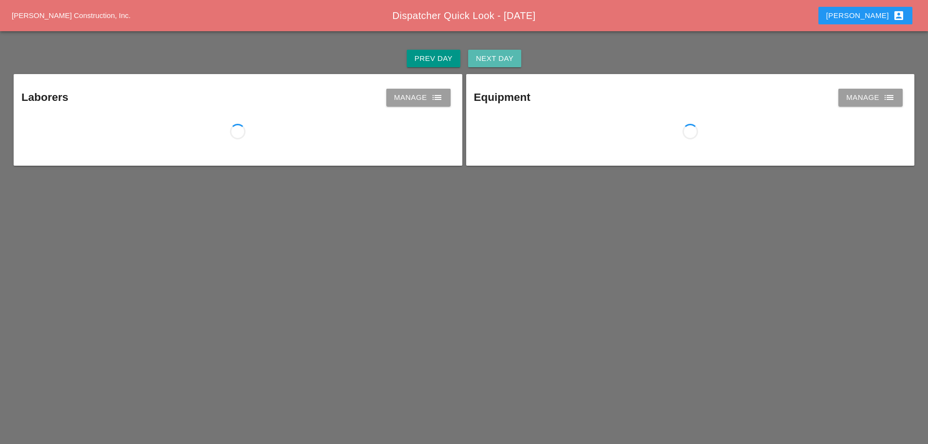
click at [499, 59] on div "Next Day" at bounding box center [495, 58] width 38 height 11
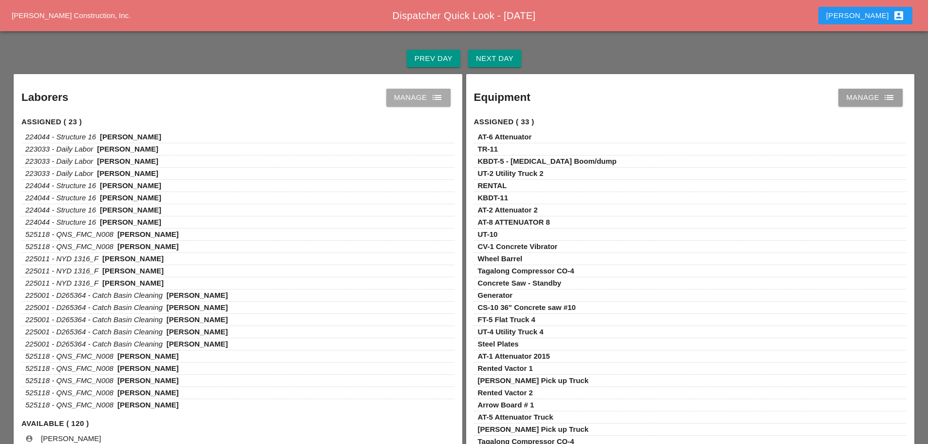
click at [431, 95] on icon "list" at bounding box center [437, 98] width 12 height 12
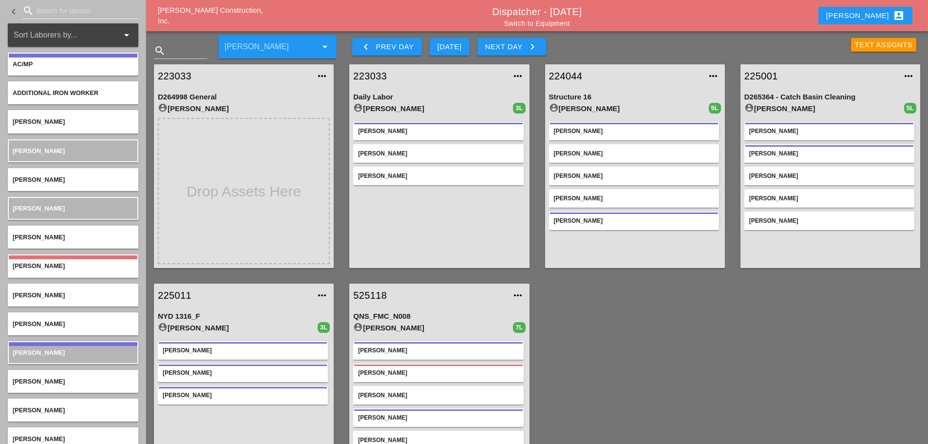
click at [372, 78] on link "223033" at bounding box center [429, 76] width 152 height 15
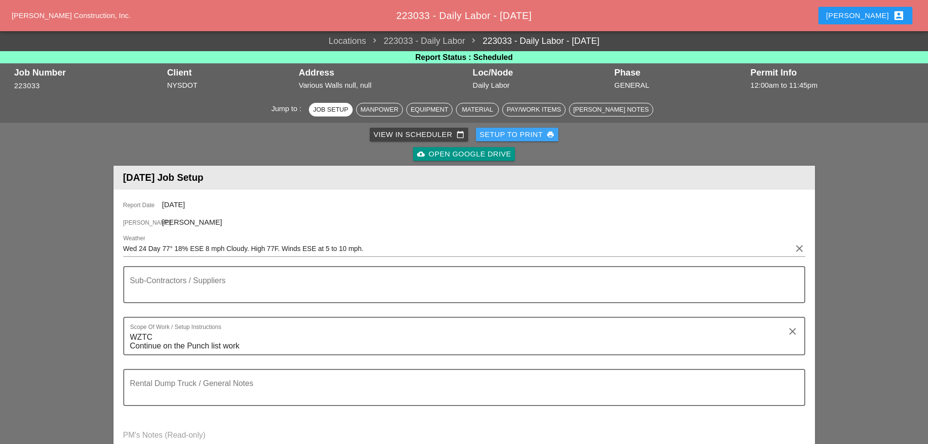
click at [512, 134] on div "Setup to Print print" at bounding box center [517, 134] width 75 height 11
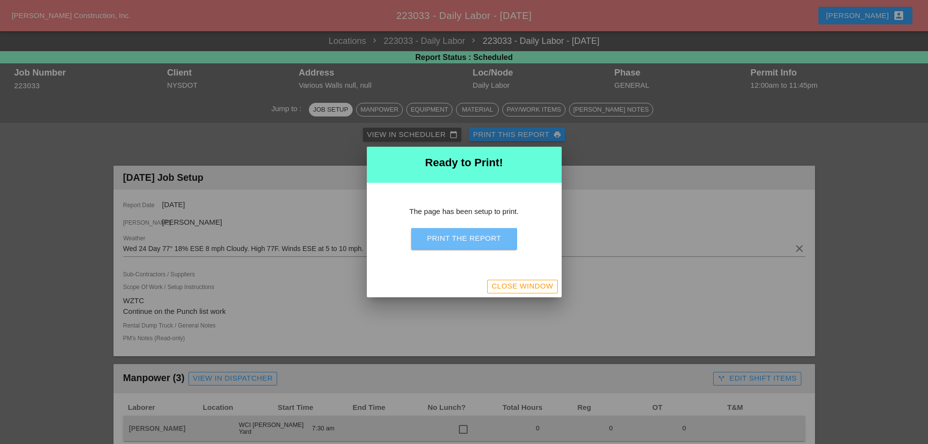
drag, startPoint x: 502, startPoint y: 237, endPoint x: 726, endPoint y: 376, distance: 264.3
click at [502, 236] on button "Print the Report" at bounding box center [463, 238] width 105 height 21
click at [542, 281] on div "Close Window" at bounding box center [522, 286] width 61 height 11
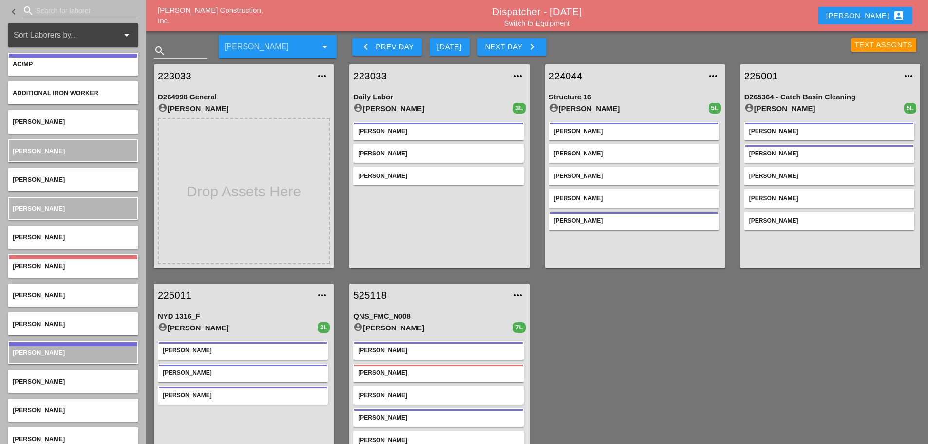
click at [572, 77] on link "224044" at bounding box center [625, 76] width 152 height 15
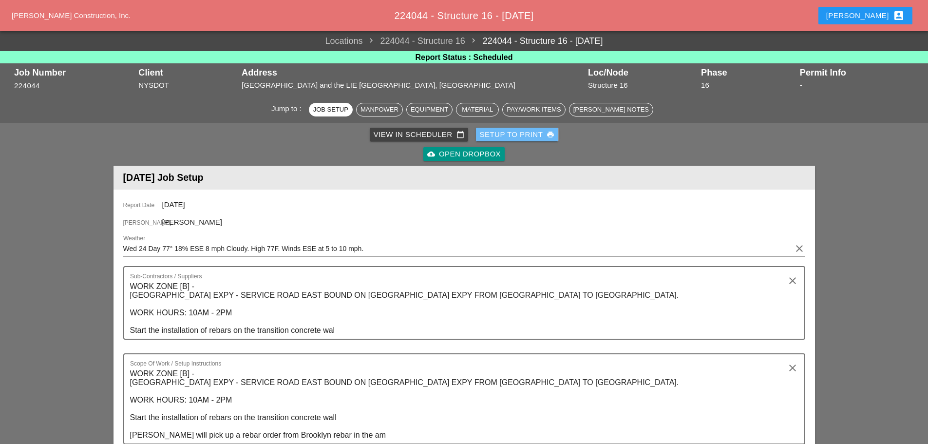
click at [516, 134] on div "Setup to Print print" at bounding box center [517, 134] width 75 height 11
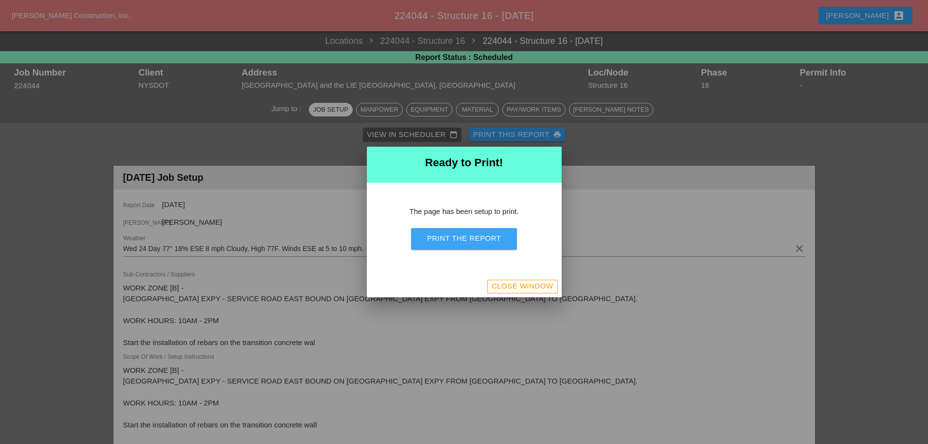
click at [438, 236] on div "Print the Report" at bounding box center [464, 238] width 74 height 11
click at [542, 290] on div "Close Window" at bounding box center [522, 286] width 61 height 11
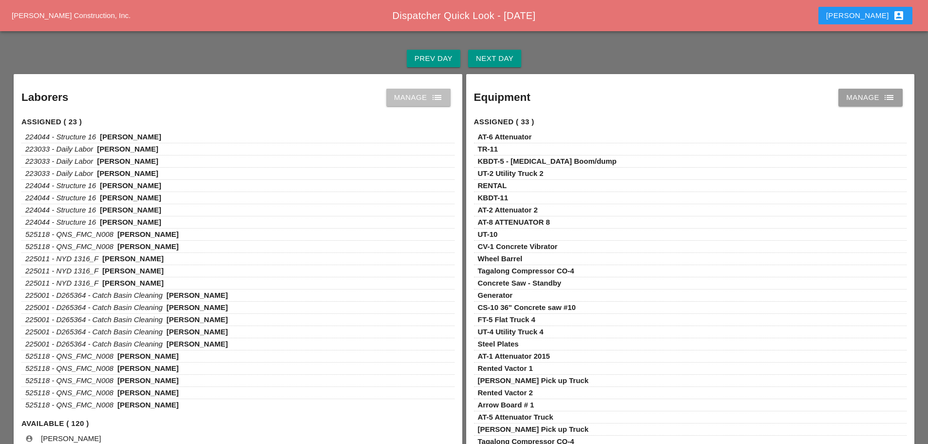
click at [435, 101] on icon "list" at bounding box center [437, 98] width 12 height 12
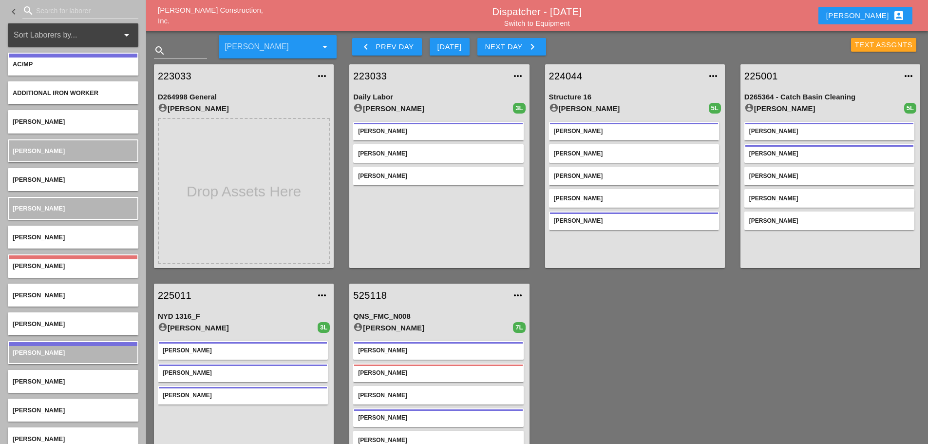
click at [866, 45] on div "Text Assgnts" at bounding box center [884, 44] width 58 height 11
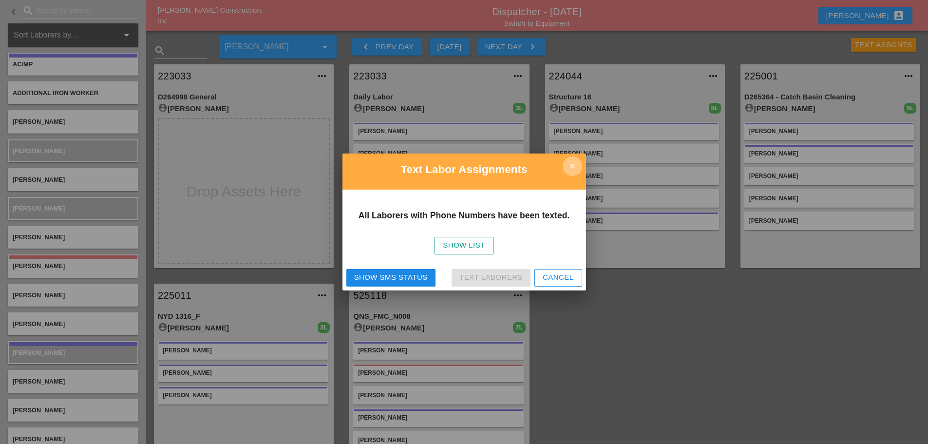
drag, startPoint x: 578, startPoint y: 164, endPoint x: 562, endPoint y: 115, distance: 51.2
click at [577, 164] on icon "close" at bounding box center [572, 165] width 19 height 19
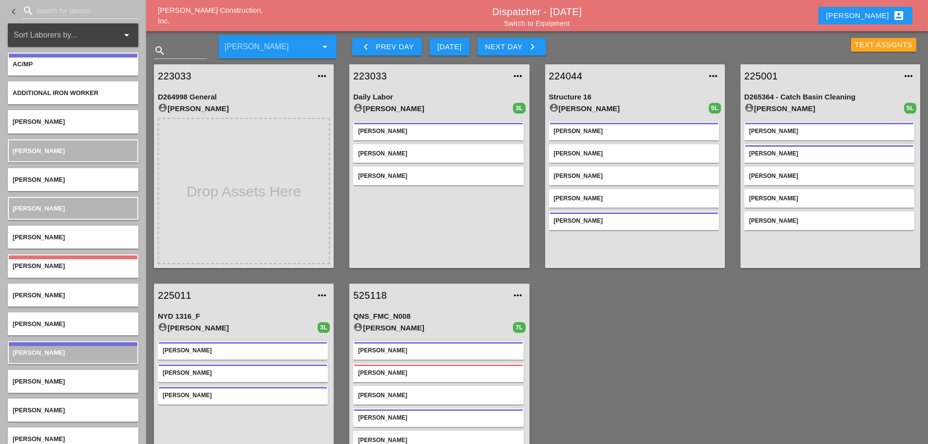
click at [884, 39] on div "Text Assgnts" at bounding box center [884, 44] width 58 height 11
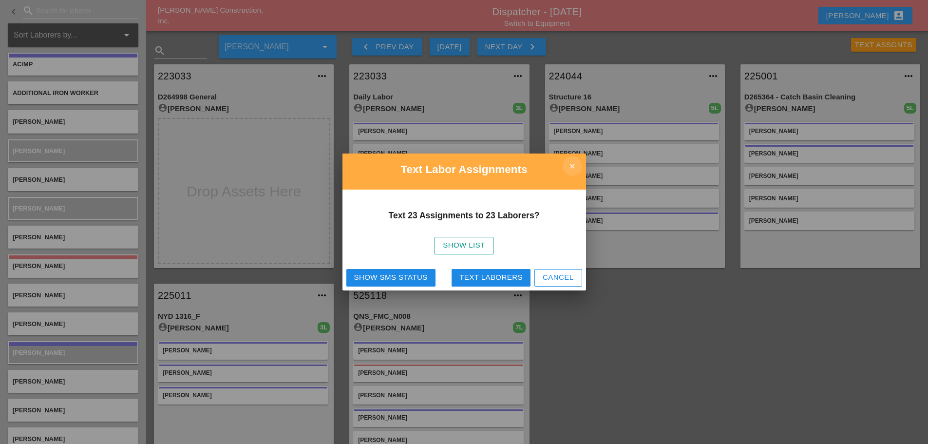
click at [581, 169] on icon "close" at bounding box center [572, 165] width 19 height 19
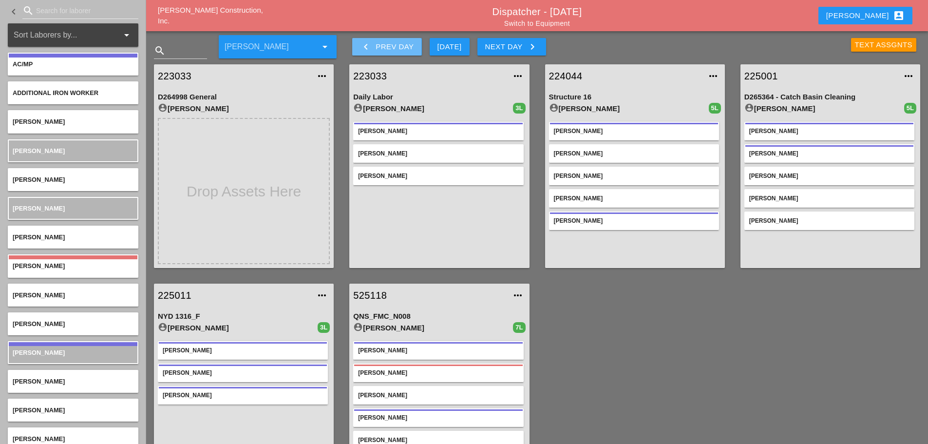
click at [362, 49] on icon "keyboard_arrow_left" at bounding box center [366, 47] width 12 height 12
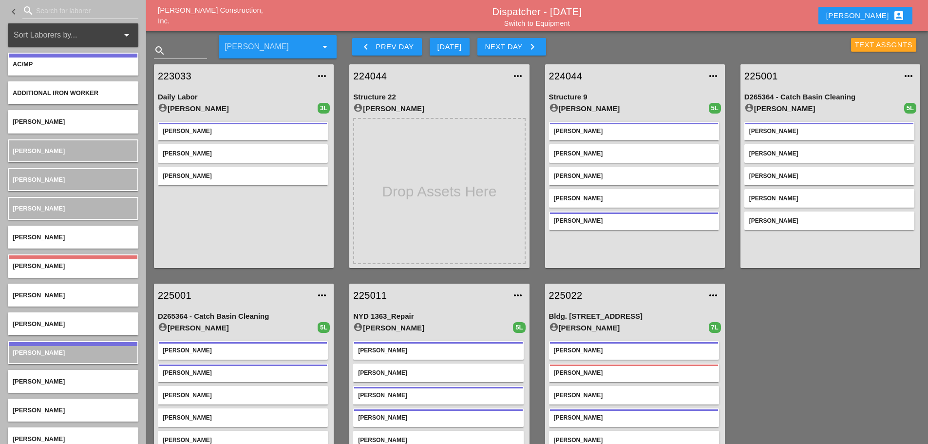
click at [867, 45] on div "Text Assgnts" at bounding box center [884, 44] width 58 height 11
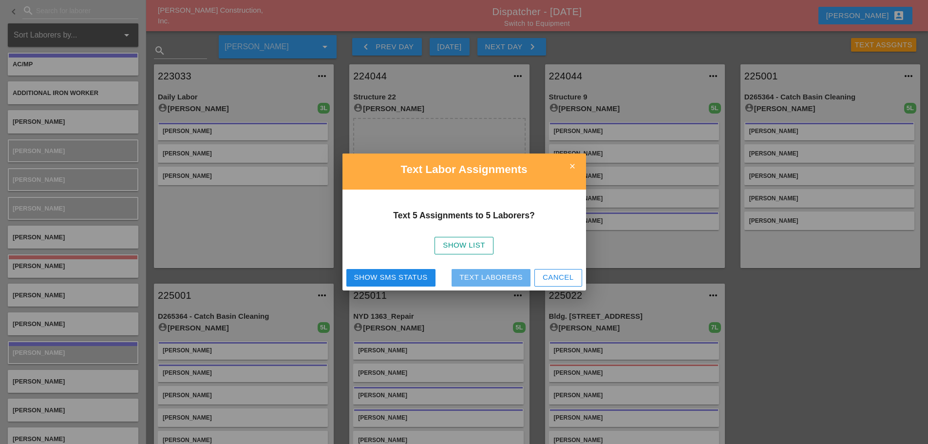
click at [477, 278] on div "Text Laborers" at bounding box center [490, 277] width 63 height 11
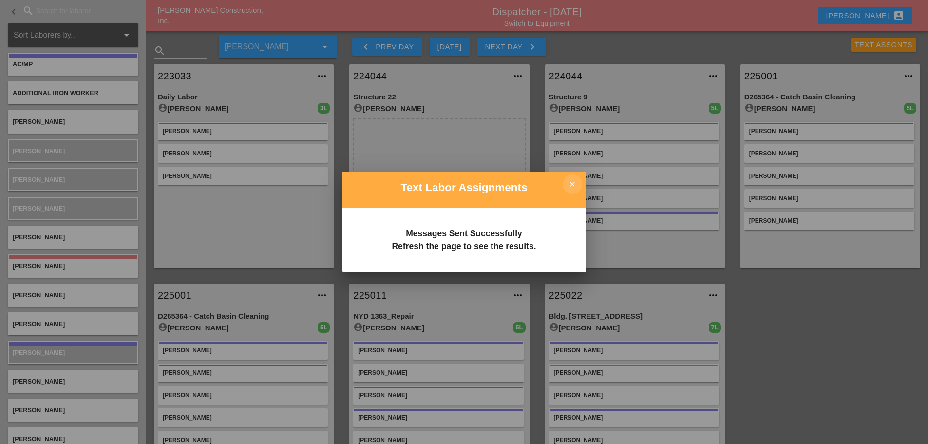
click at [575, 186] on icon "close" at bounding box center [572, 183] width 19 height 19
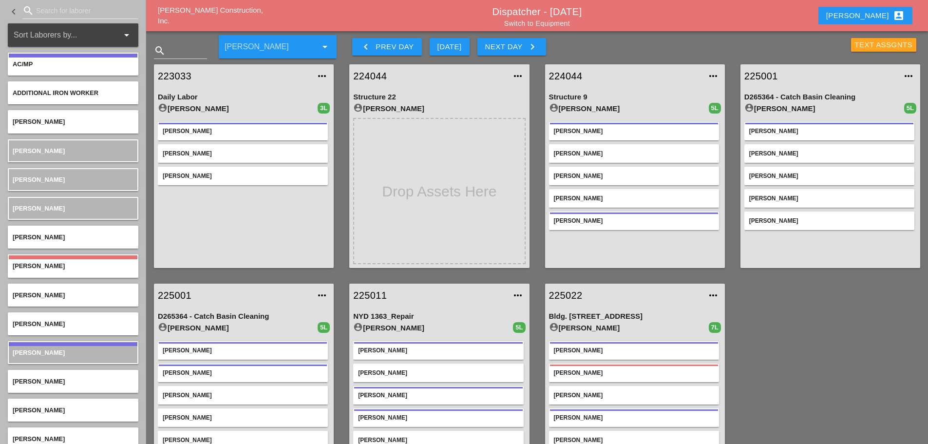
click at [857, 45] on div "Text Assgnts" at bounding box center [884, 44] width 58 height 11
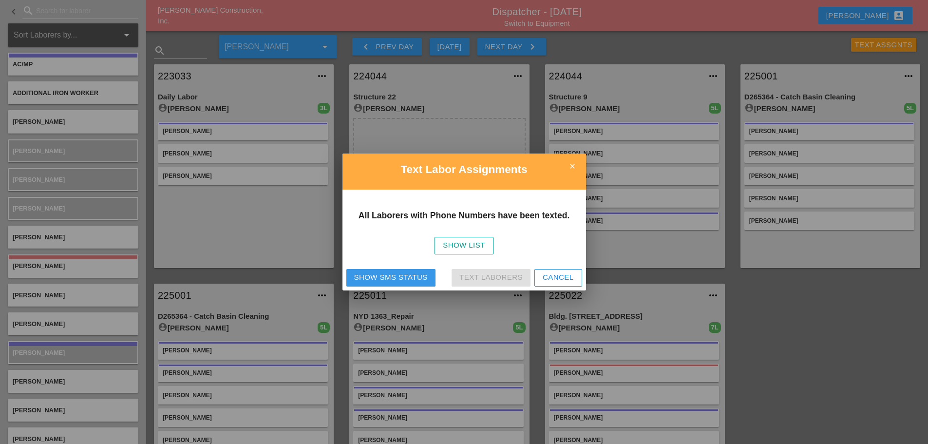
click at [361, 277] on div "Show SMS Status" at bounding box center [391, 277] width 74 height 11
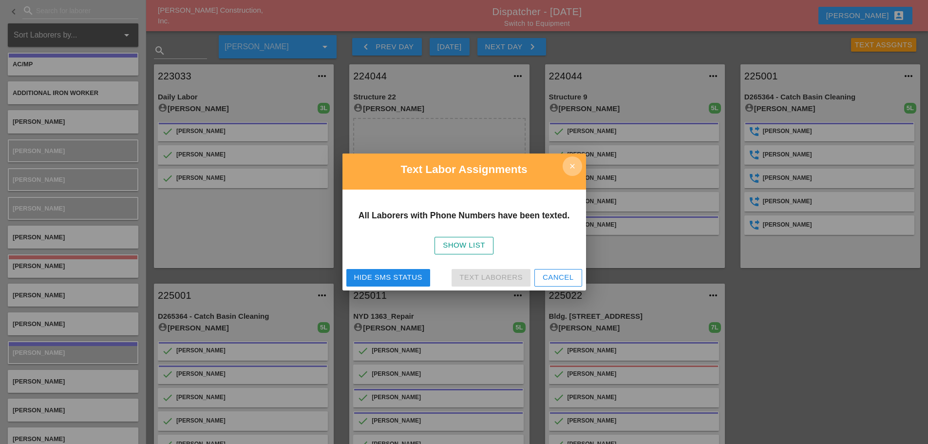
click at [578, 165] on icon "close" at bounding box center [572, 165] width 19 height 19
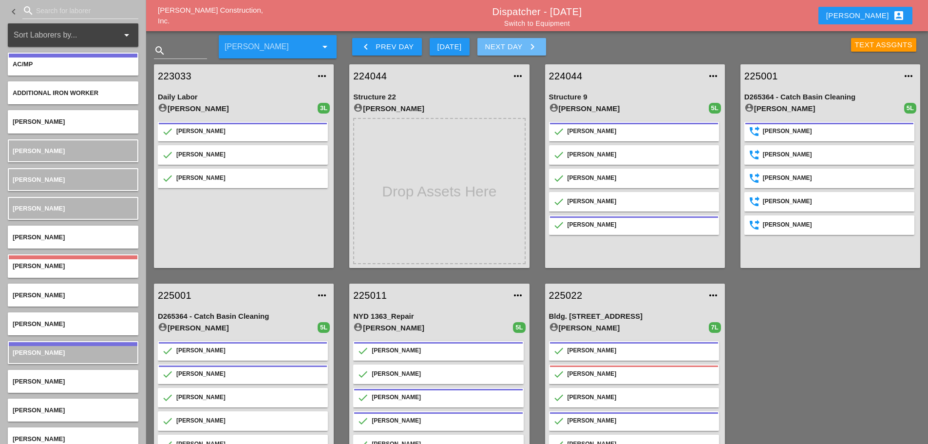
click at [537, 52] on icon "keyboard_arrow_right" at bounding box center [533, 47] width 12 height 12
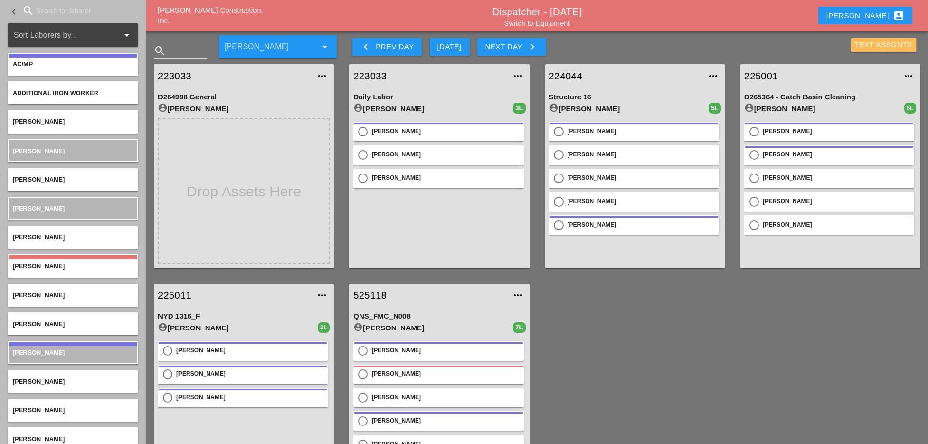
click at [862, 44] on div "Text Assgnts" at bounding box center [884, 44] width 58 height 11
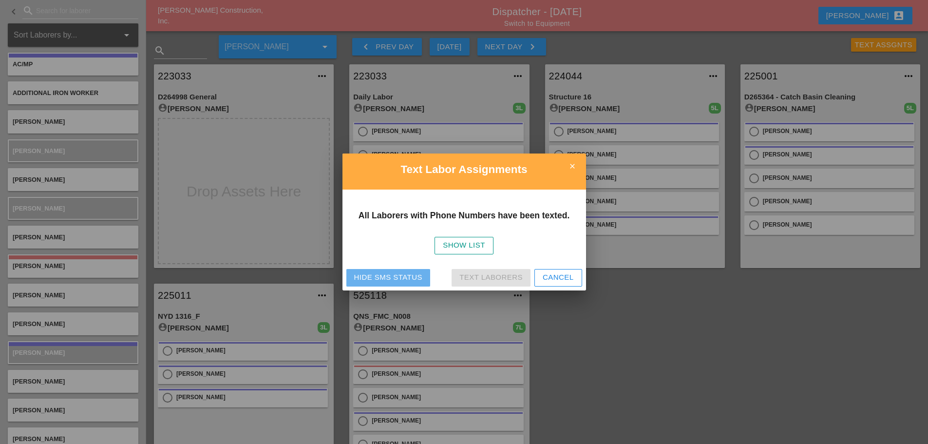
click at [399, 273] on div "Hide SMS Status" at bounding box center [388, 277] width 68 height 11
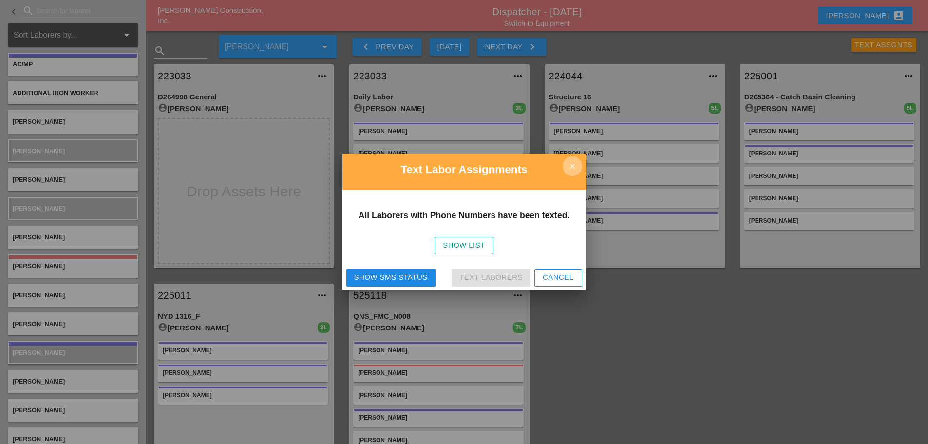
click at [577, 163] on icon "close" at bounding box center [572, 165] width 19 height 19
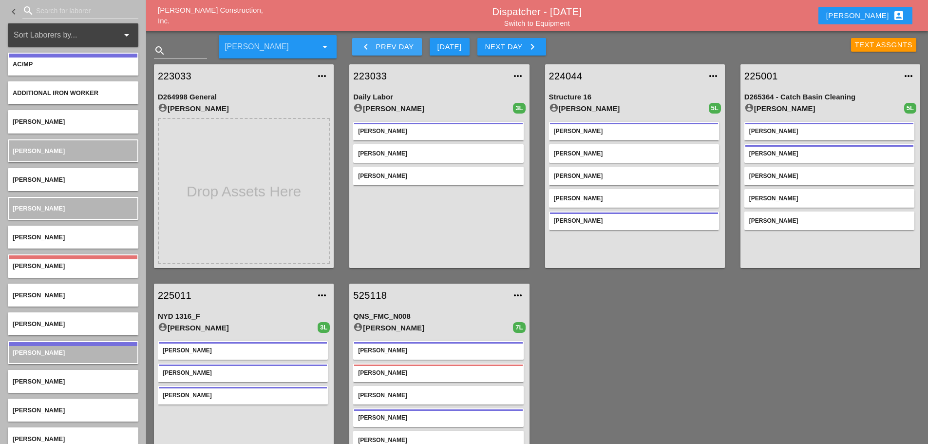
click at [360, 44] on button "keyboard_arrow_left Prev Day" at bounding box center [386, 47] width 69 height 18
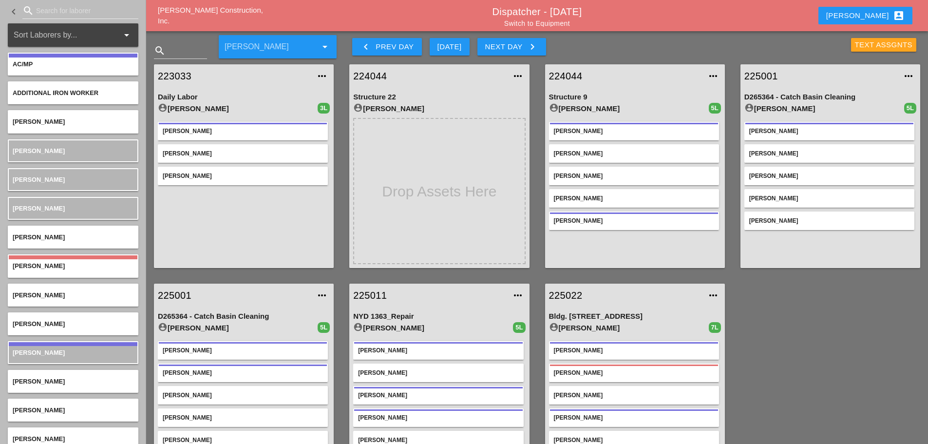
click at [858, 44] on div "Text Assgnts" at bounding box center [884, 44] width 58 height 11
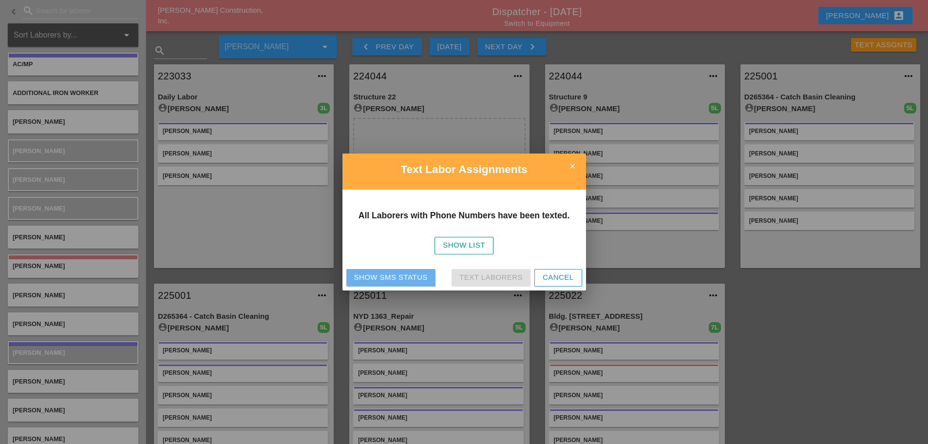
click at [385, 279] on div "Show SMS Status" at bounding box center [391, 277] width 74 height 11
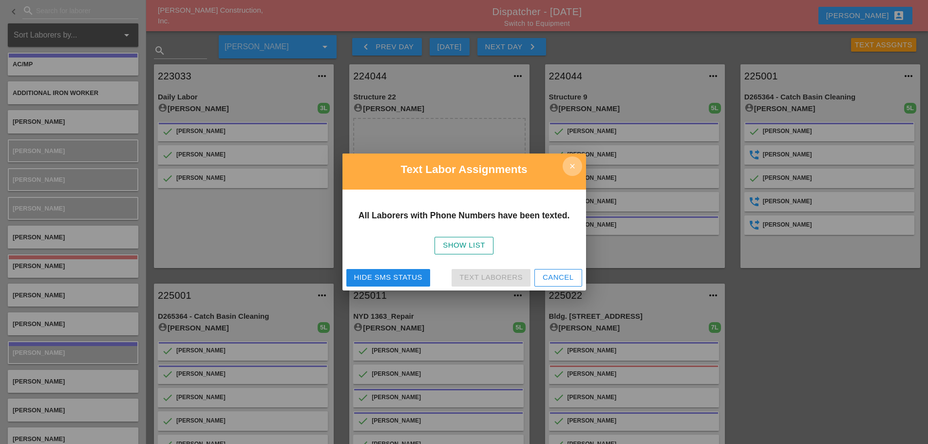
click at [569, 167] on icon "close" at bounding box center [572, 165] width 19 height 19
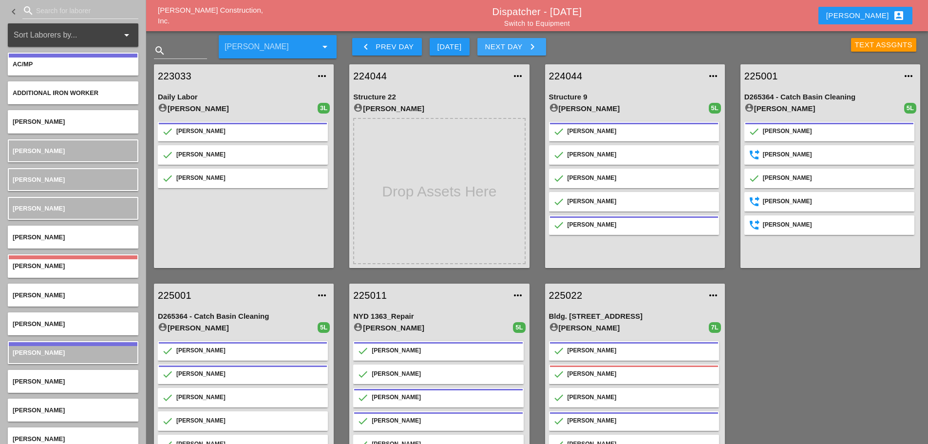
click at [538, 47] on icon "keyboard_arrow_right" at bounding box center [533, 47] width 12 height 12
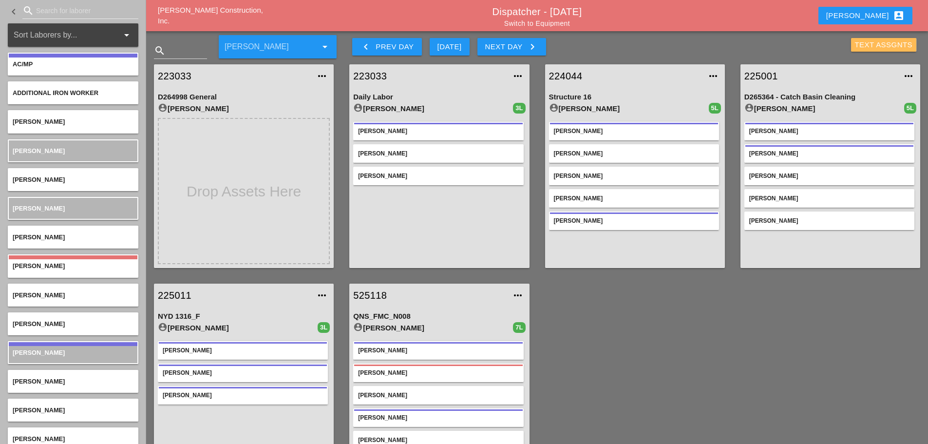
click at [864, 42] on div "Text Assgnts" at bounding box center [884, 44] width 58 height 11
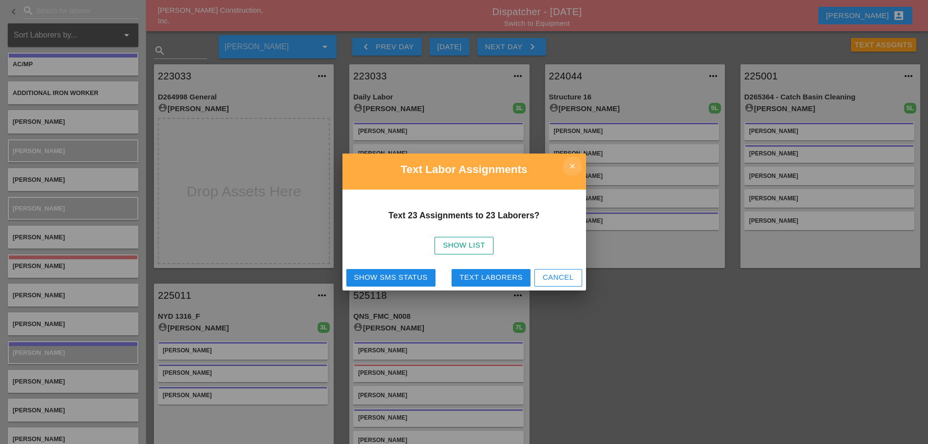
click at [572, 163] on icon "close" at bounding box center [572, 165] width 19 height 19
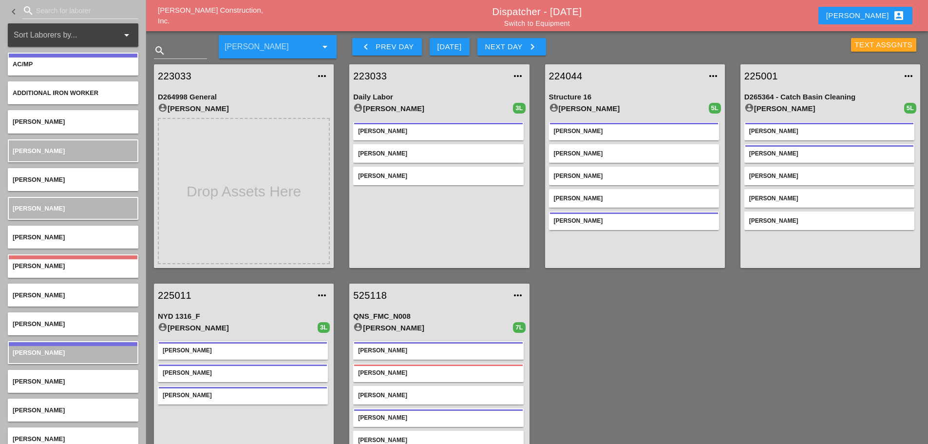
click at [866, 44] on div "Text Assgnts" at bounding box center [884, 44] width 58 height 11
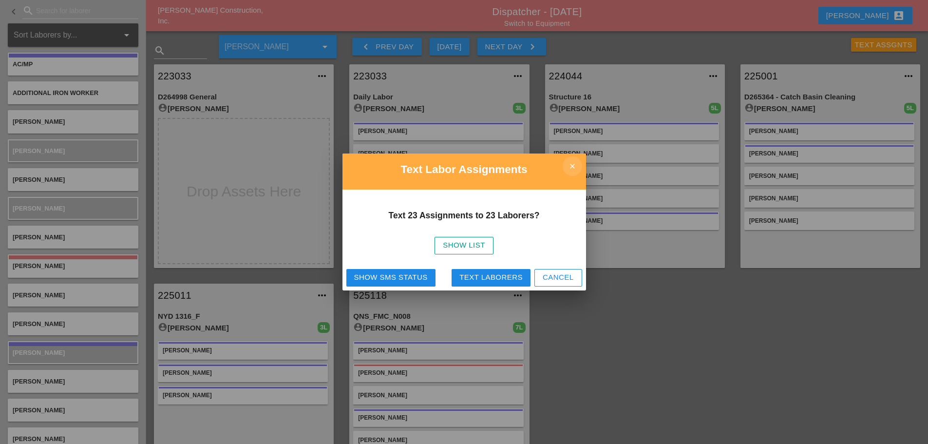
click at [579, 166] on icon "close" at bounding box center [572, 165] width 19 height 19
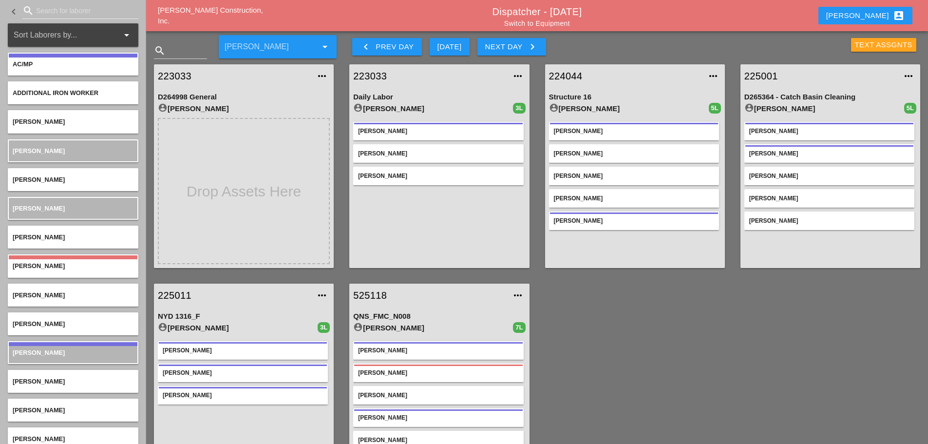
click at [881, 46] on div "Text Assgnts" at bounding box center [884, 44] width 58 height 11
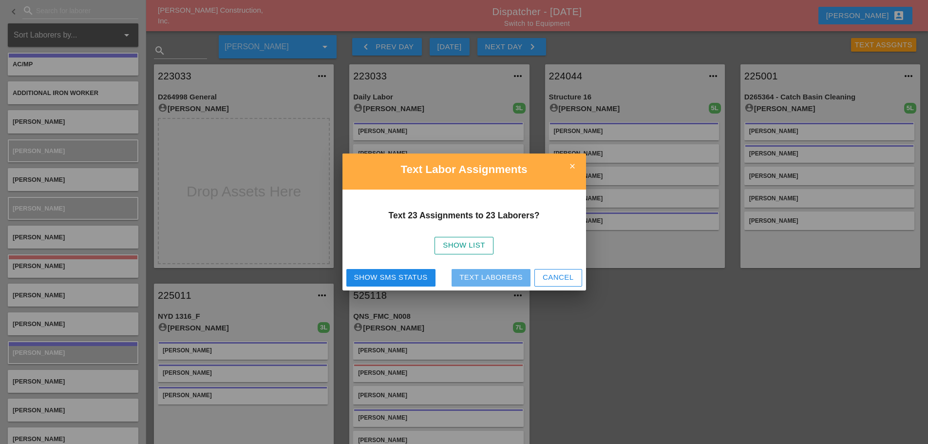
click at [484, 273] on div "Text Laborers" at bounding box center [490, 277] width 63 height 11
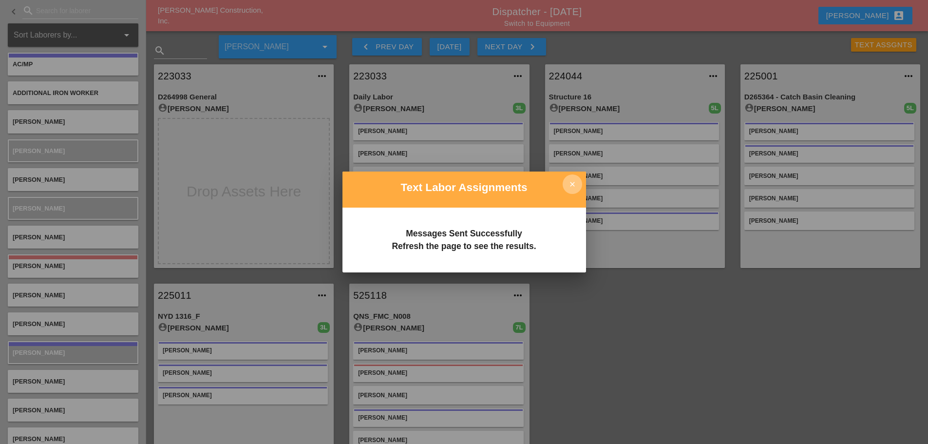
click at [574, 183] on icon "close" at bounding box center [572, 183] width 19 height 19
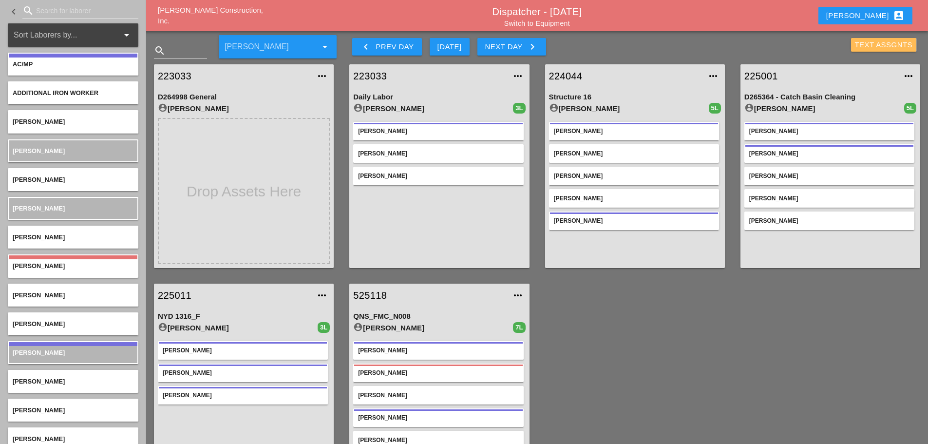
click at [867, 47] on div "Text Assgnts" at bounding box center [884, 44] width 58 height 11
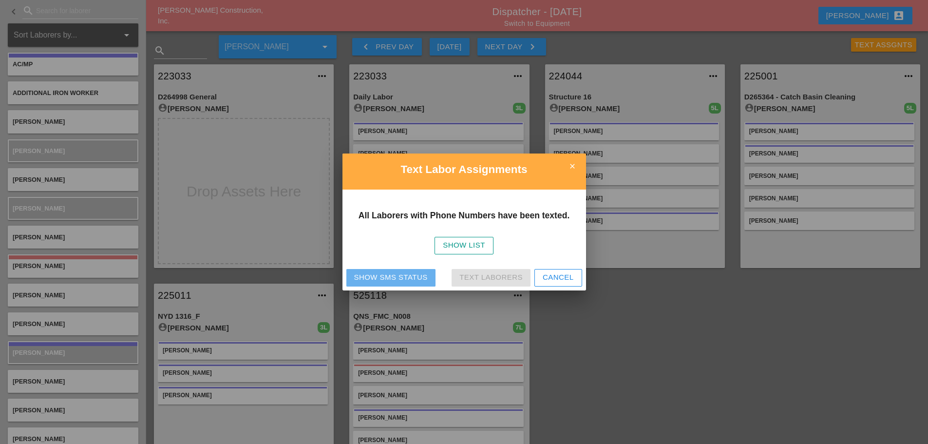
drag, startPoint x: 376, startPoint y: 275, endPoint x: 401, endPoint y: 258, distance: 30.3
click at [376, 275] on div "Show SMS Status" at bounding box center [391, 277] width 74 height 11
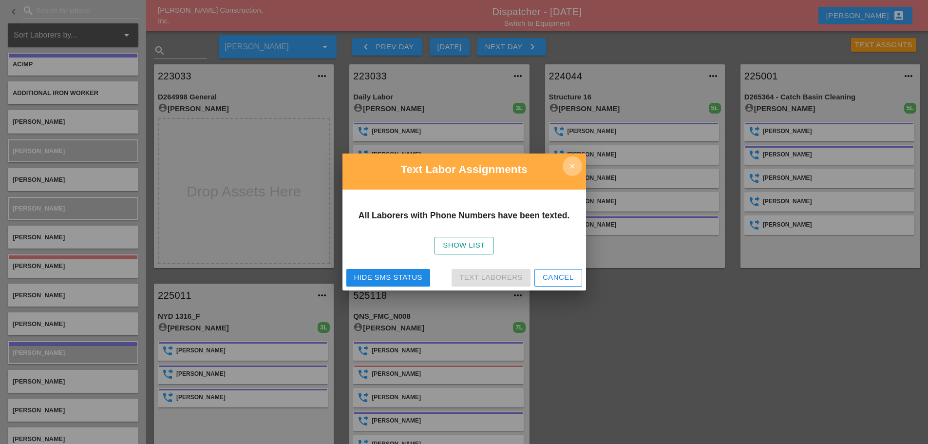
click at [579, 157] on icon "close" at bounding box center [572, 165] width 19 height 19
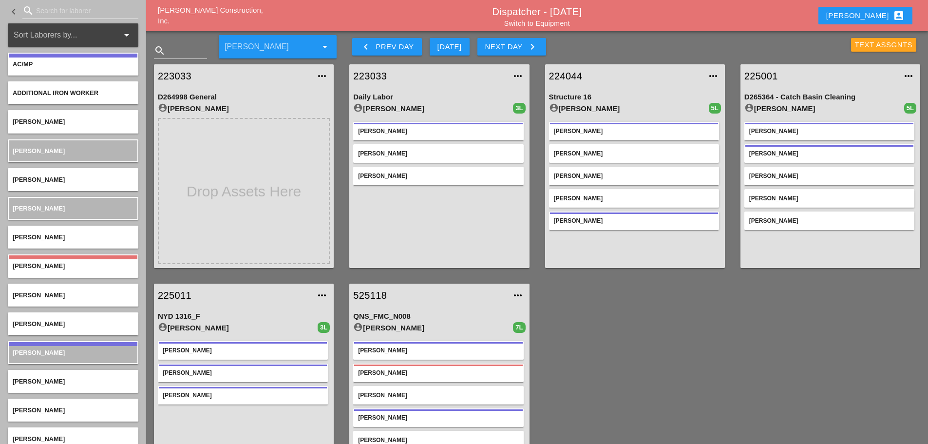
click at [855, 45] on div "Text Assgnts" at bounding box center [884, 44] width 58 height 11
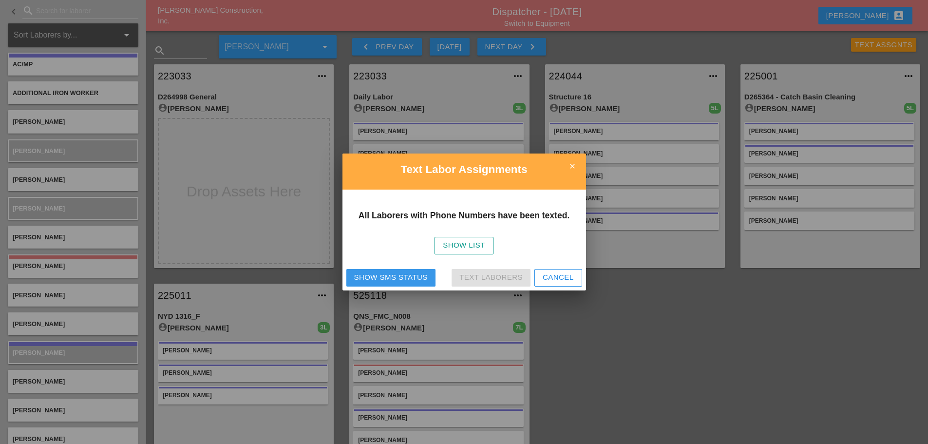
click at [400, 277] on div "Show SMS Status" at bounding box center [391, 277] width 74 height 11
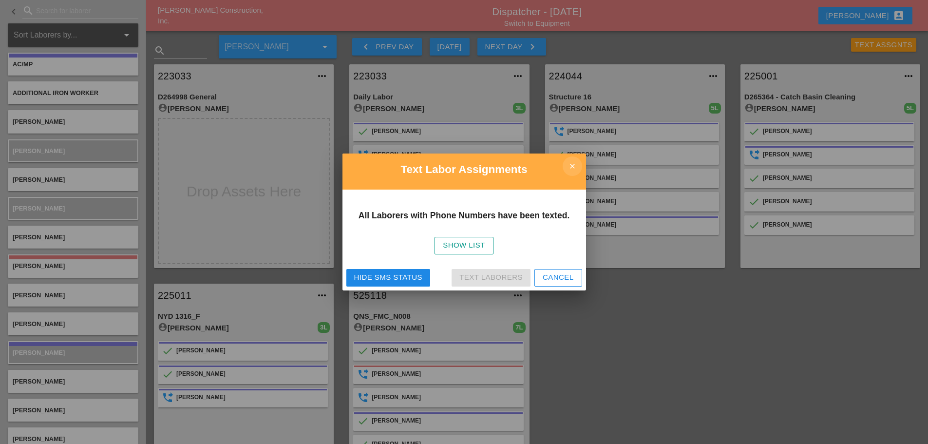
click at [574, 160] on icon "close" at bounding box center [572, 165] width 19 height 19
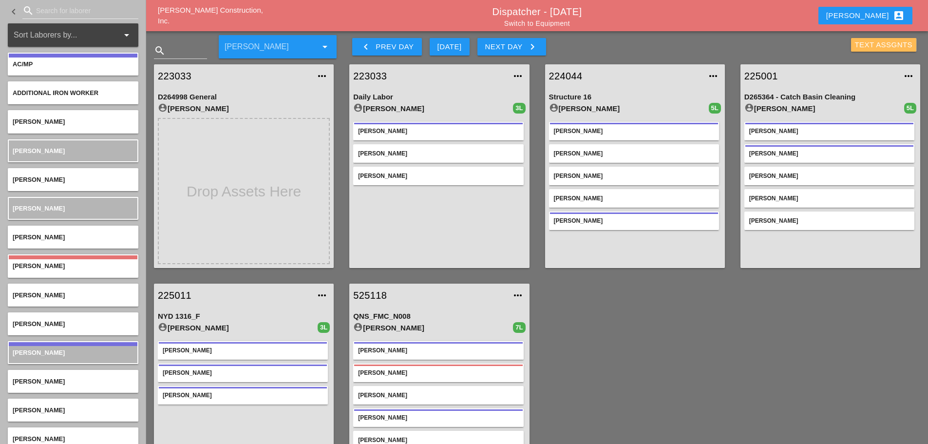
click at [856, 45] on div "Text Assgnts" at bounding box center [884, 44] width 58 height 11
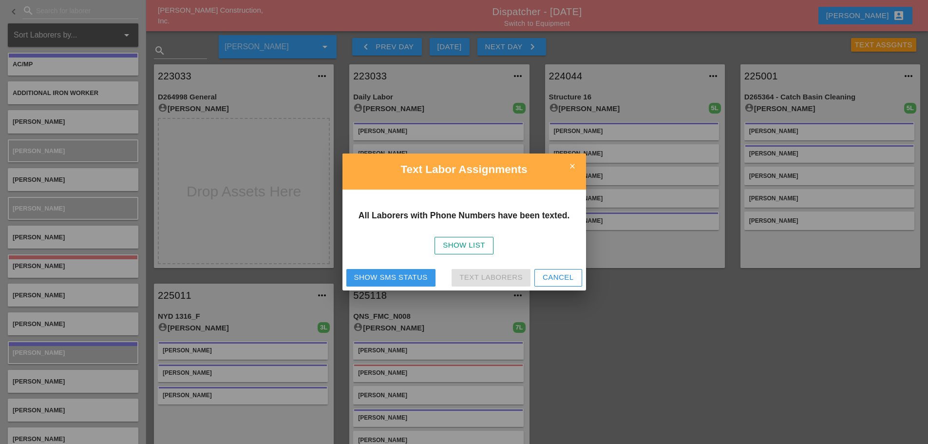
click at [407, 271] on button "Show SMS Status" at bounding box center [390, 278] width 89 height 18
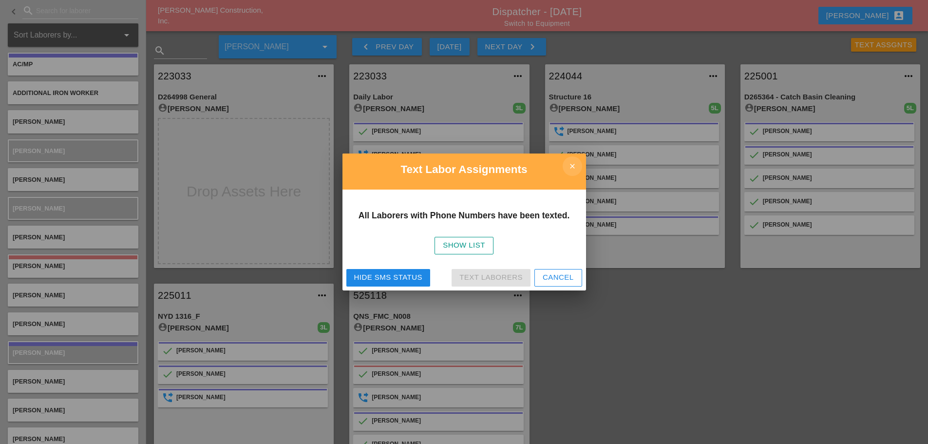
click at [577, 167] on icon "close" at bounding box center [572, 165] width 19 height 19
